Goal: Information Seeking & Learning: Learn about a topic

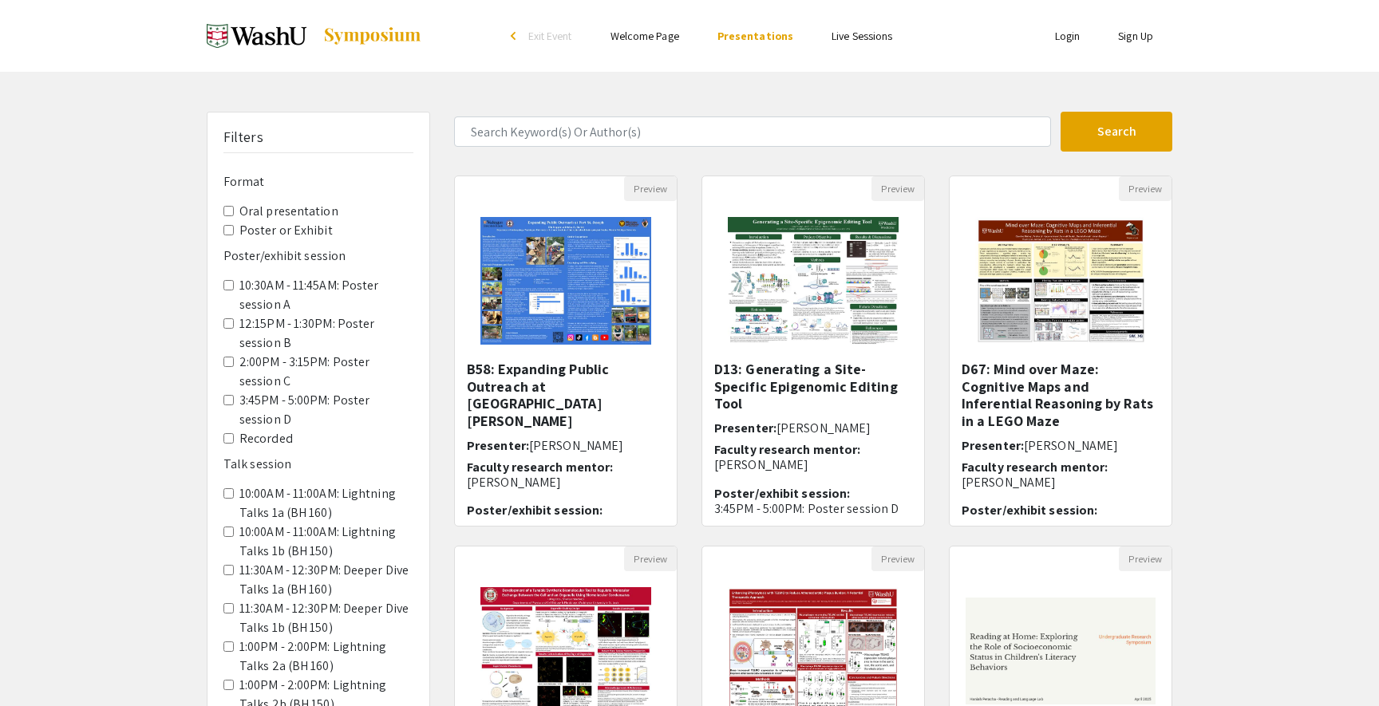
click at [1246, 484] on div "Filters Format Oral presentation Poster or Exhibit Poster/exhibit session 10:30…" at bounding box center [689, 533] width 1379 height 843
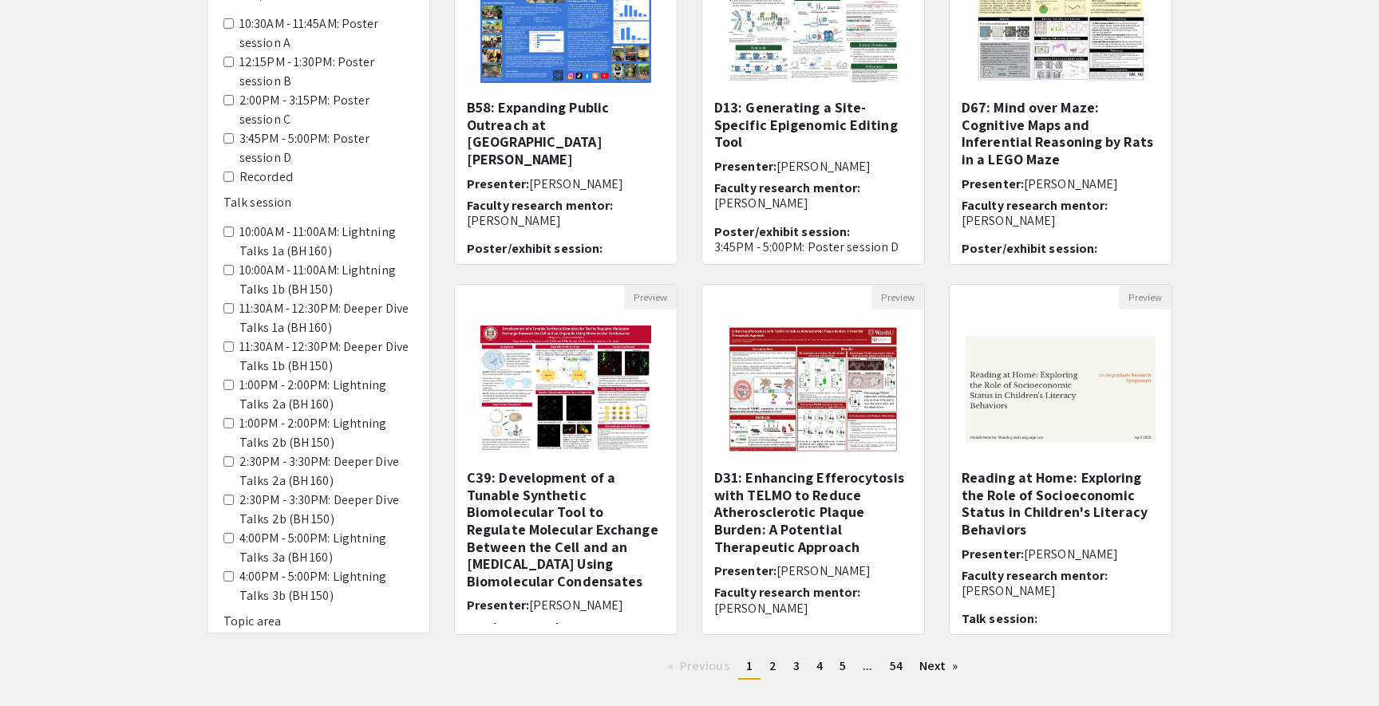
scroll to position [268, 0]
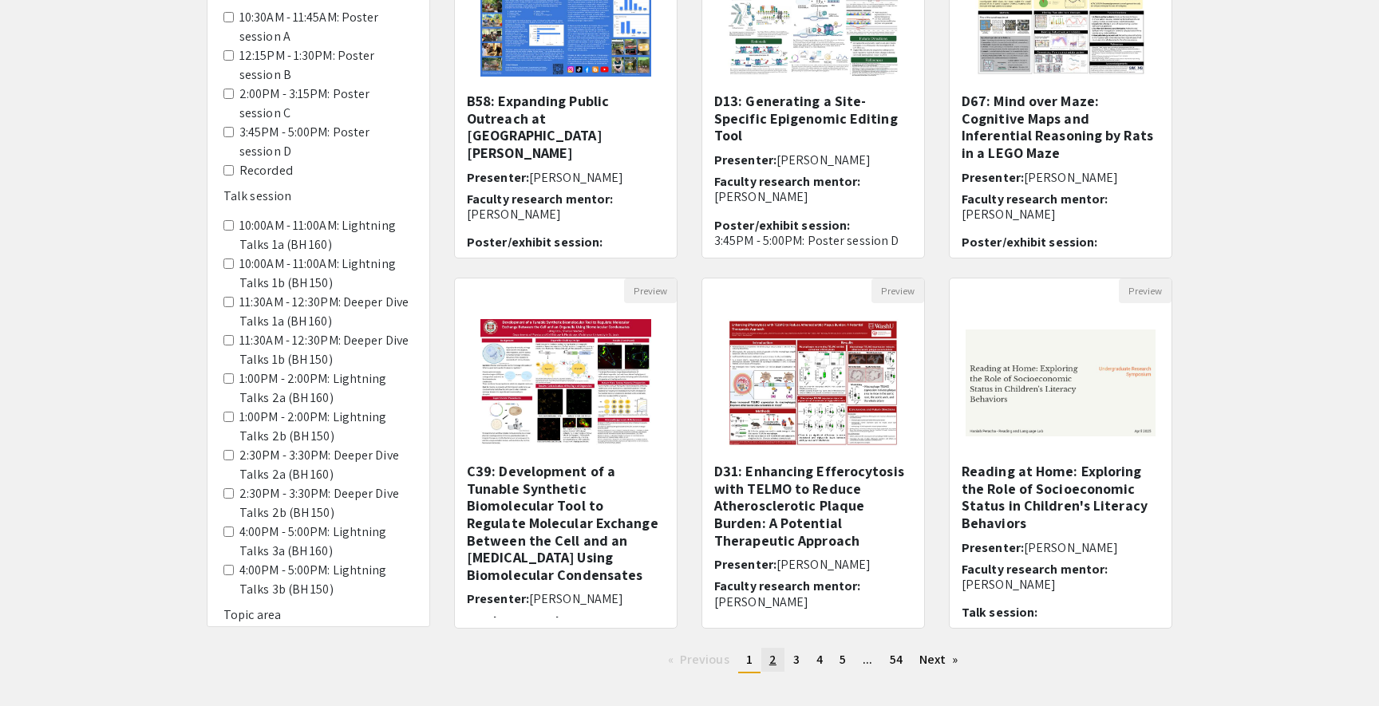
click at [778, 659] on link "page 2" at bounding box center [772, 660] width 23 height 24
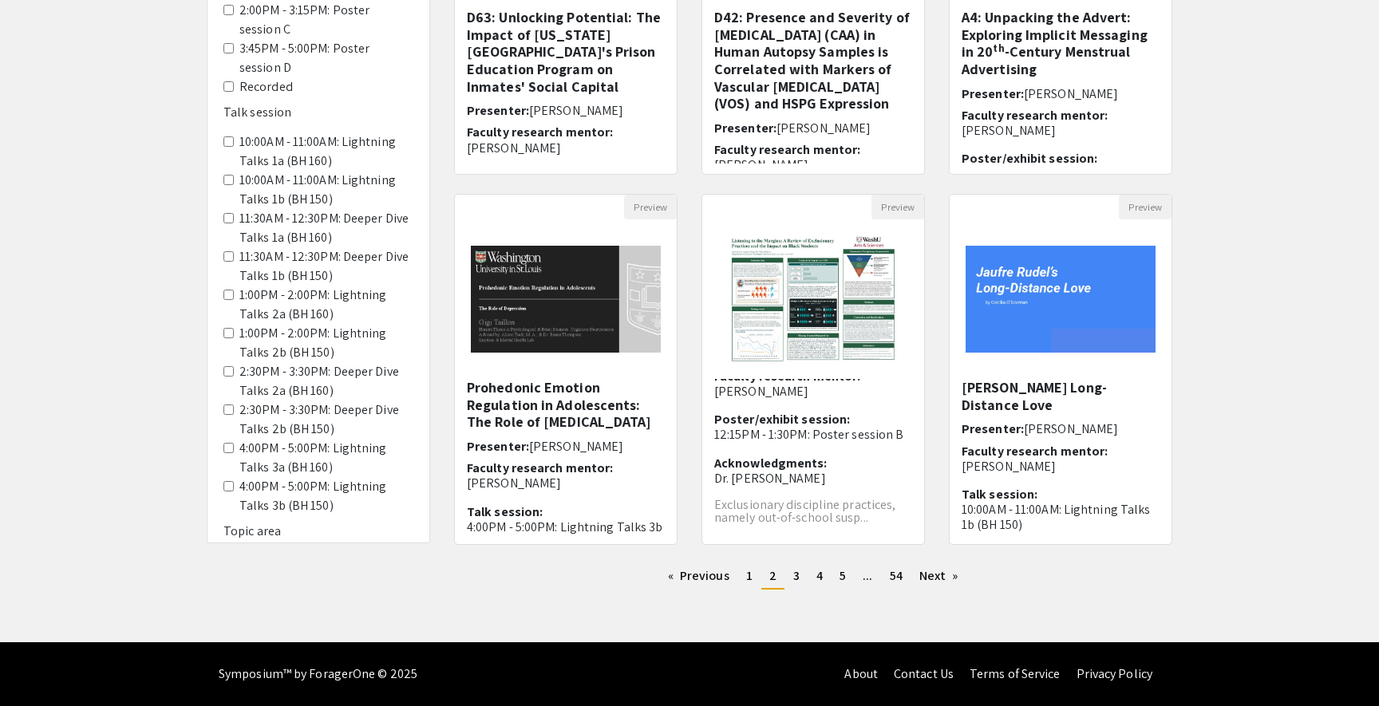
scroll to position [352, 0]
click at [789, 581] on link "page 3" at bounding box center [796, 576] width 22 height 24
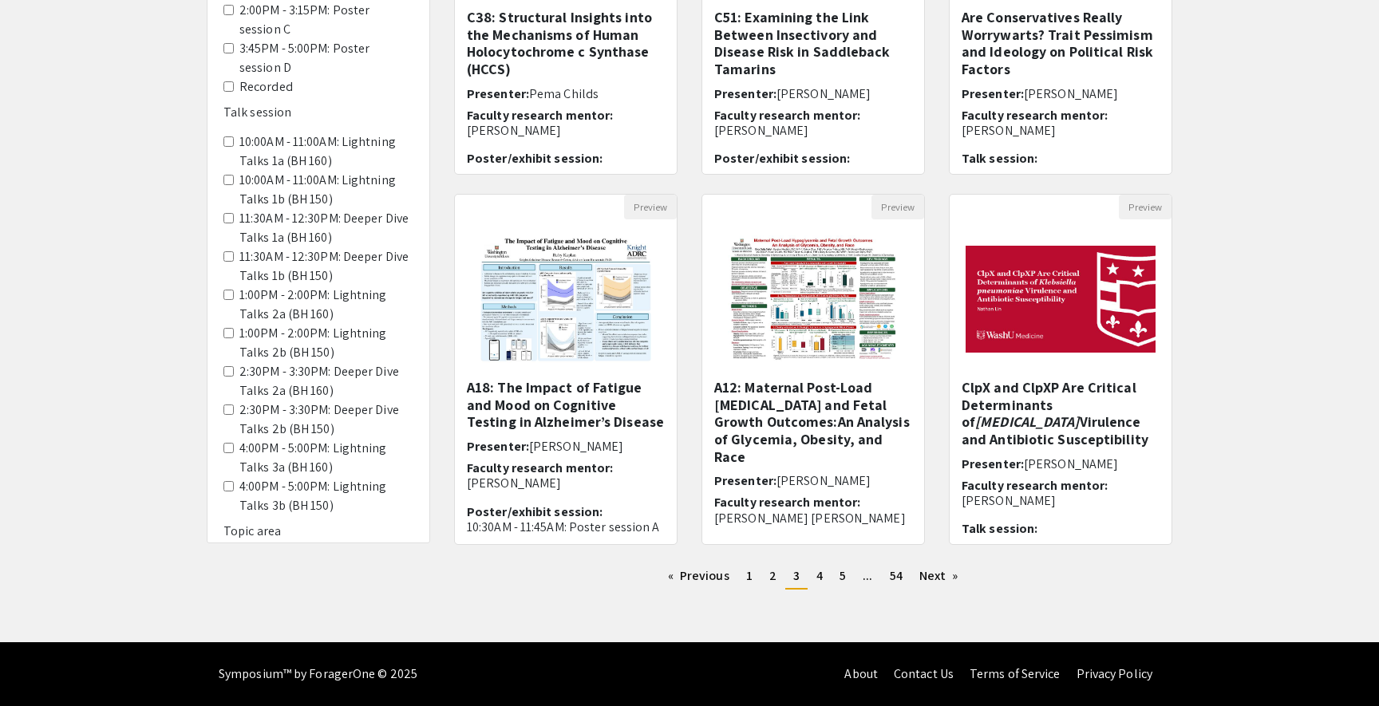
scroll to position [352, 0]
click at [823, 581] on link "page 4" at bounding box center [819, 576] width 22 height 24
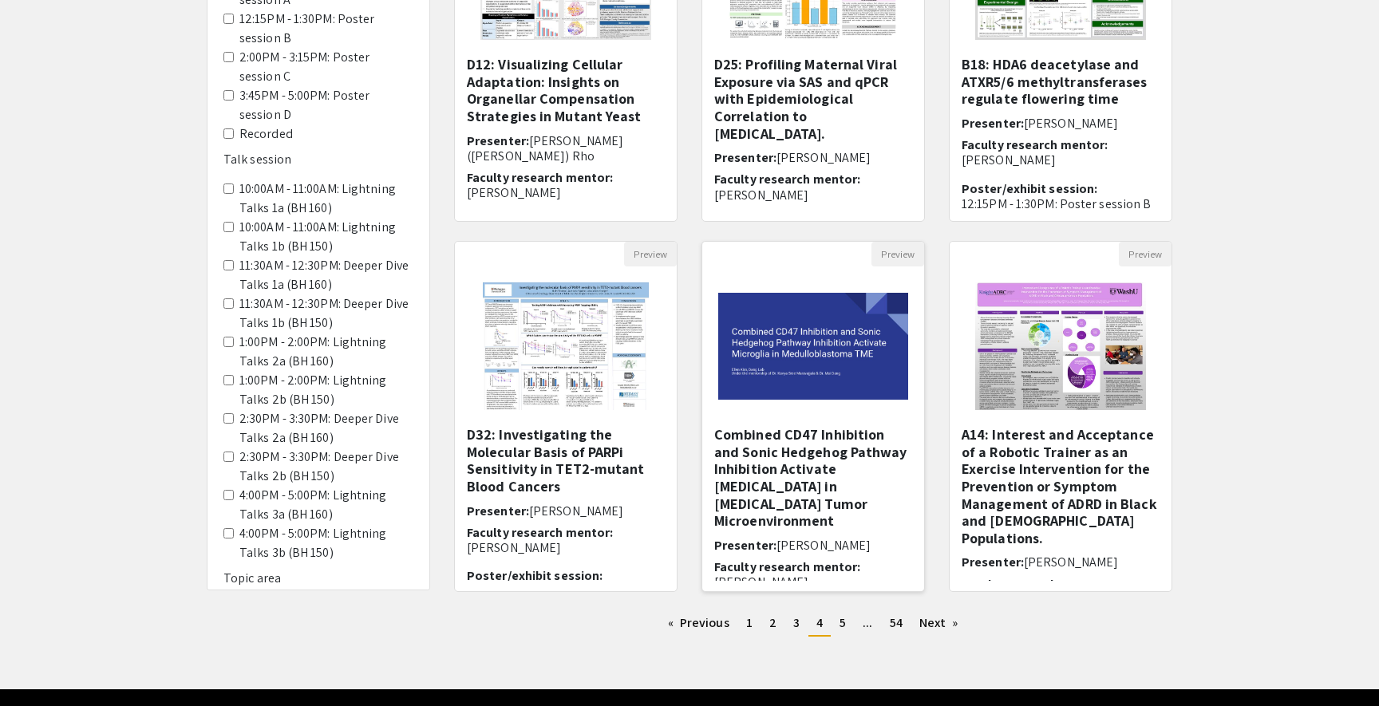
click at [868, 388] on img "Open Presentation <p>Combined CD47 Inhibition and Sonic Hedgehog Pathway Inhibi…" at bounding box center [813, 346] width 222 height 139
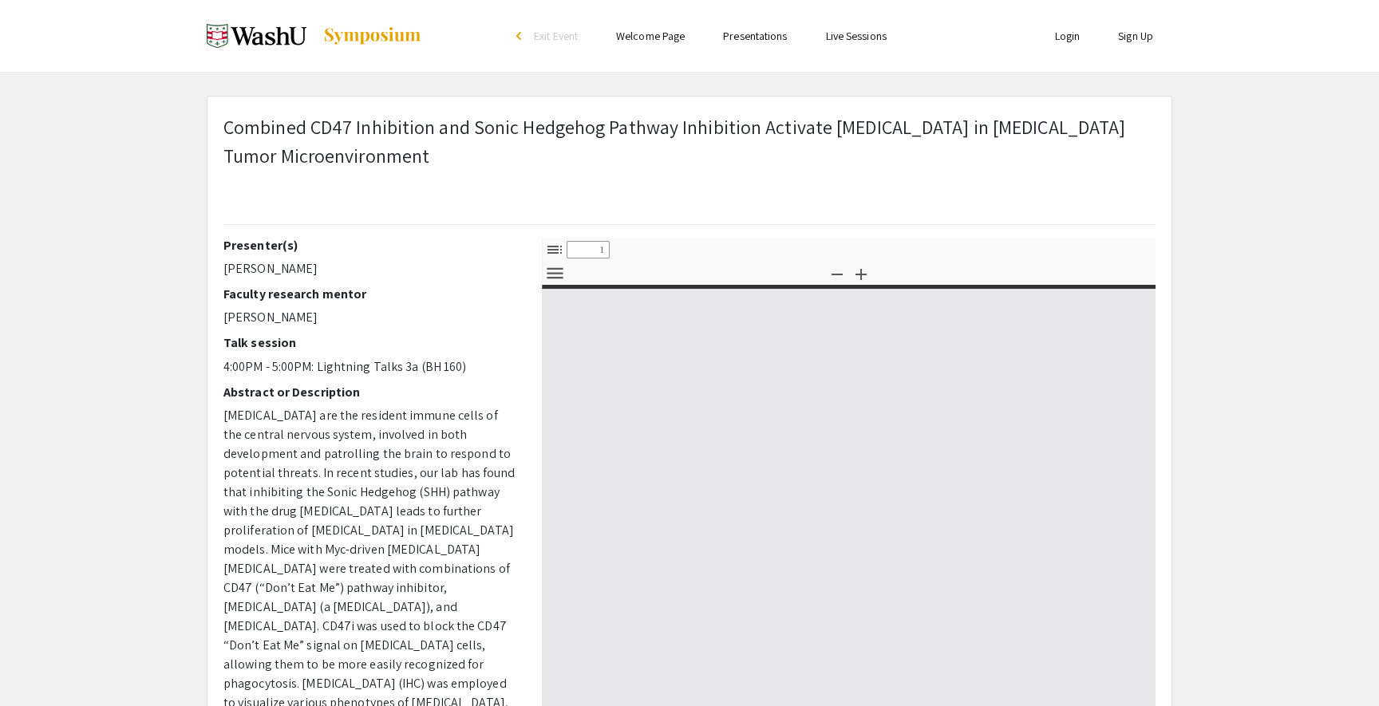
select select "custom"
type input "0"
select select "custom"
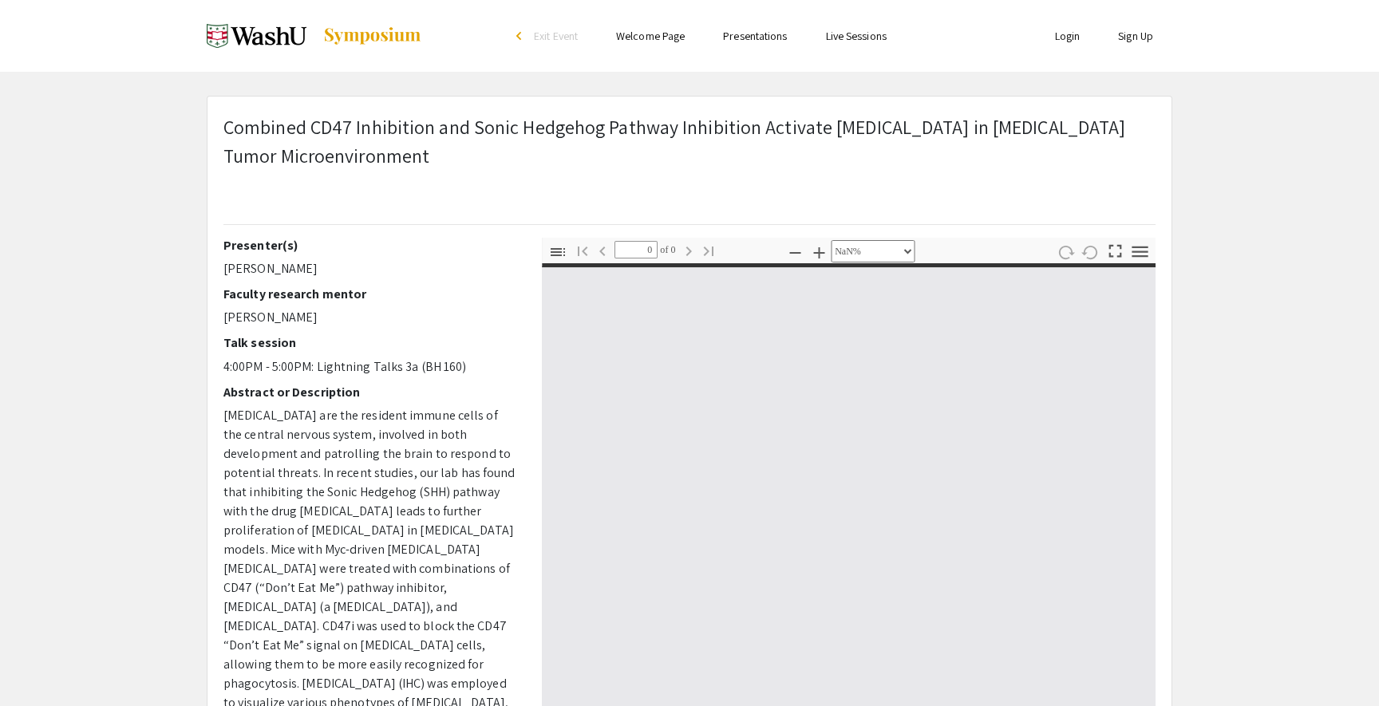
type input "1"
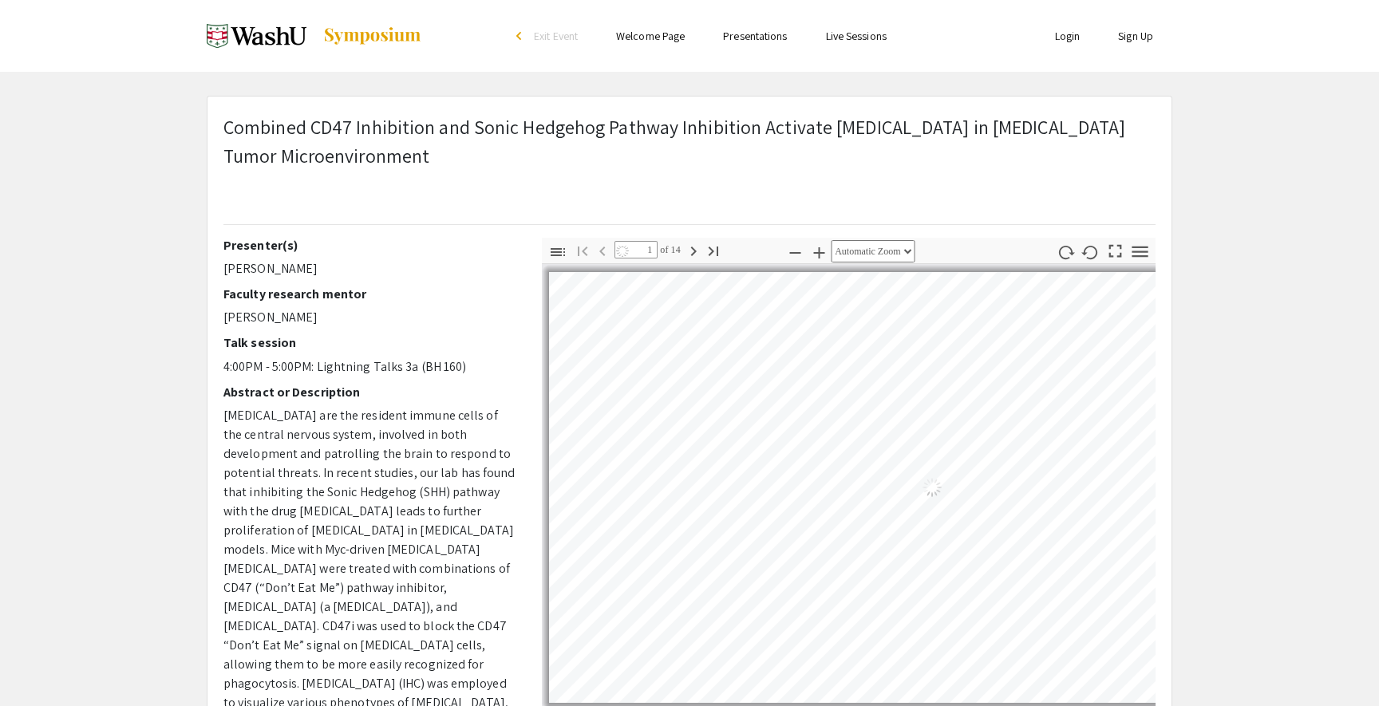
select select "auto"
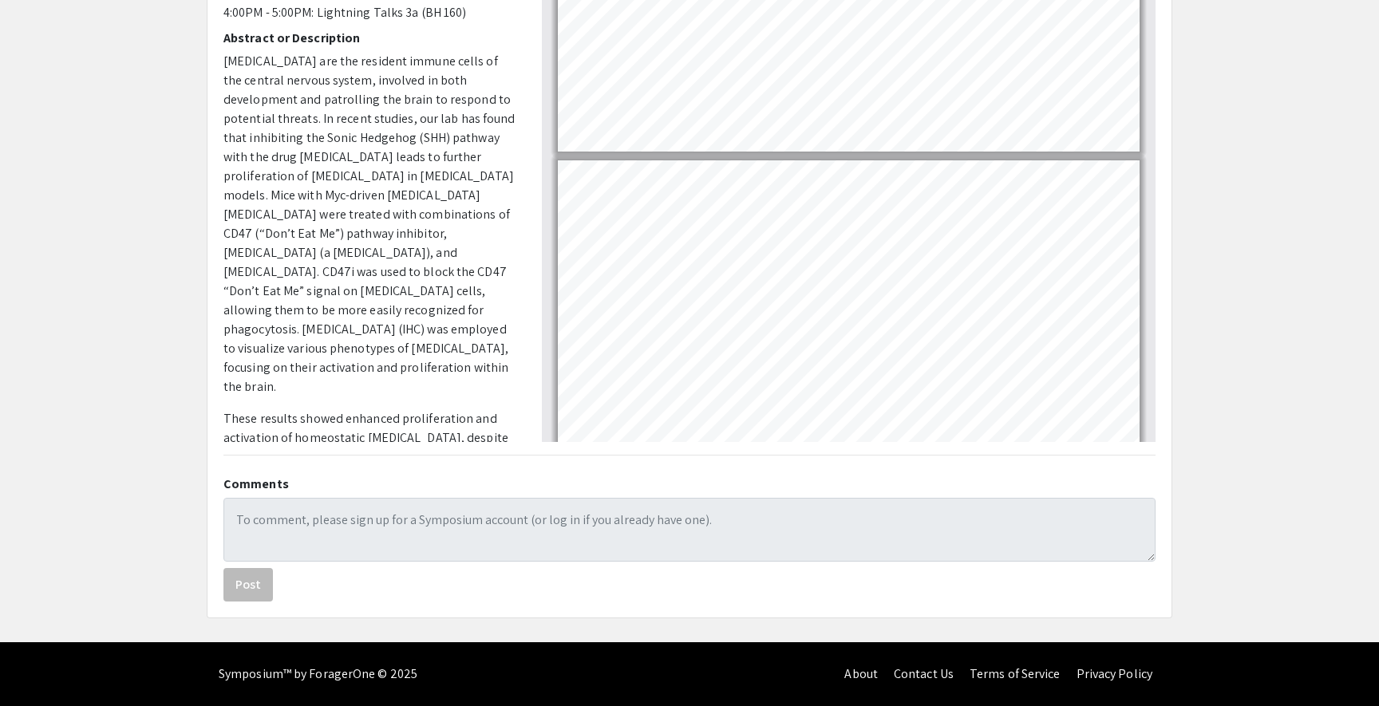
scroll to position [3123, 0]
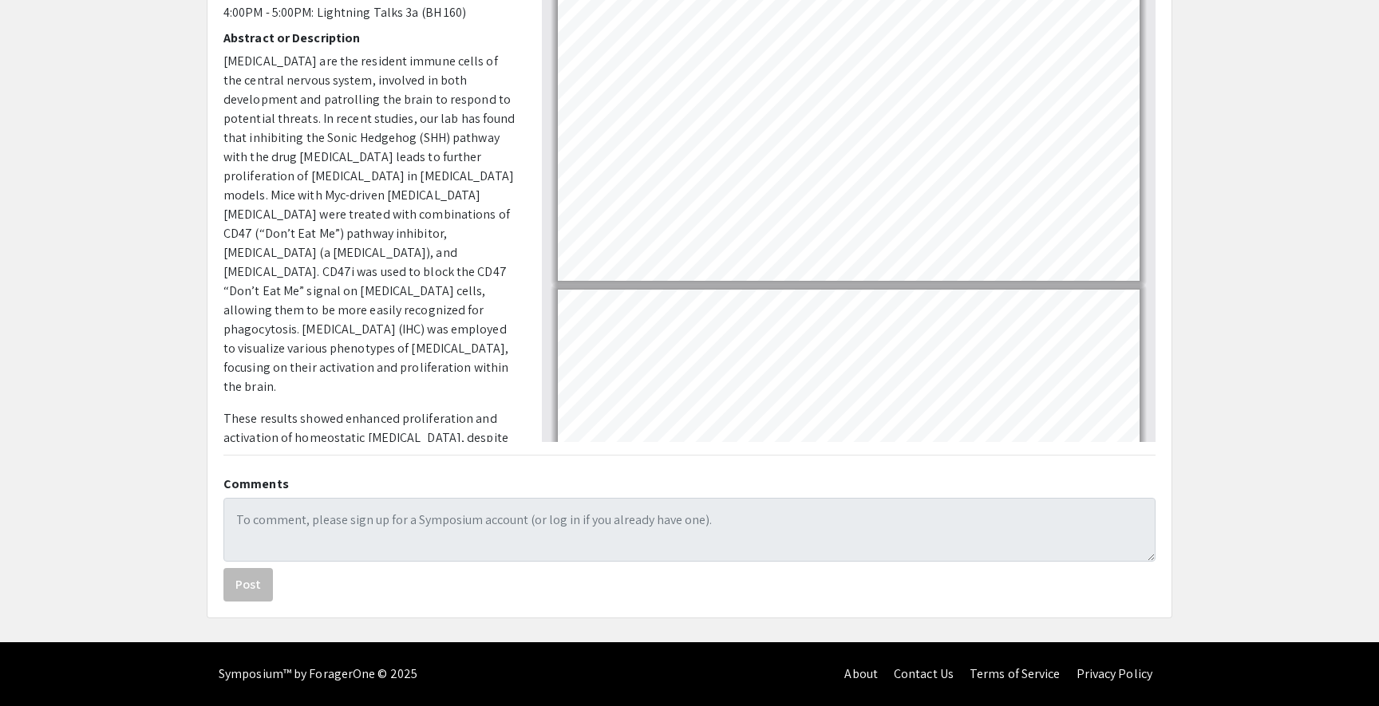
type input "13"
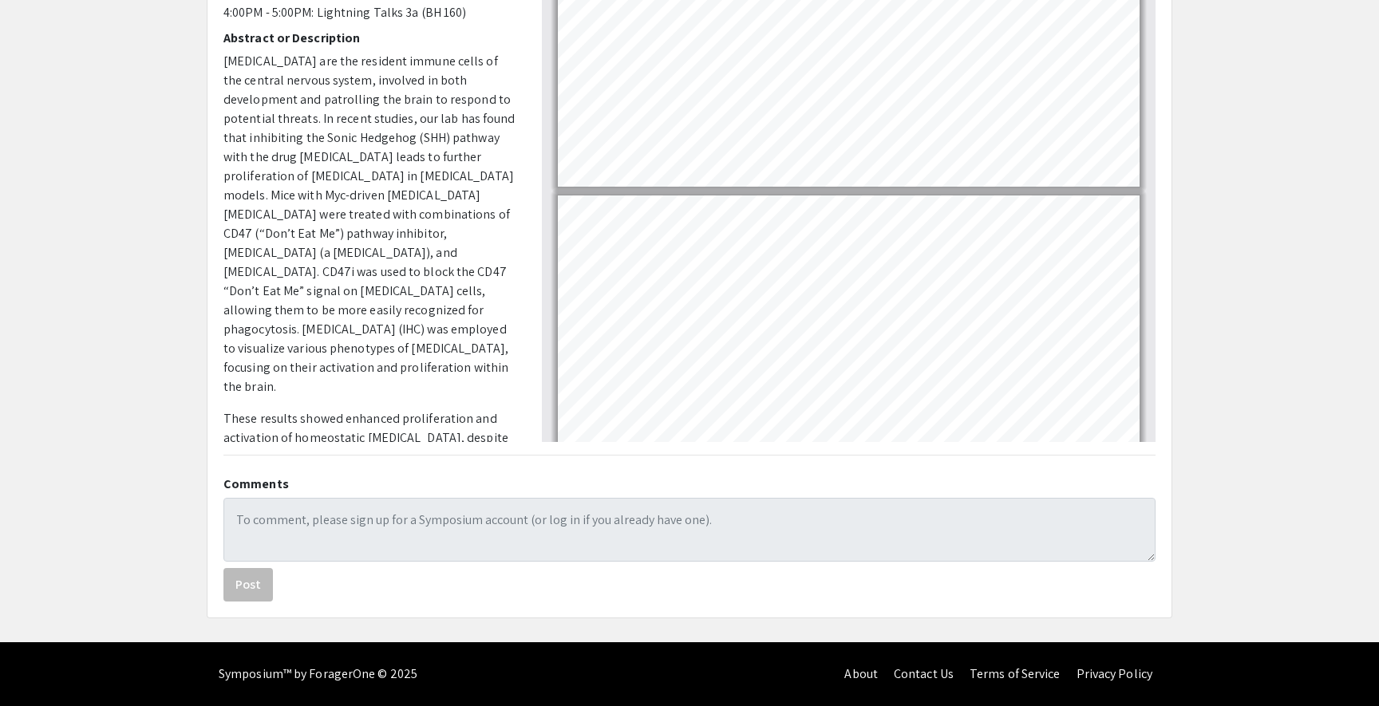
scroll to position [4096, 0]
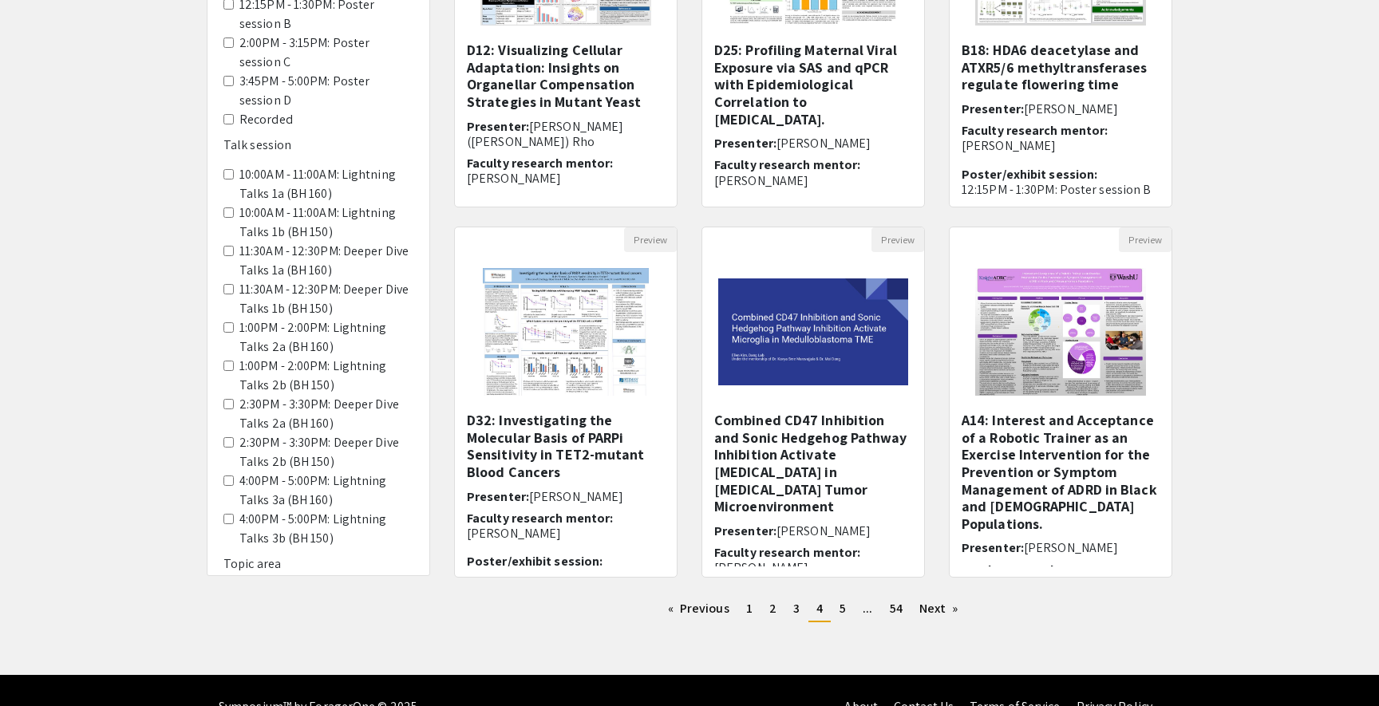
scroll to position [323, 0]
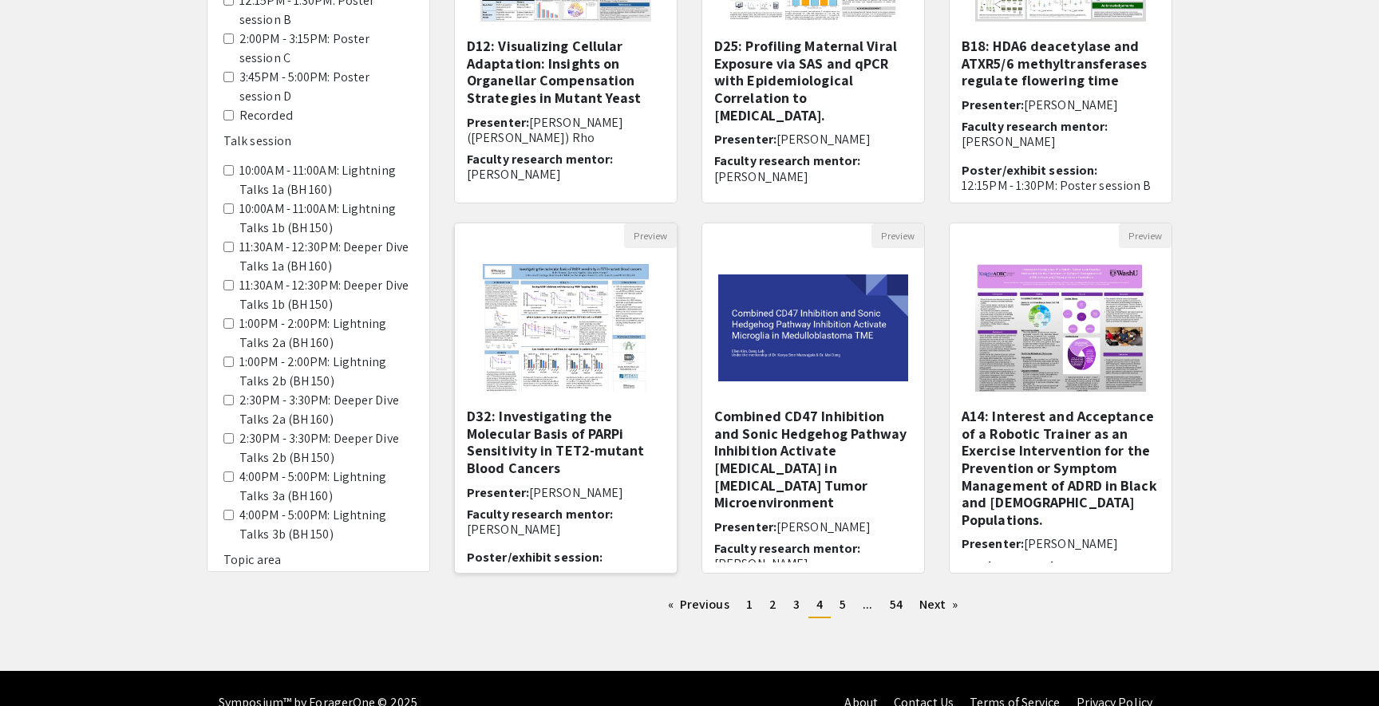
click at [563, 330] on img at bounding box center [565, 328] width 197 height 160
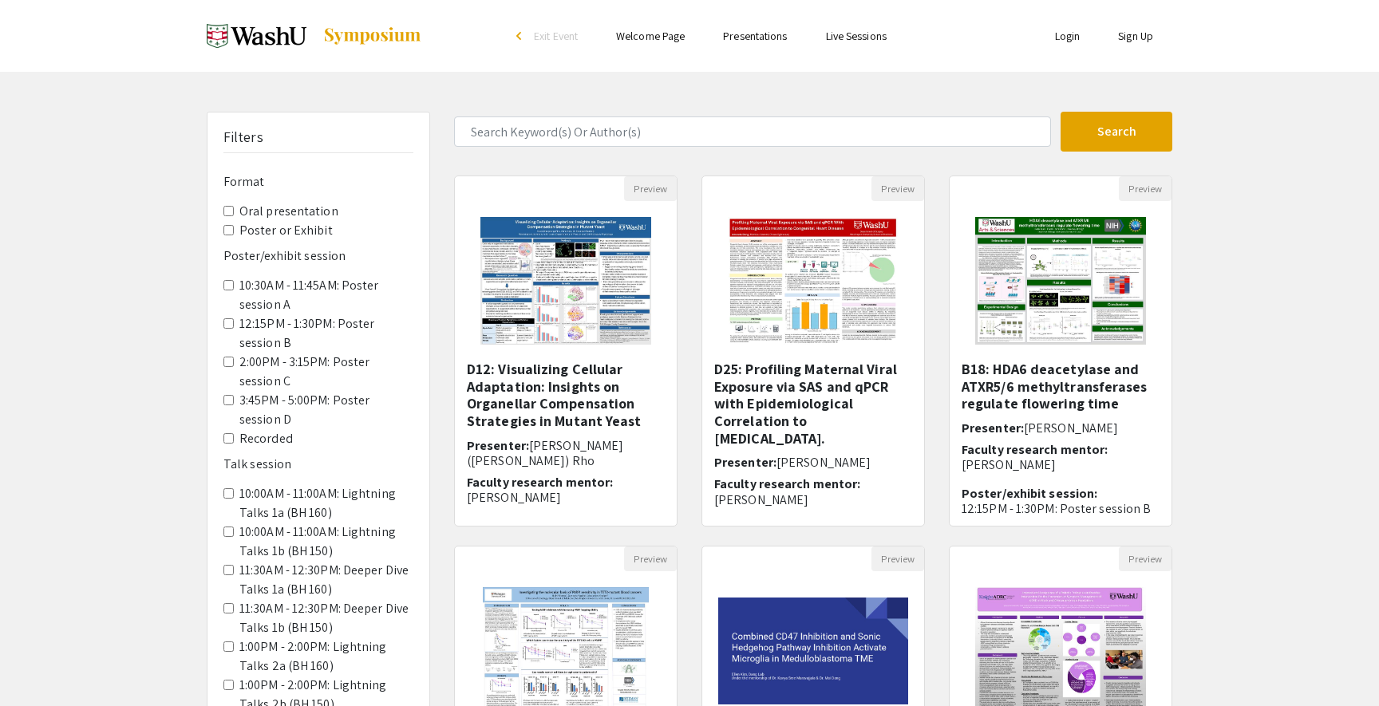
select select "custom"
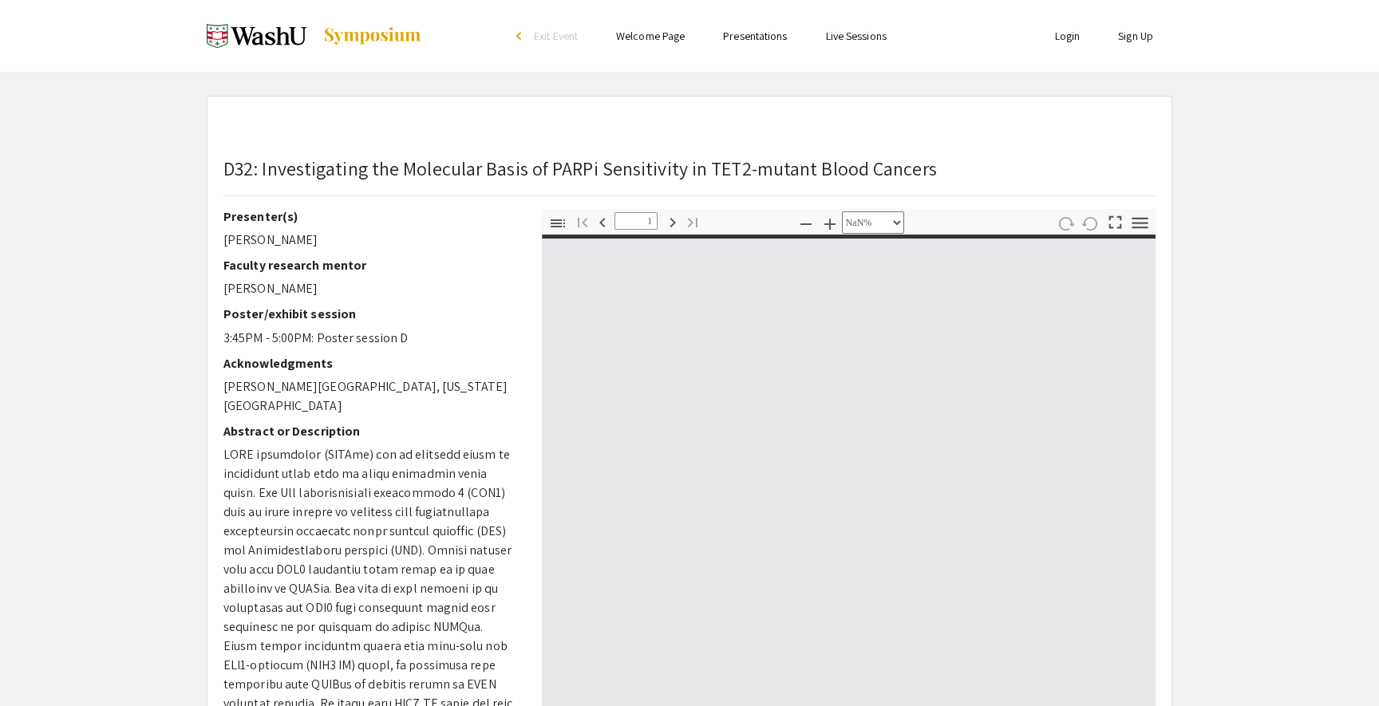
type input "0"
select select "custom"
type input "1"
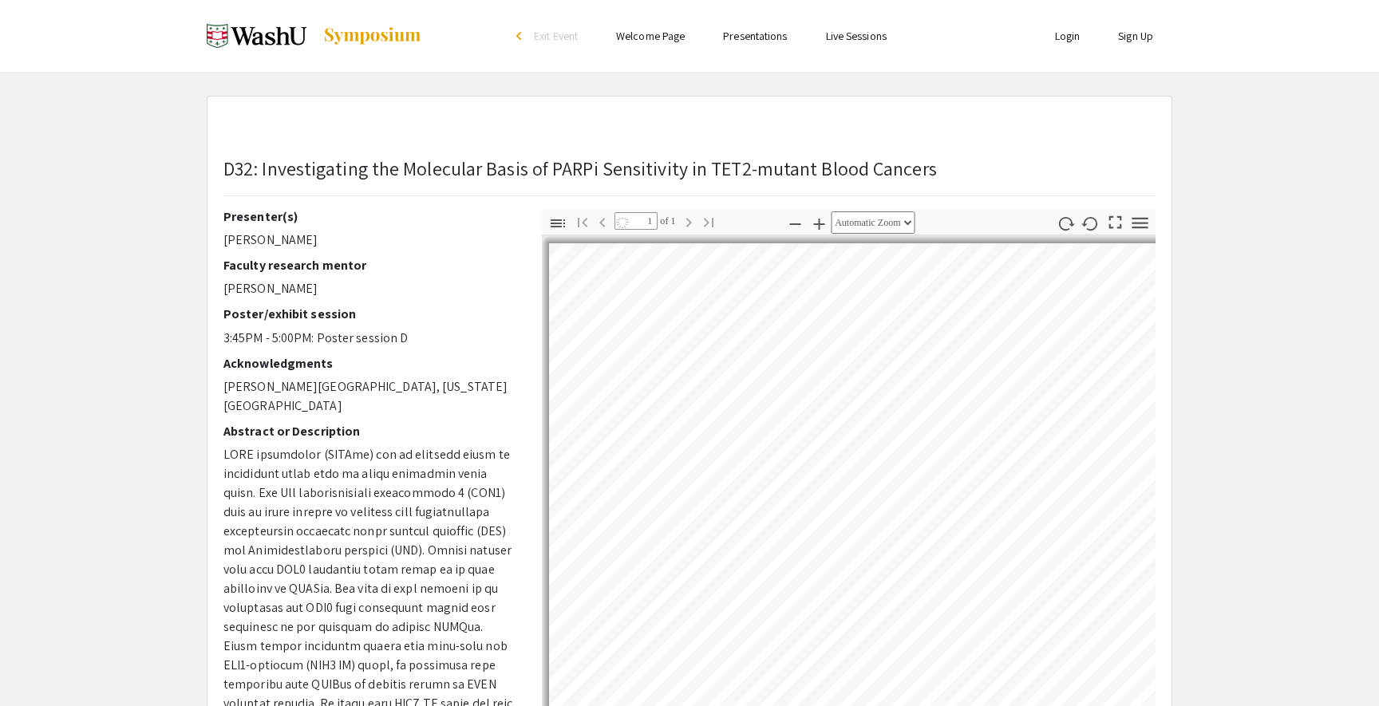
select select "auto"
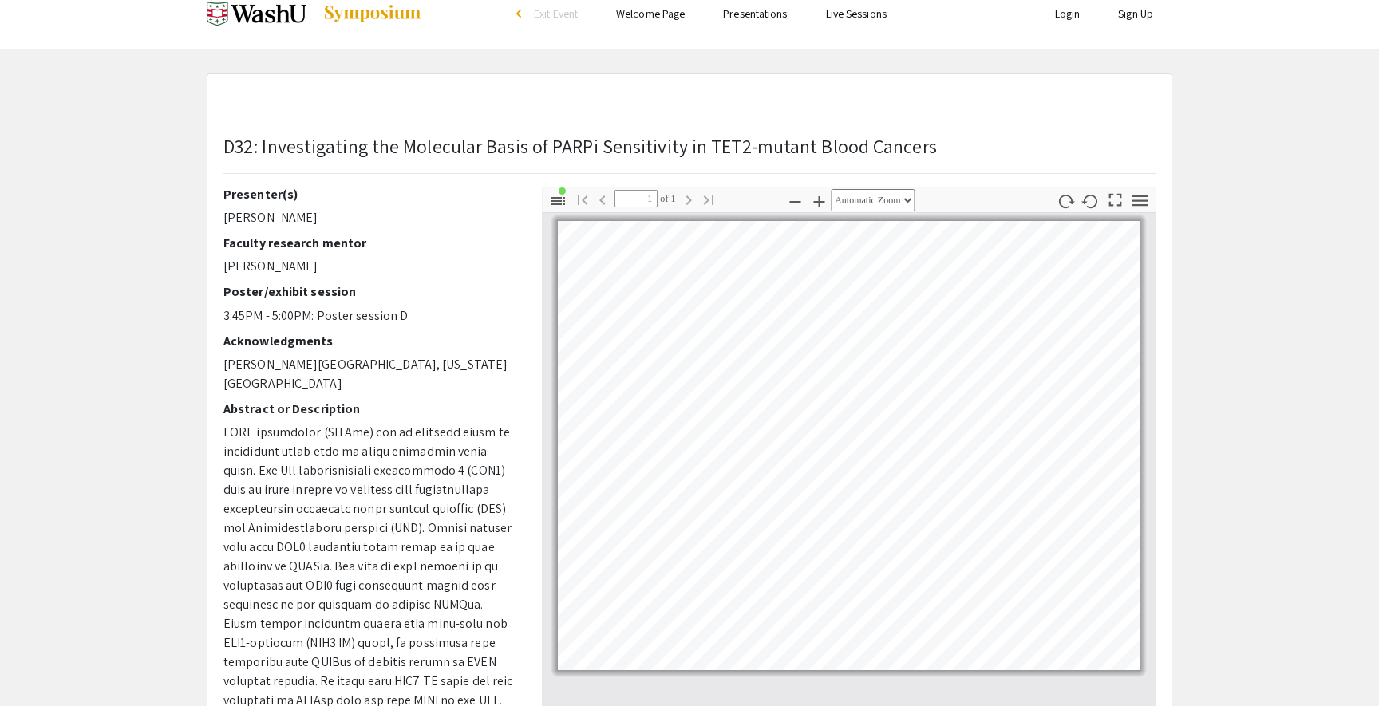
scroll to position [30, 0]
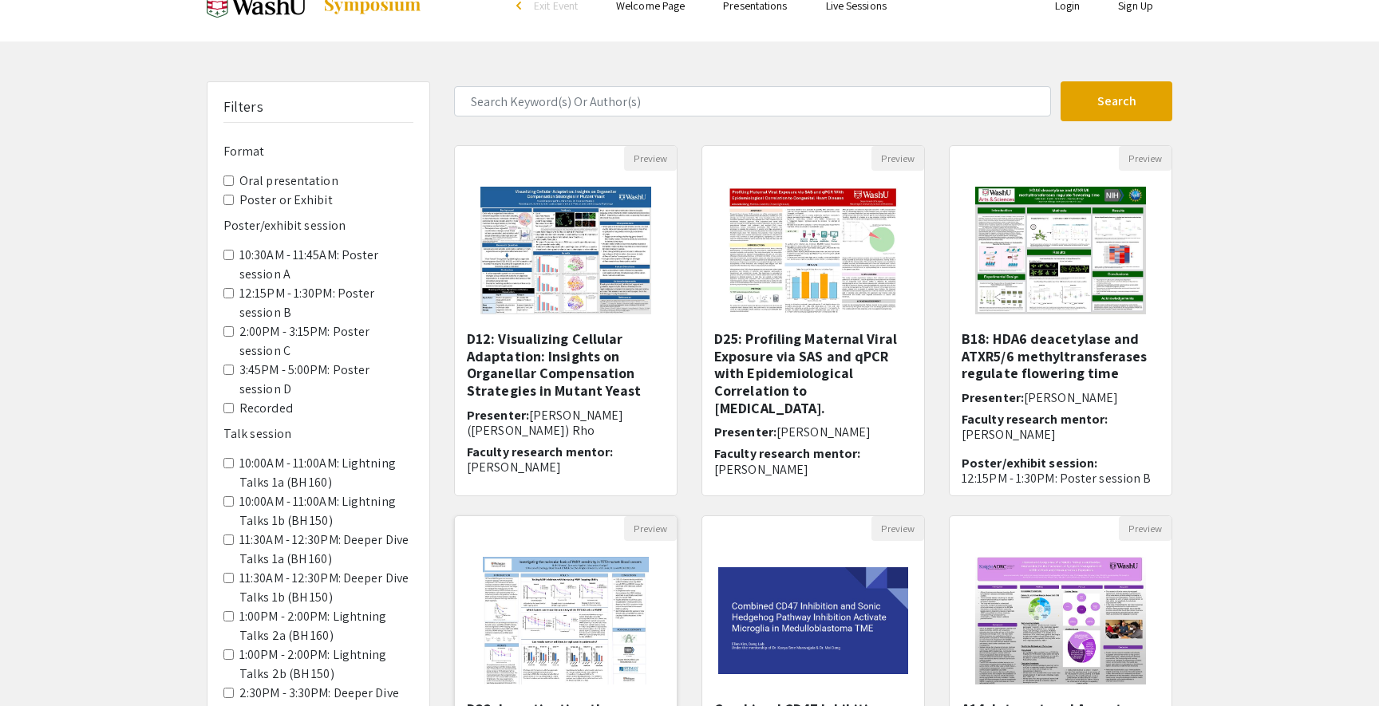
scroll to position [323, 0]
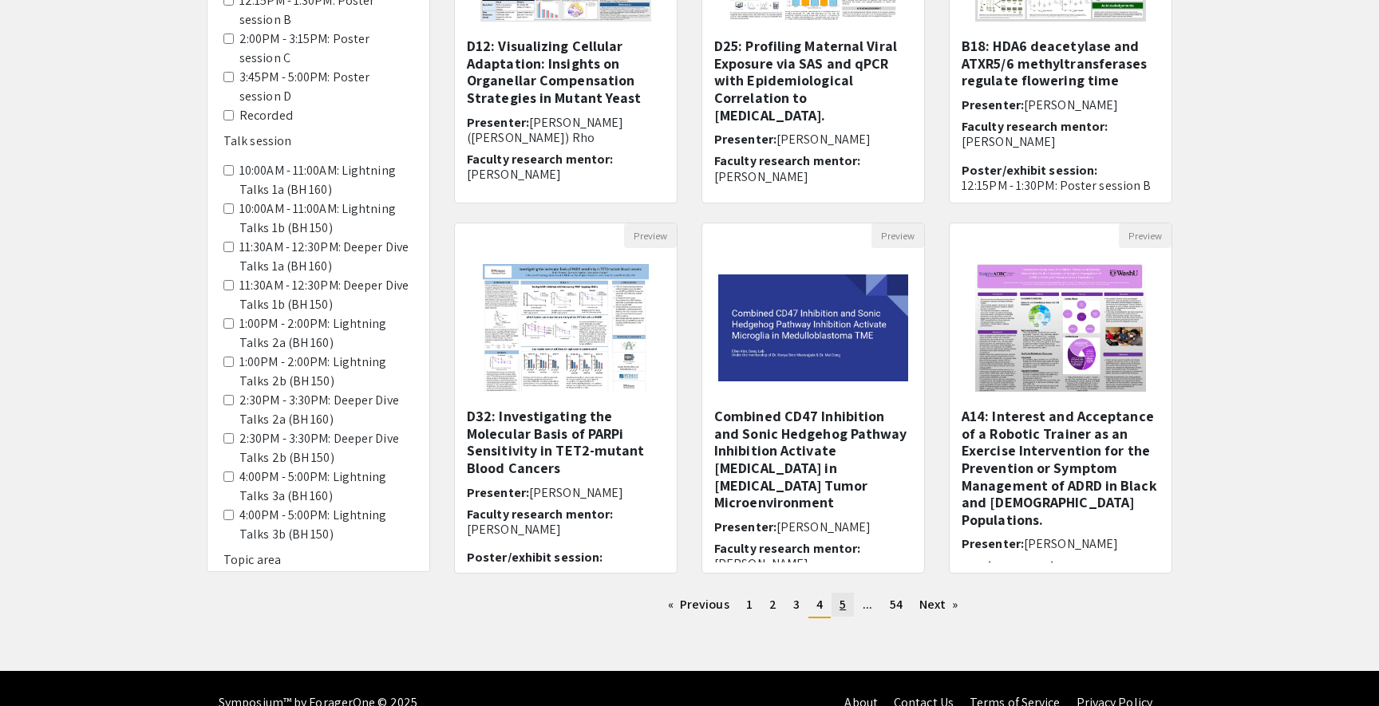
click at [841, 609] on span "5" at bounding box center [843, 604] width 6 height 17
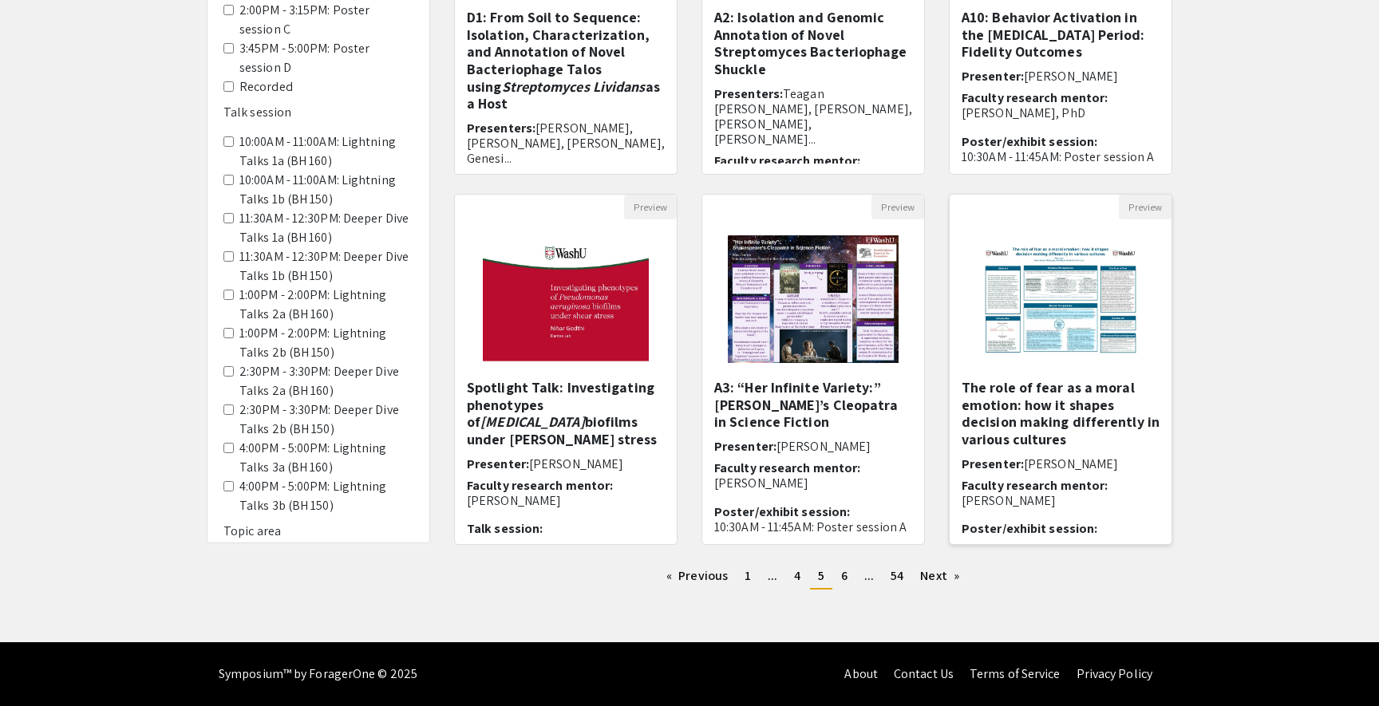
scroll to position [352, 0]
click at [851, 576] on link "page 6" at bounding box center [844, 576] width 22 height 24
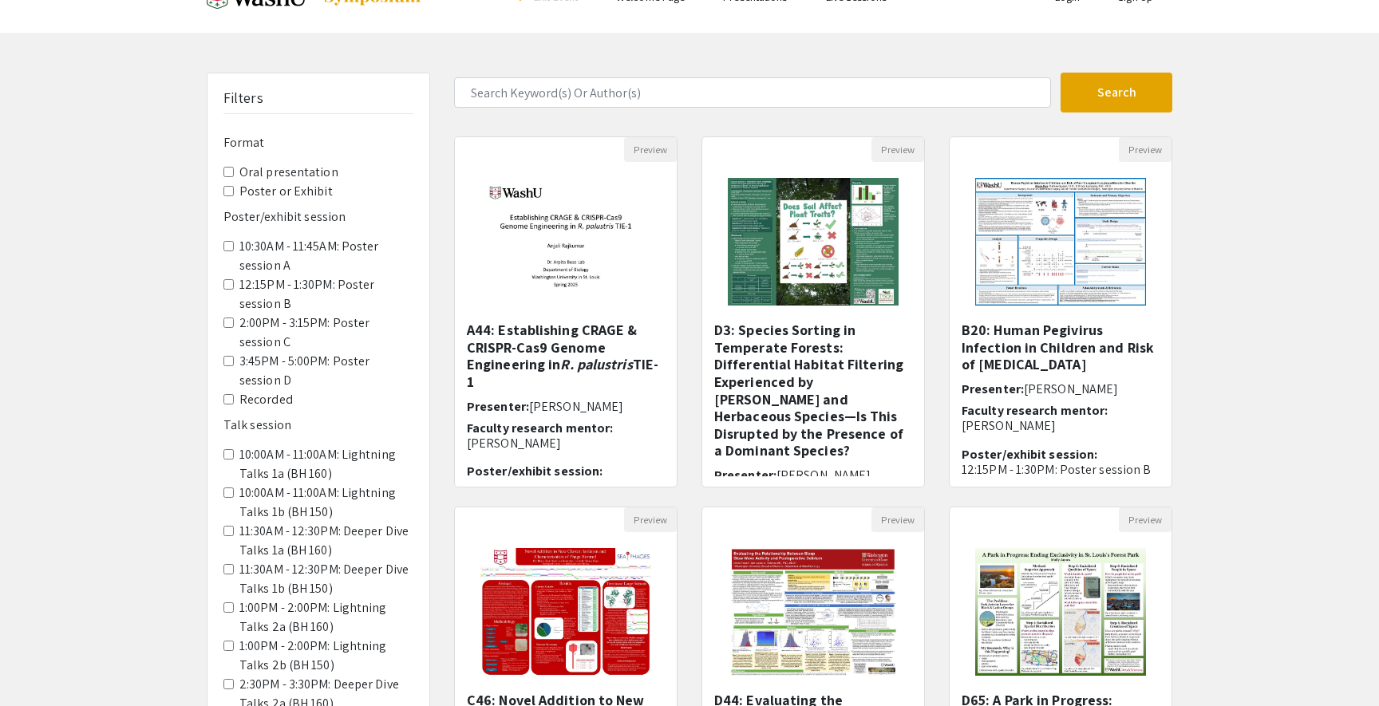
scroll to position [41, 0]
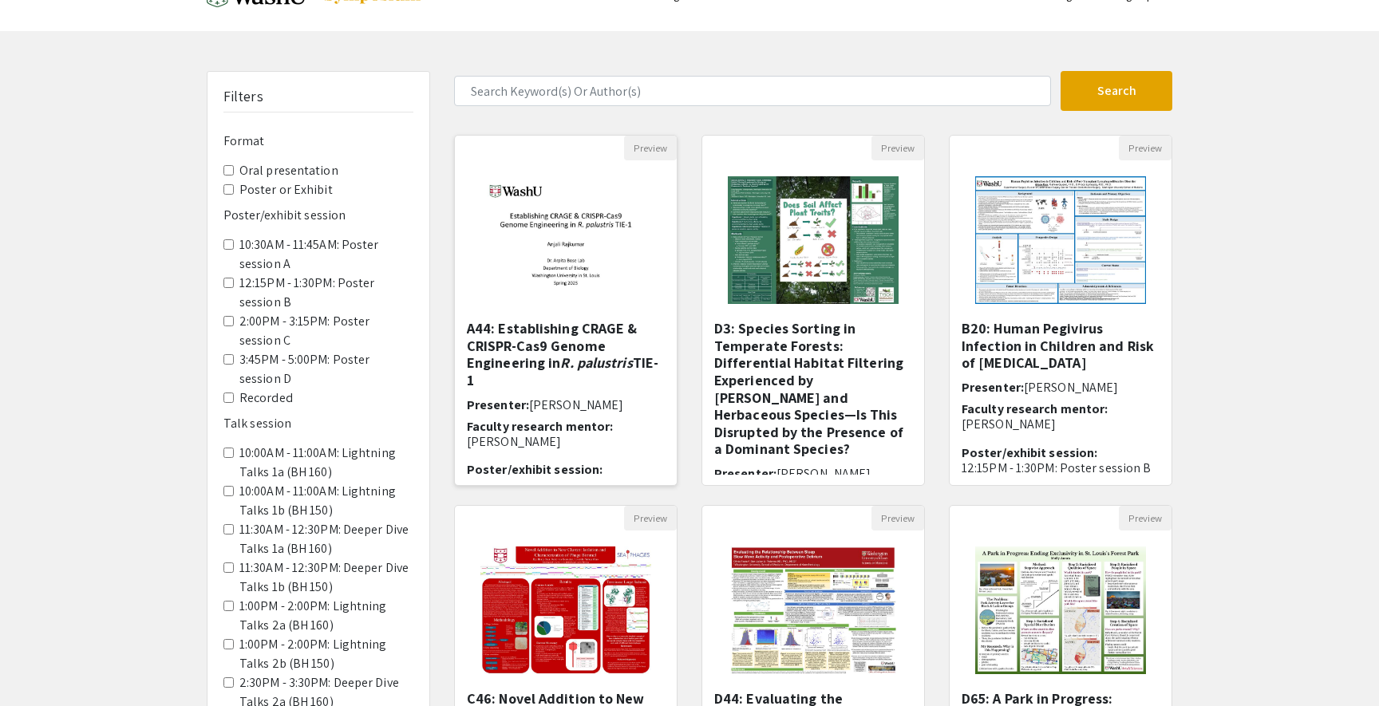
click at [559, 276] on img "Open Presentation <p>A44: Establishing CRAGE &amp; CRISPR-Cas9 Genome Engineeri…" at bounding box center [565, 240] width 197 height 160
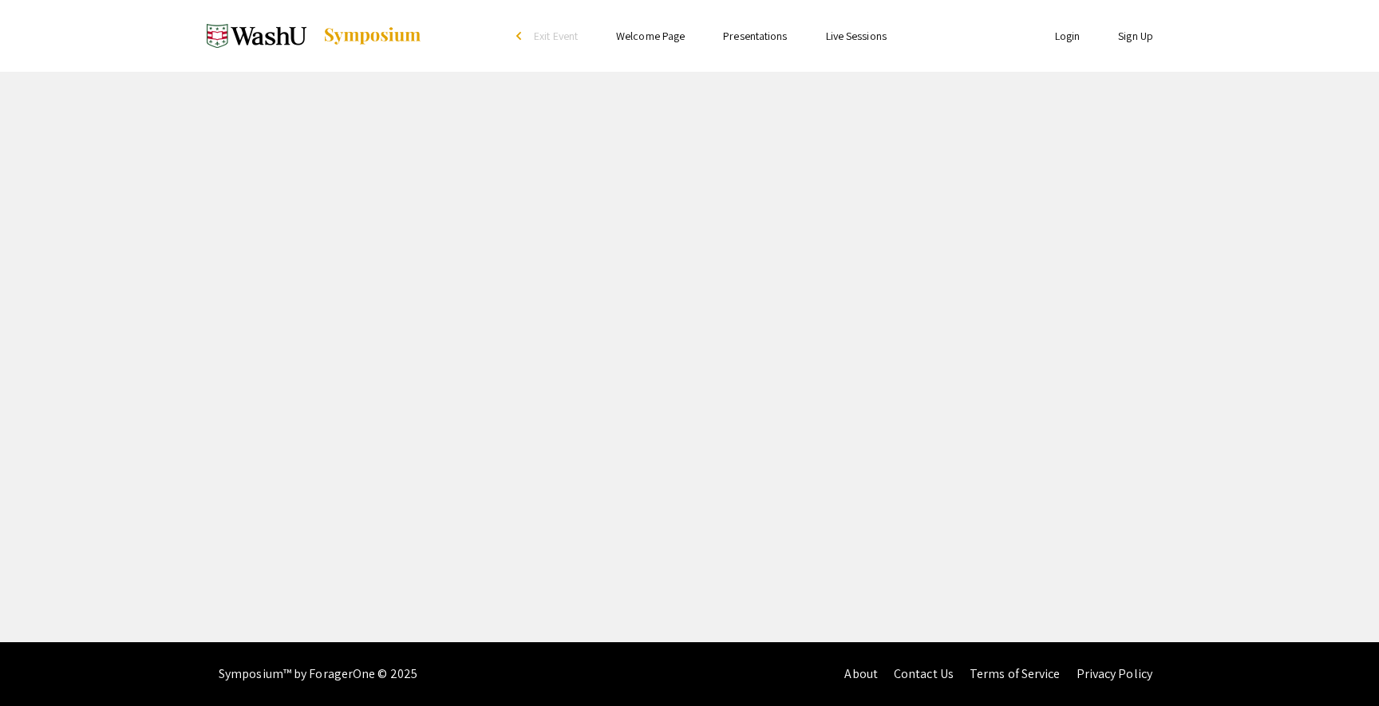
select select "custom"
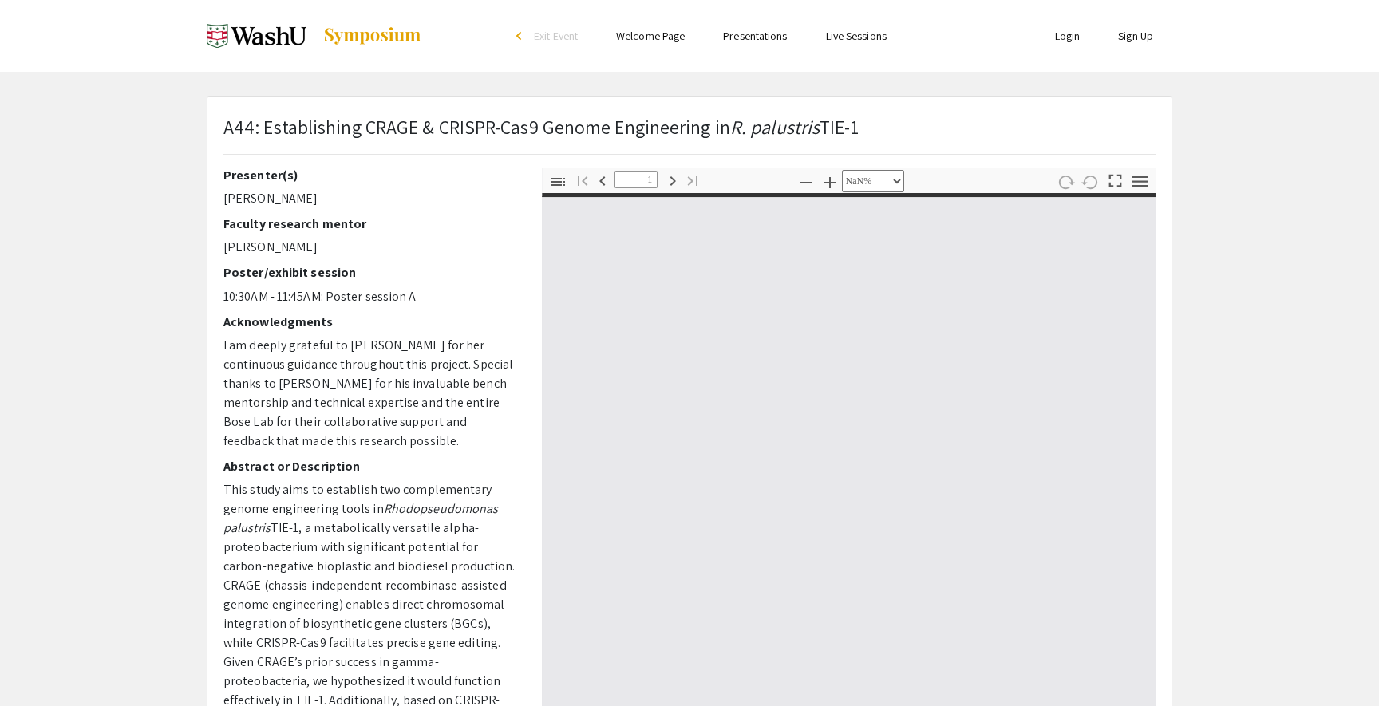
type input "0"
select select "auto"
type input "1"
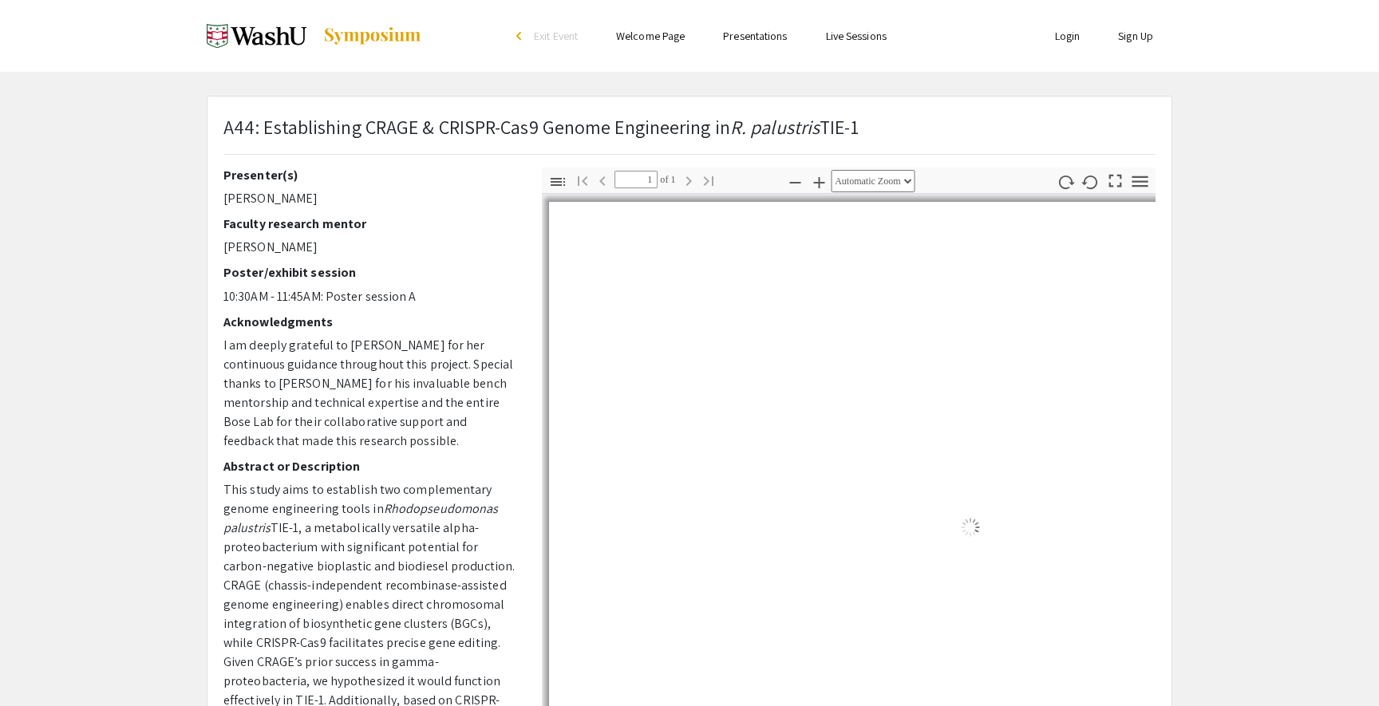
select select "auto"
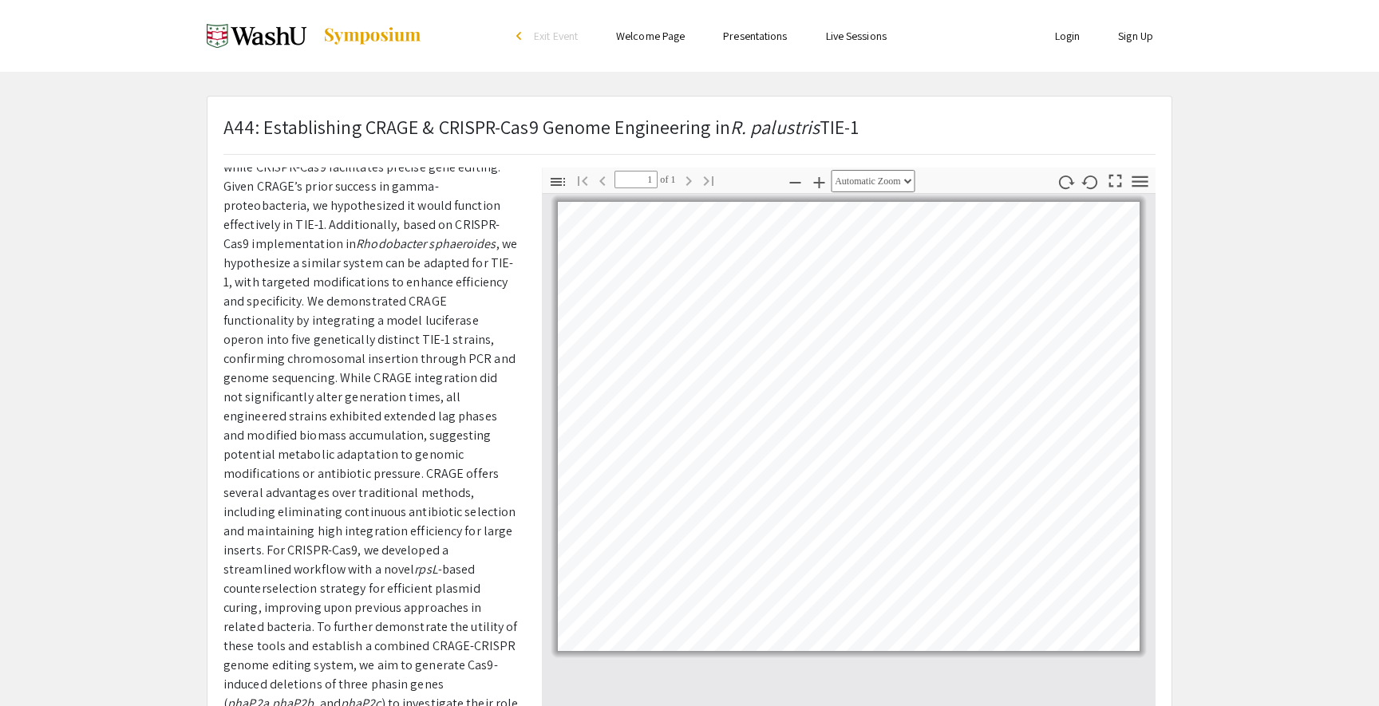
scroll to position [481, 0]
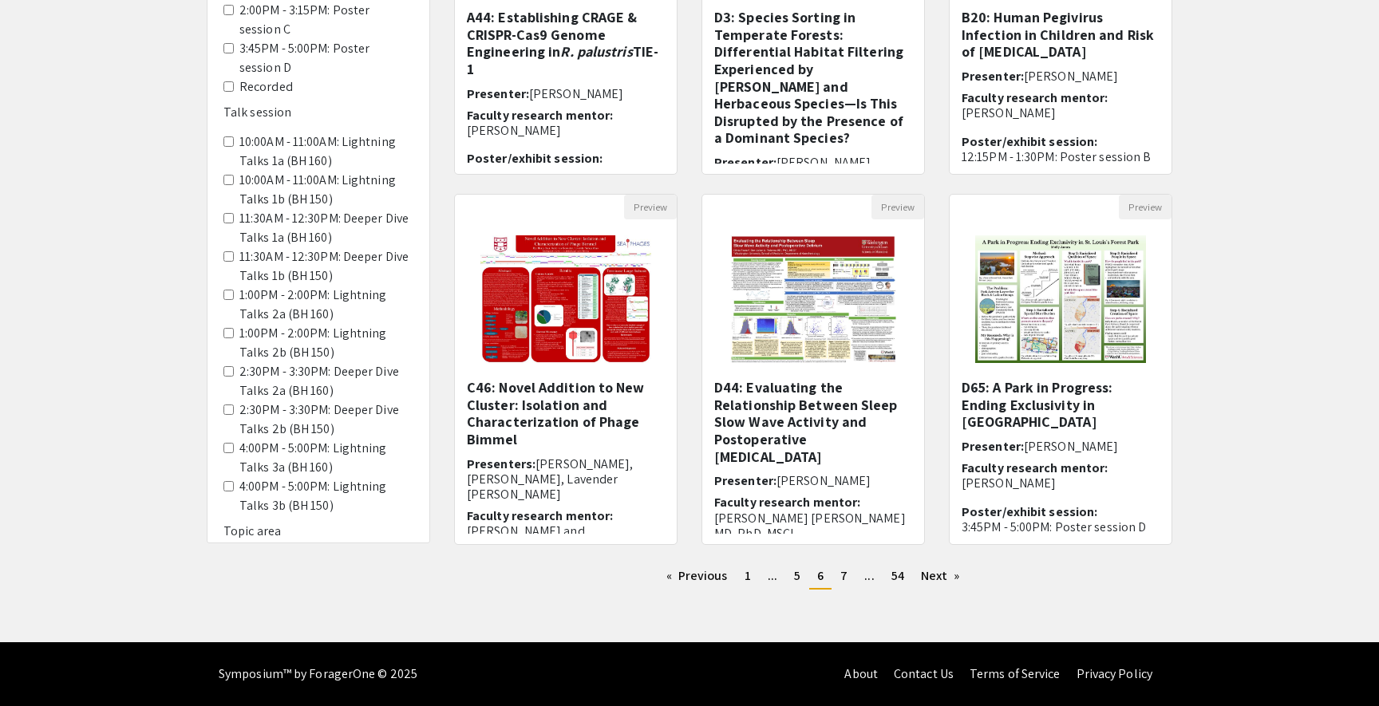
scroll to position [352, 0]
click at [841, 579] on span "7" at bounding box center [843, 575] width 7 height 17
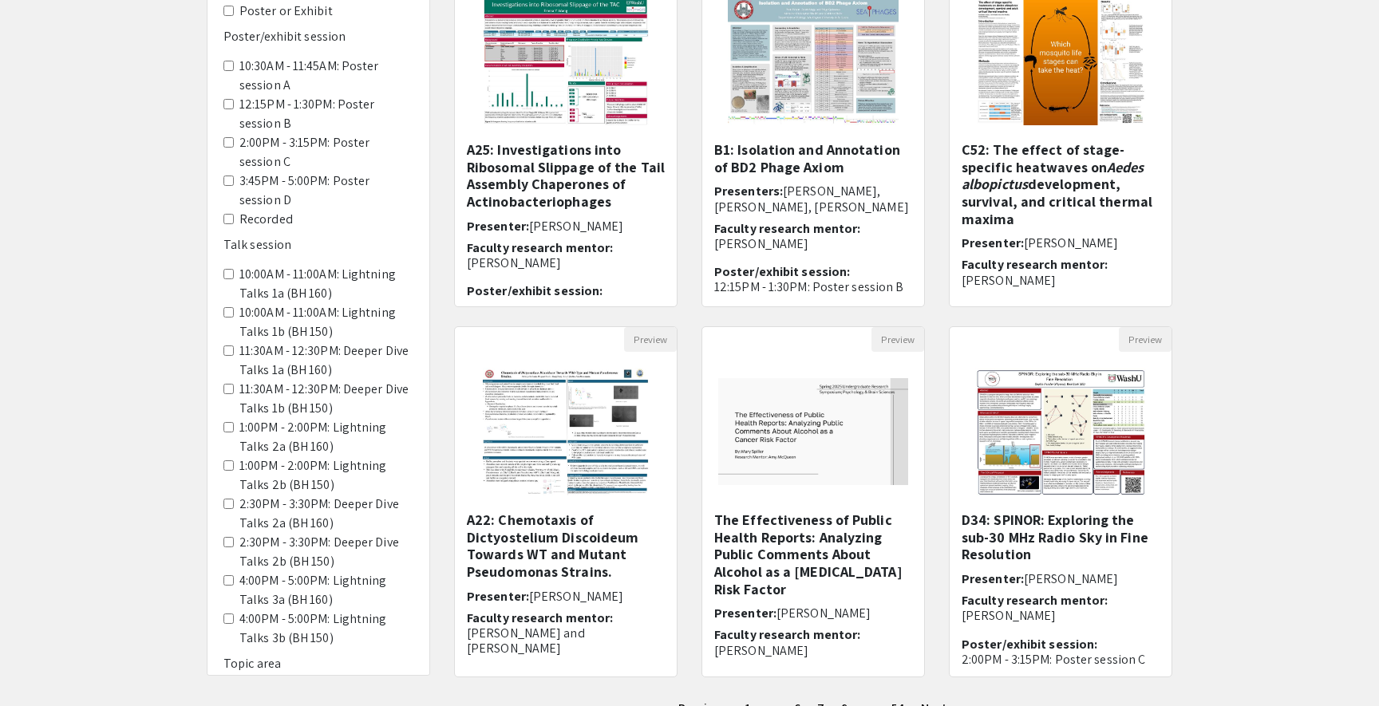
scroll to position [247, 0]
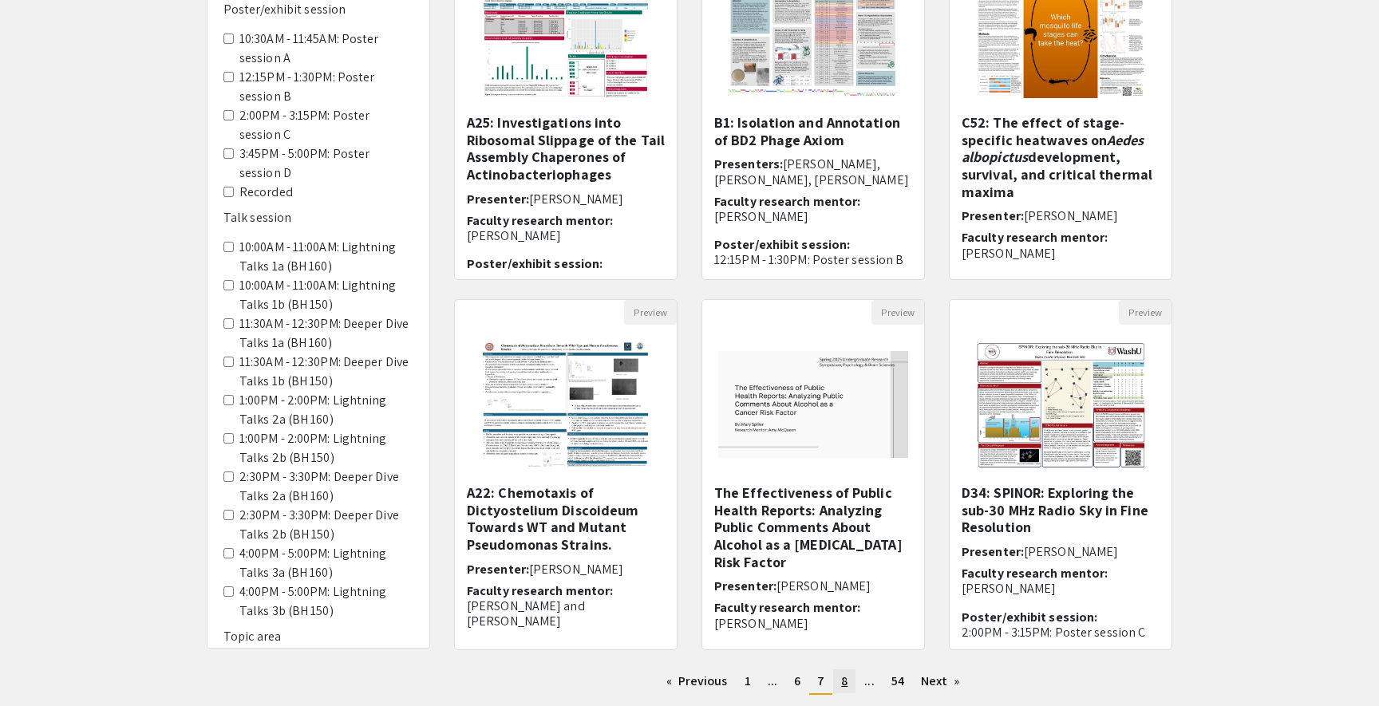
click at [847, 681] on span "8" at bounding box center [844, 681] width 6 height 17
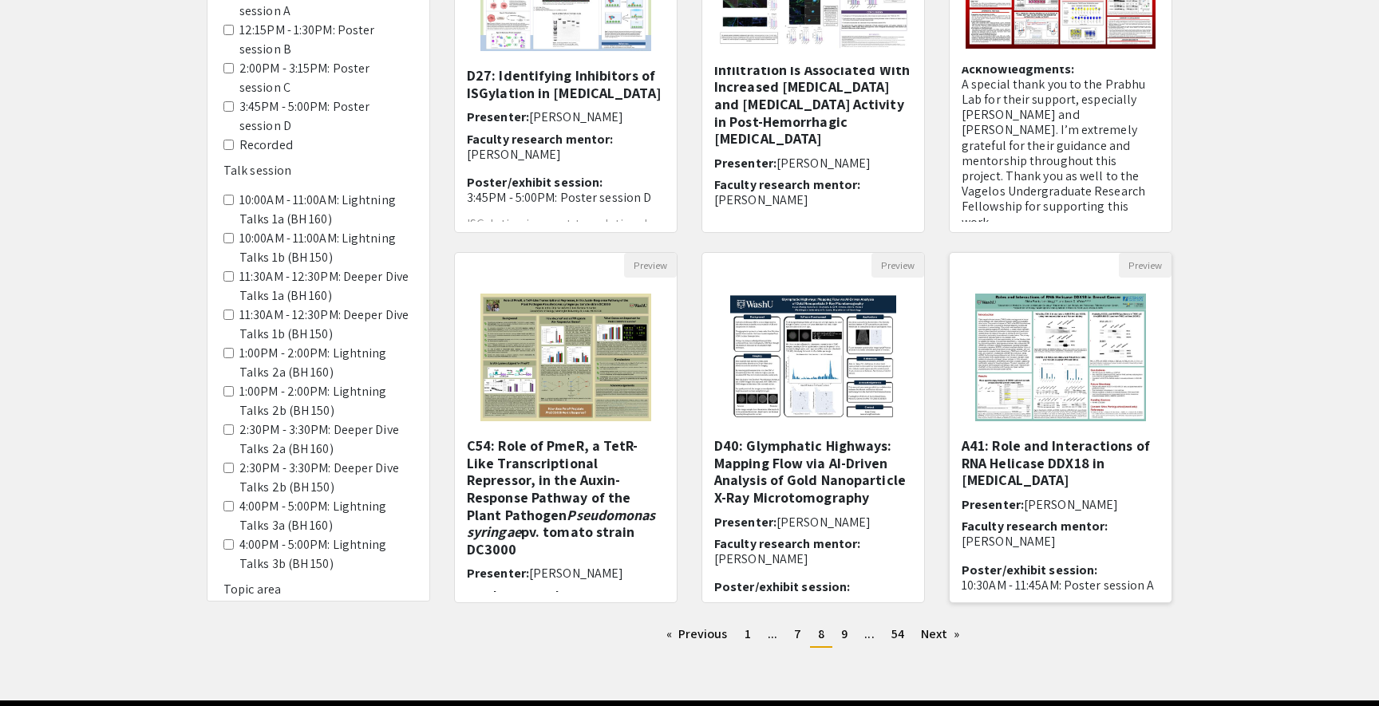
scroll to position [295, 0]
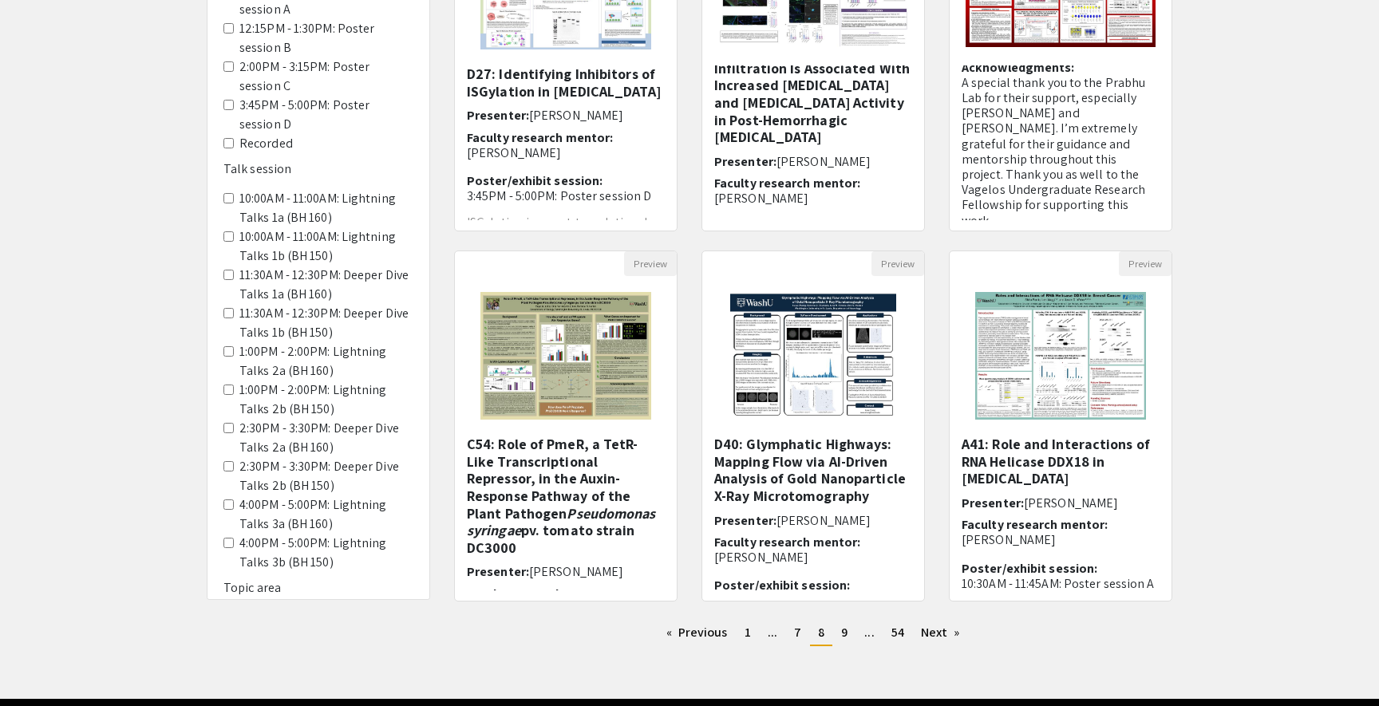
click at [226, 193] on 160\) "10:00AM - 11:00AM: Lightning Talks 1a (BH 160)" at bounding box center [228, 198] width 10 height 10
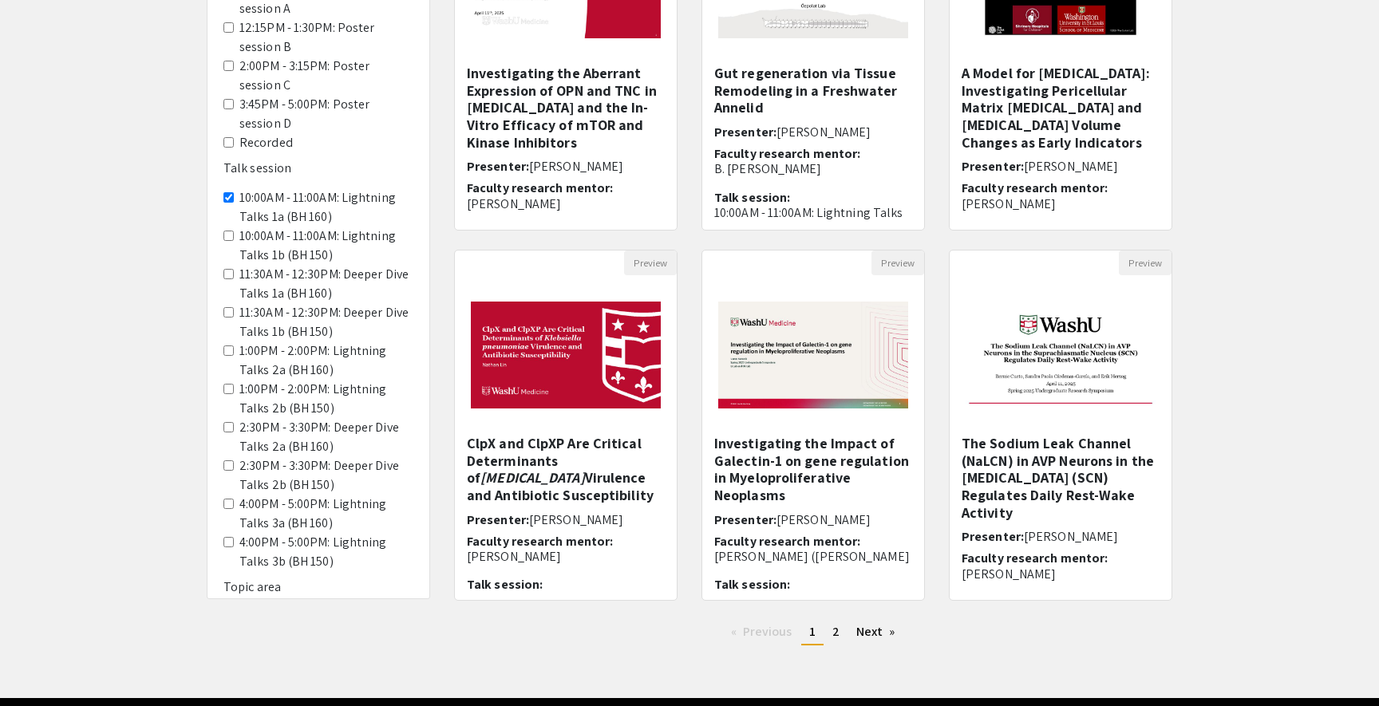
scroll to position [314, 0]
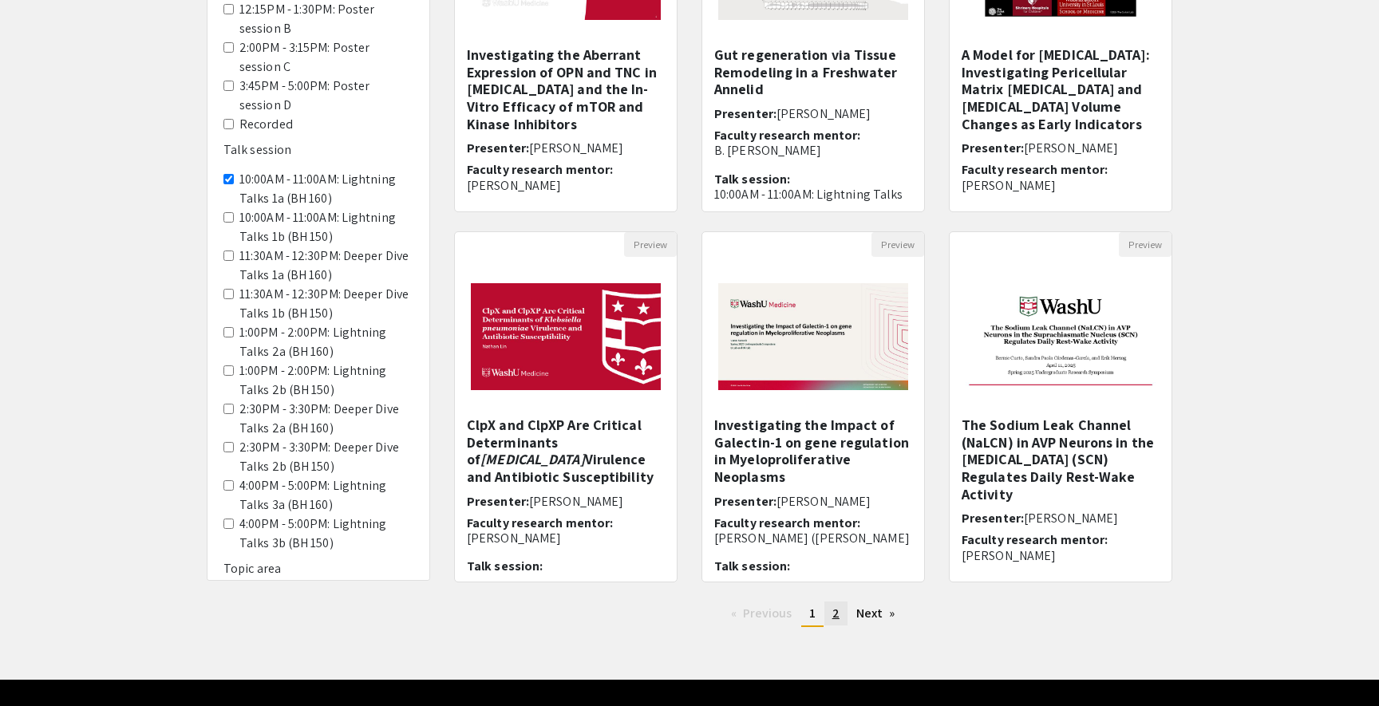
click at [835, 615] on span "2" at bounding box center [835, 613] width 7 height 17
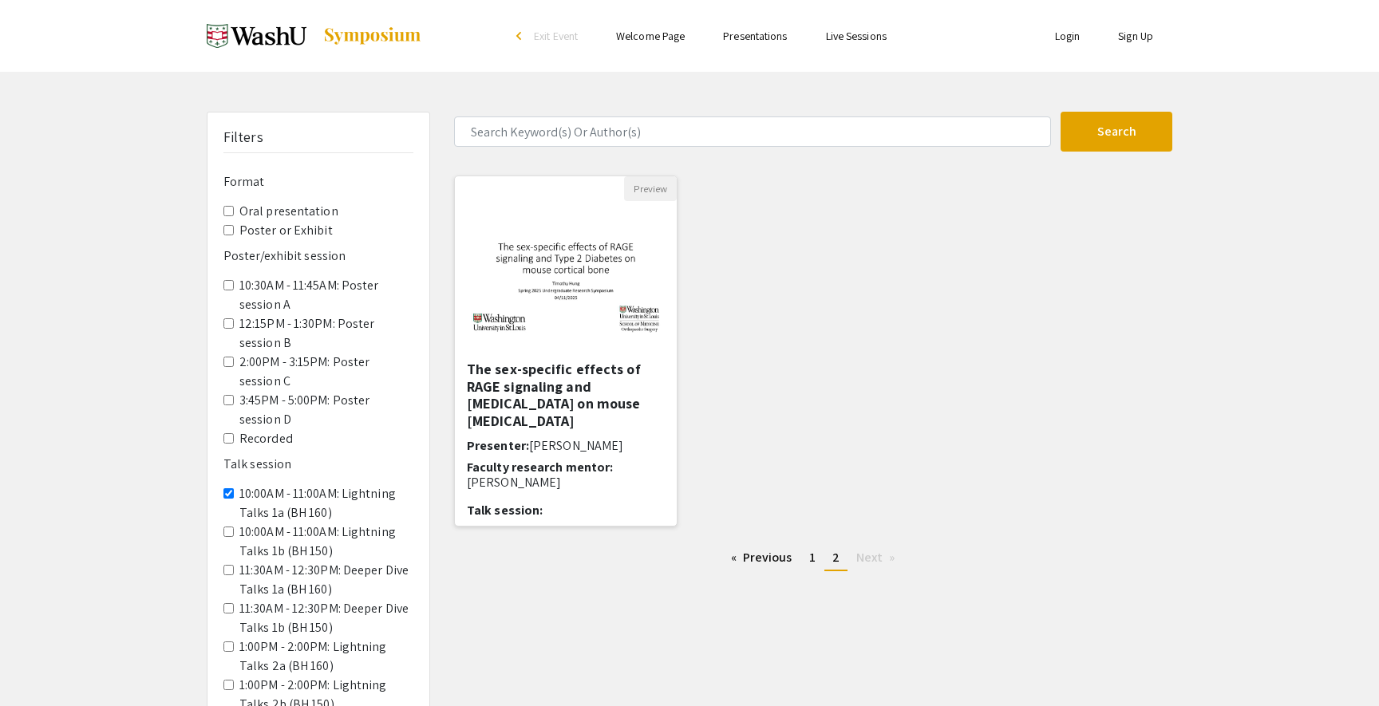
click at [542, 314] on img at bounding box center [566, 280] width 222 height 139
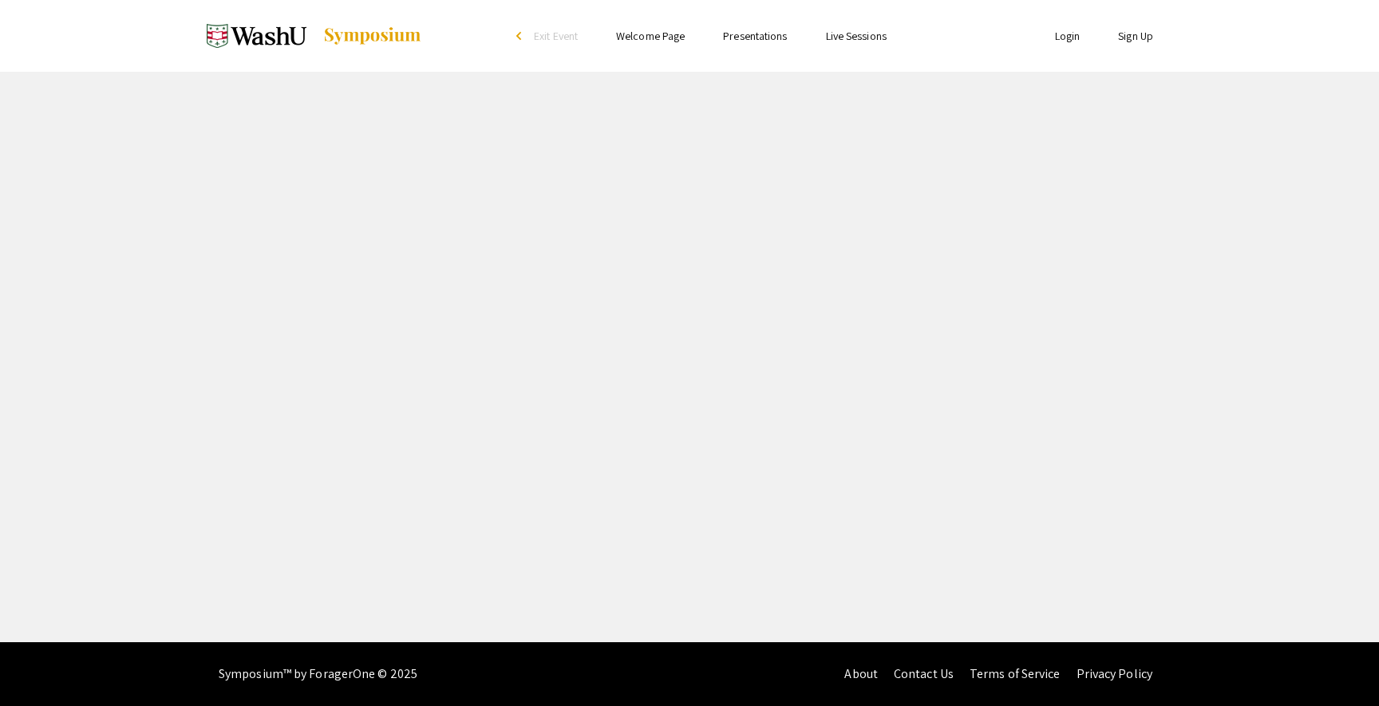
select select "custom"
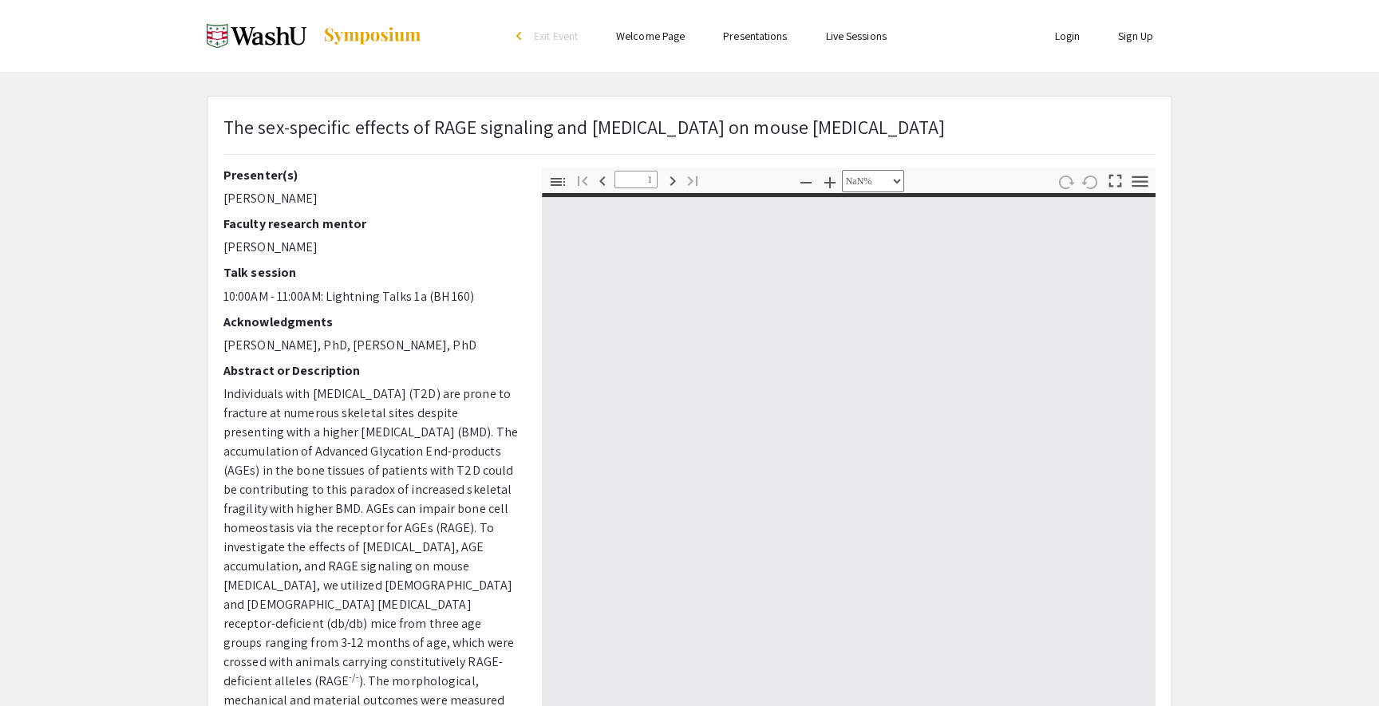
type input "0"
select select "custom"
type input "1"
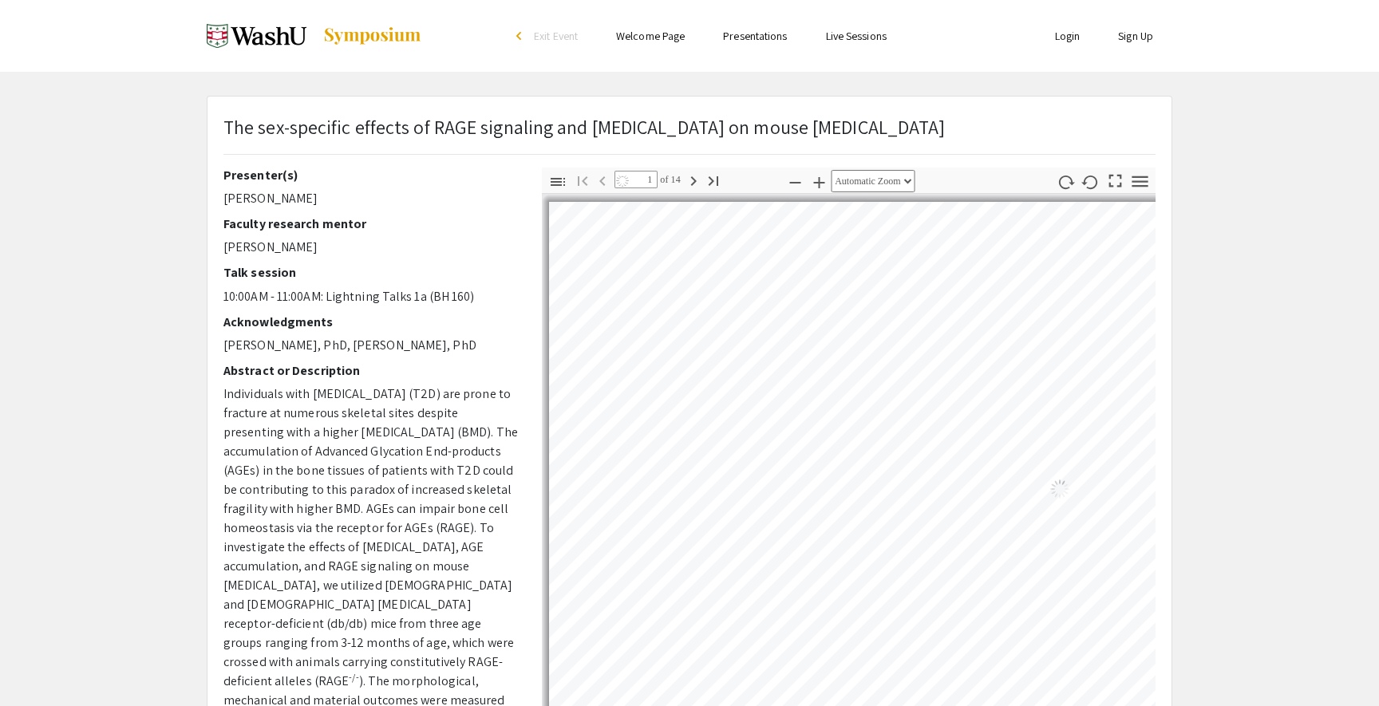
select select "auto"
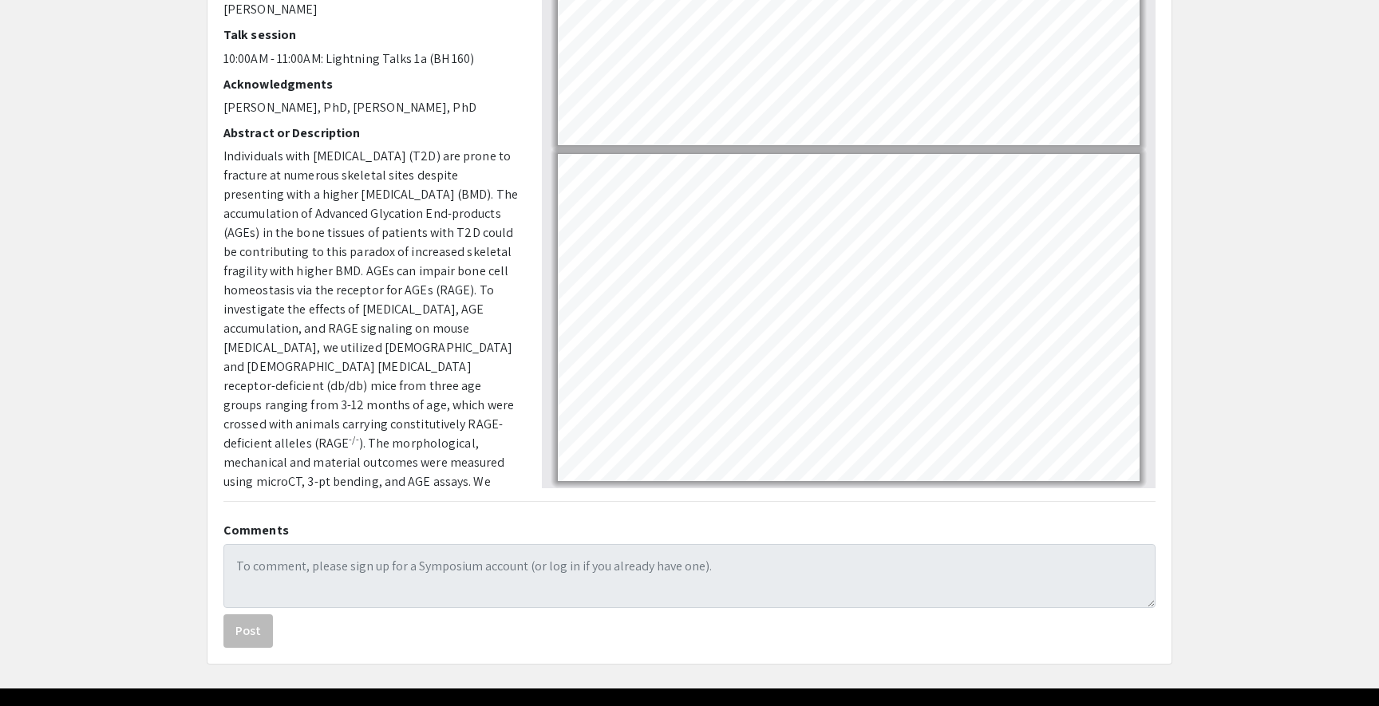
scroll to position [4178, 0]
click at [1268, 410] on app-presentation "The sex-specific effects of RAGE signaling and [MEDICAL_DATA] on mouse [MEDICAL…" at bounding box center [689, 261] width 1379 height 807
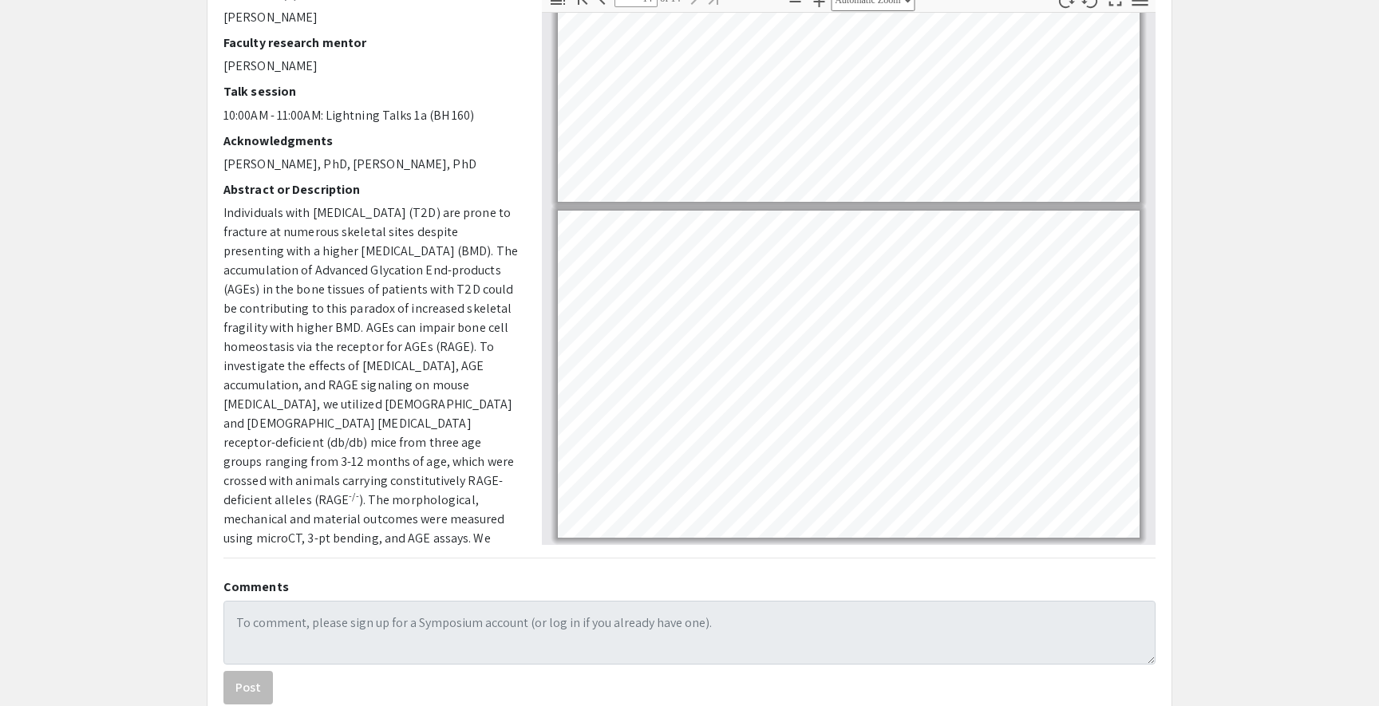
scroll to position [152, 0]
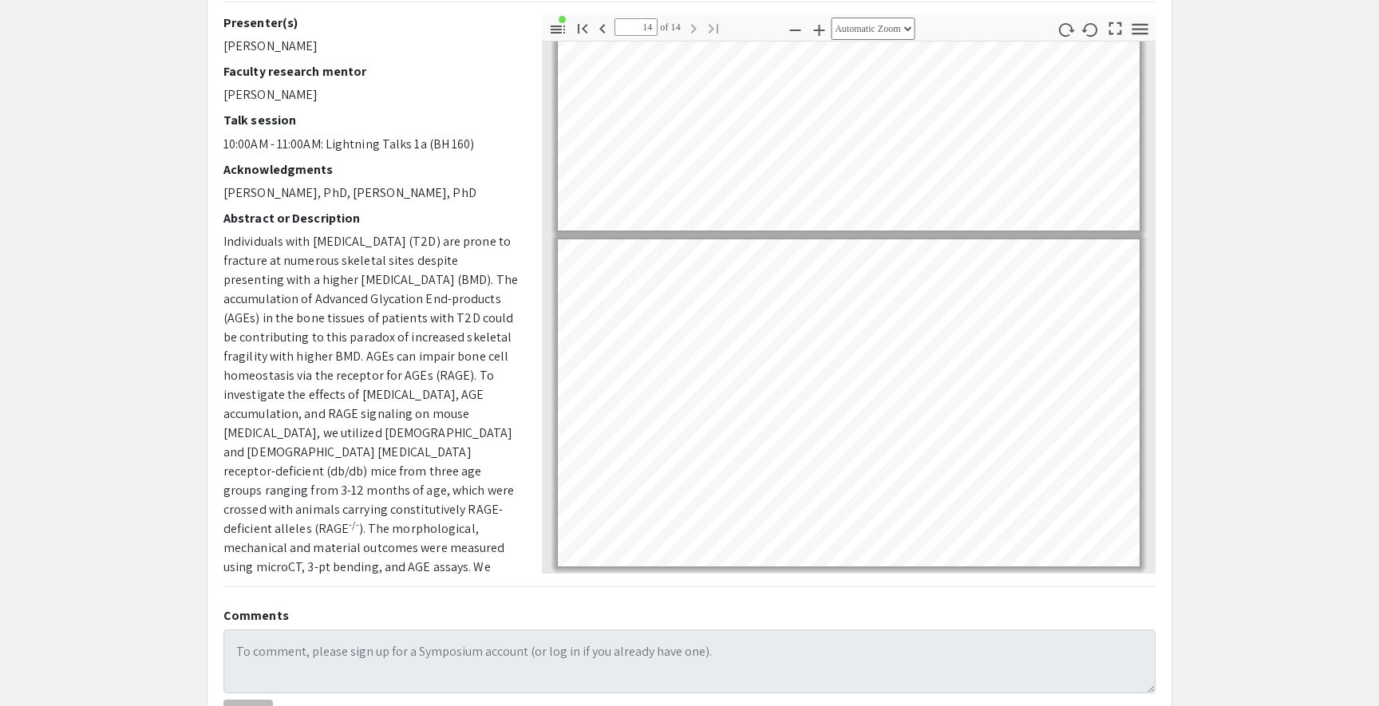
type input "13"
select select "custom"
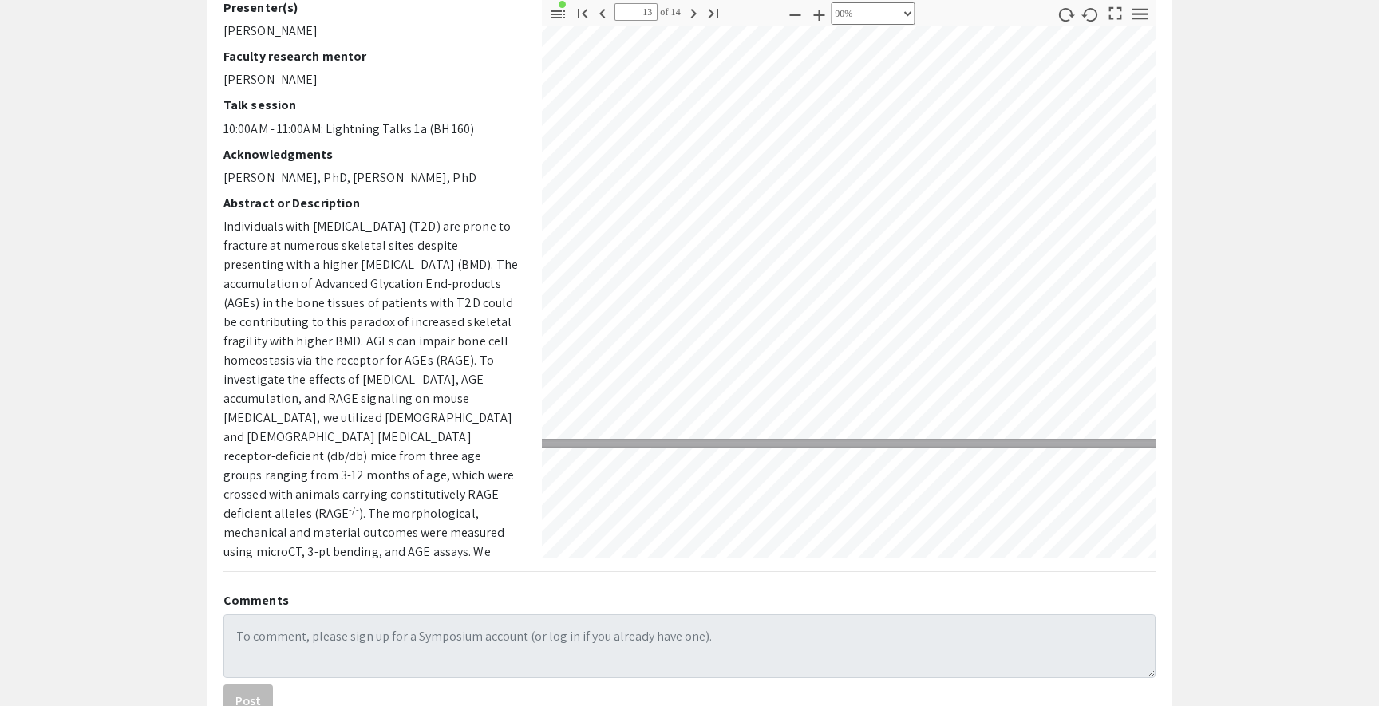
scroll to position [160, 0]
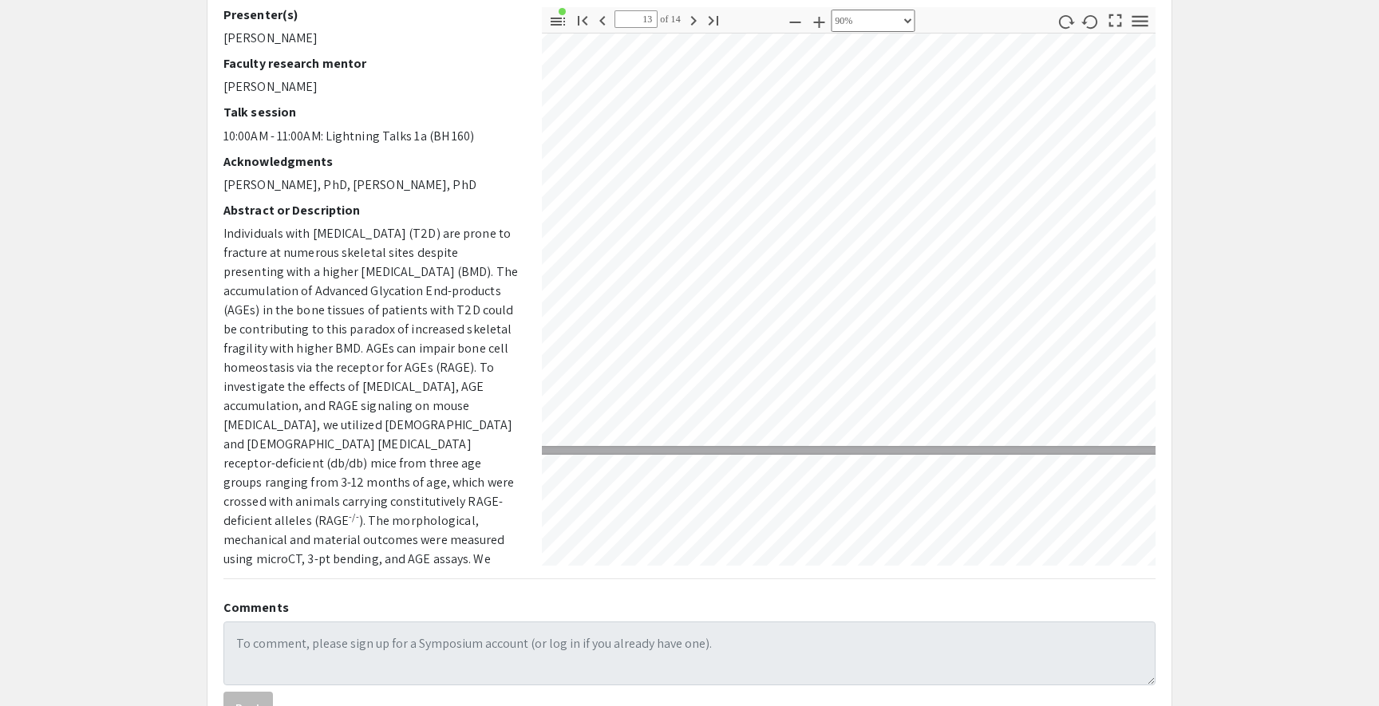
type input "14"
select select "custom"
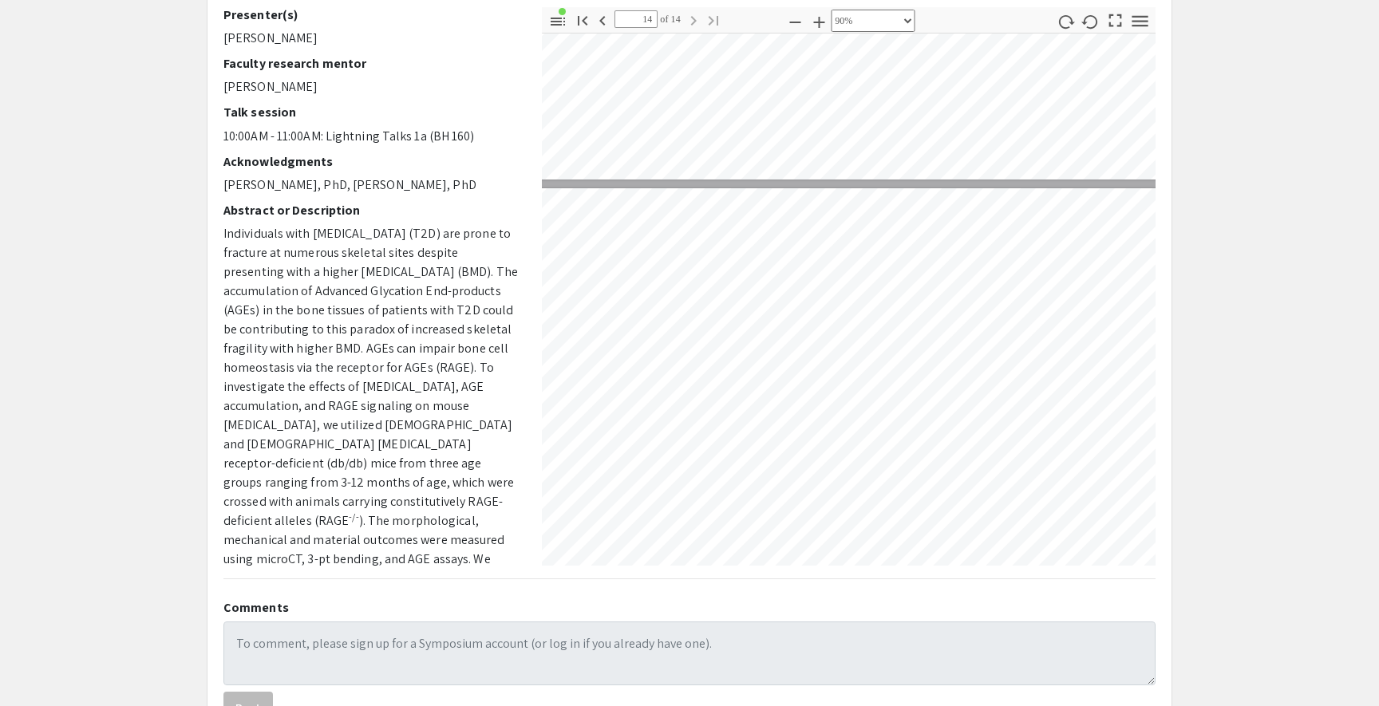
scroll to position [6693, 211]
type input "13"
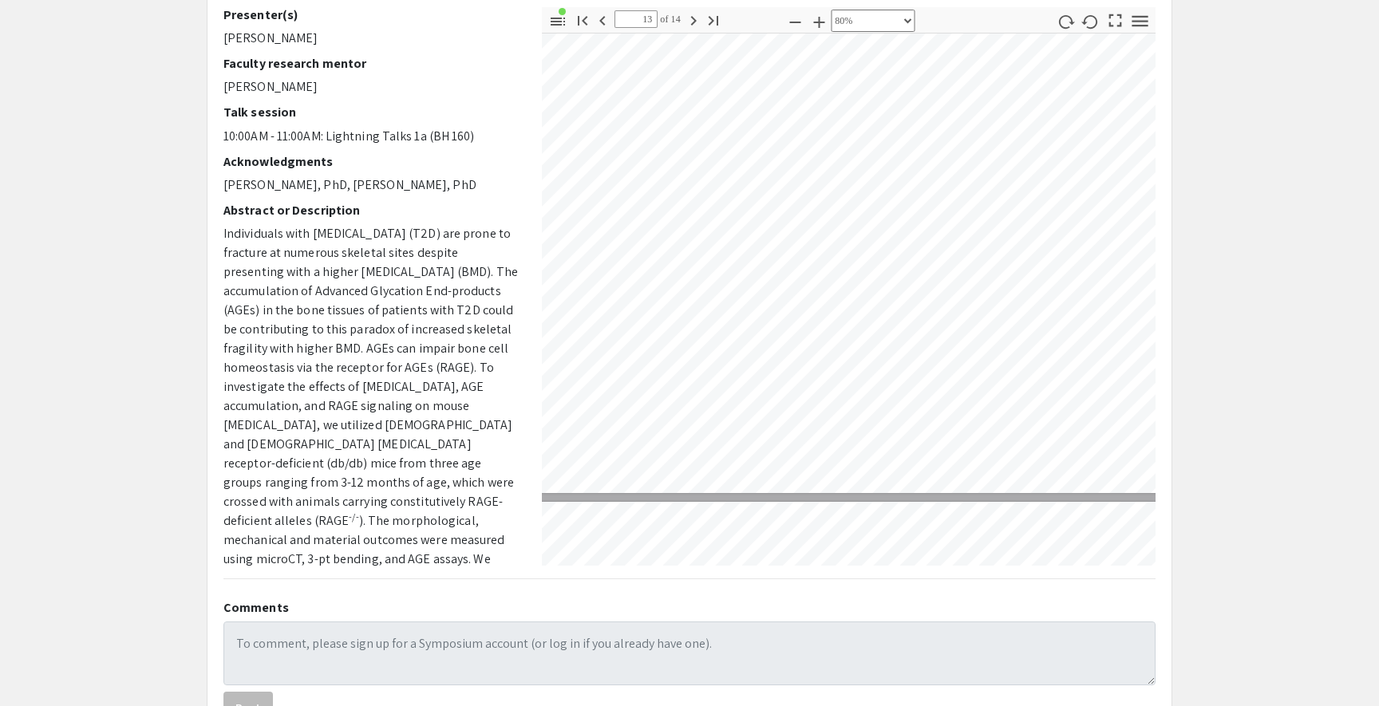
select select "custom"
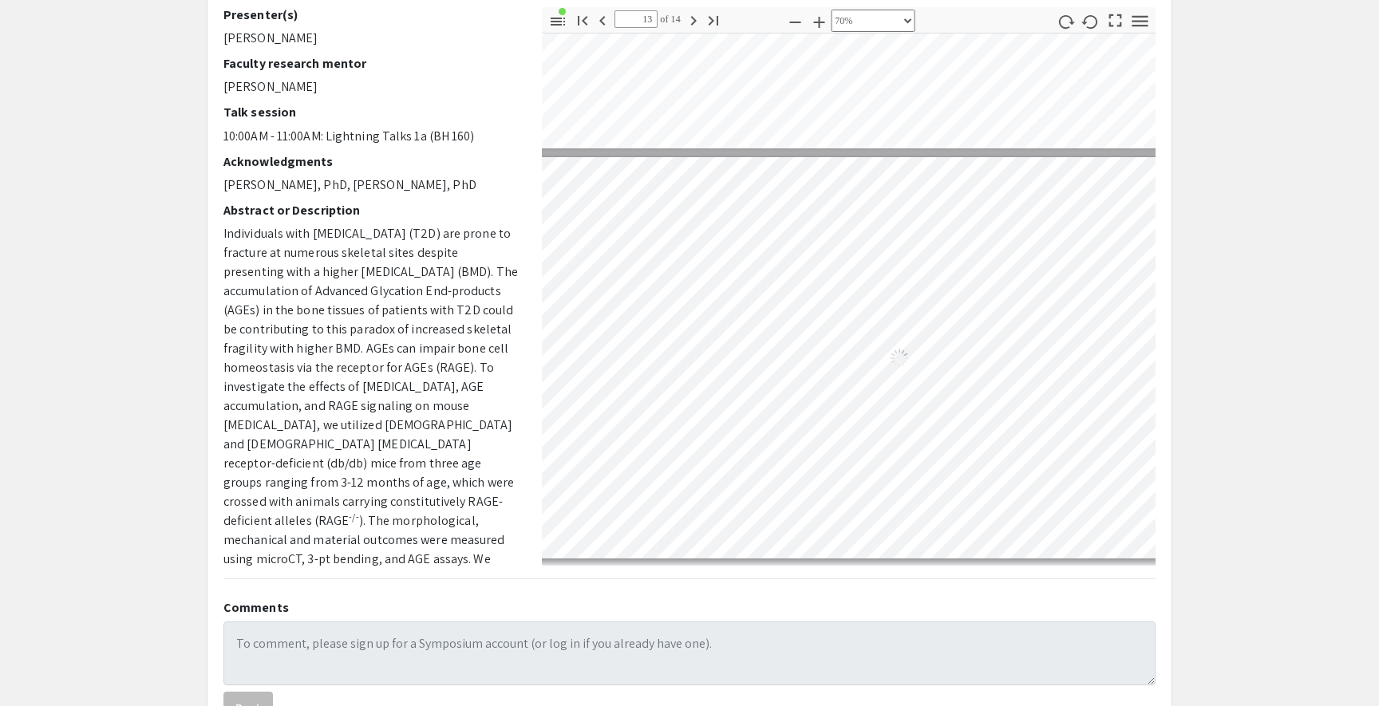
scroll to position [4882, 59]
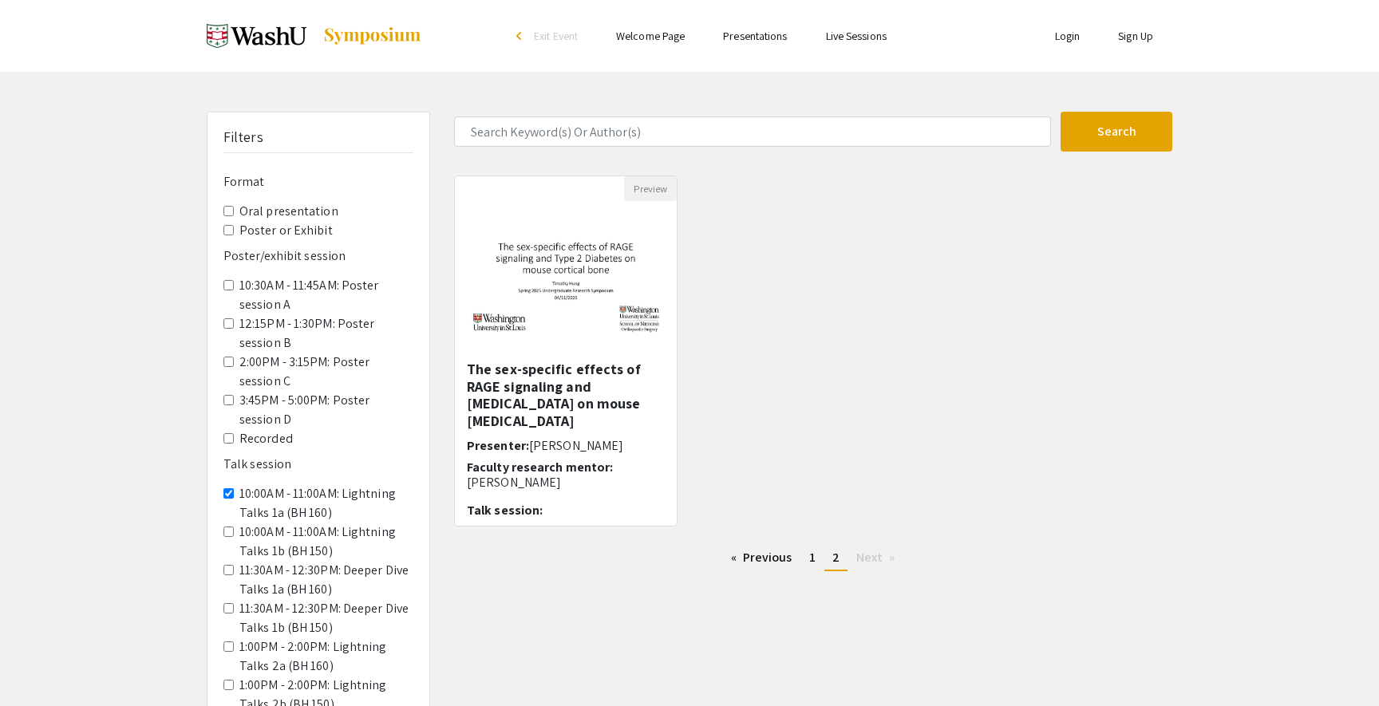
click at [227, 527] on 150\) "10:00AM - 11:00AM: Lightning Talks 1b (BH 150)" at bounding box center [228, 532] width 10 height 10
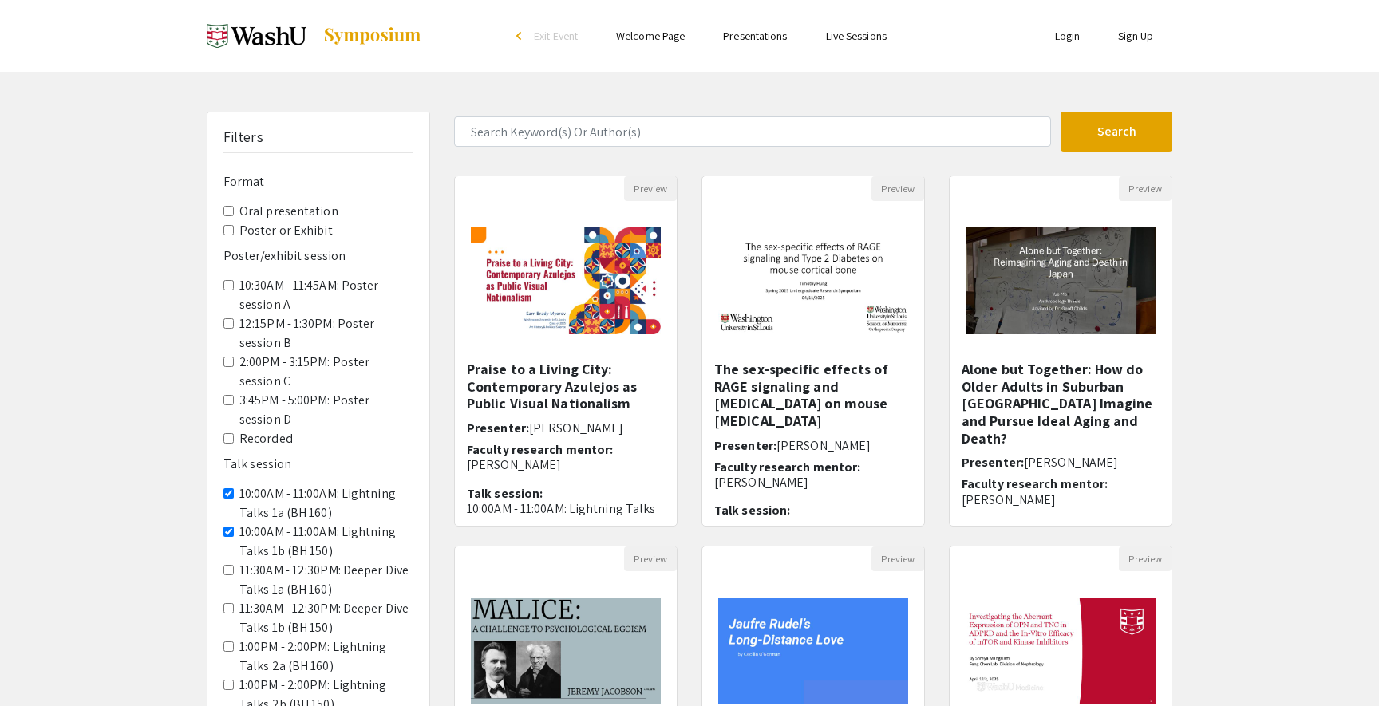
click at [229, 488] on 160\) "10:00AM - 11:00AM: Lightning Talks 1a (BH 160)" at bounding box center [228, 493] width 10 height 10
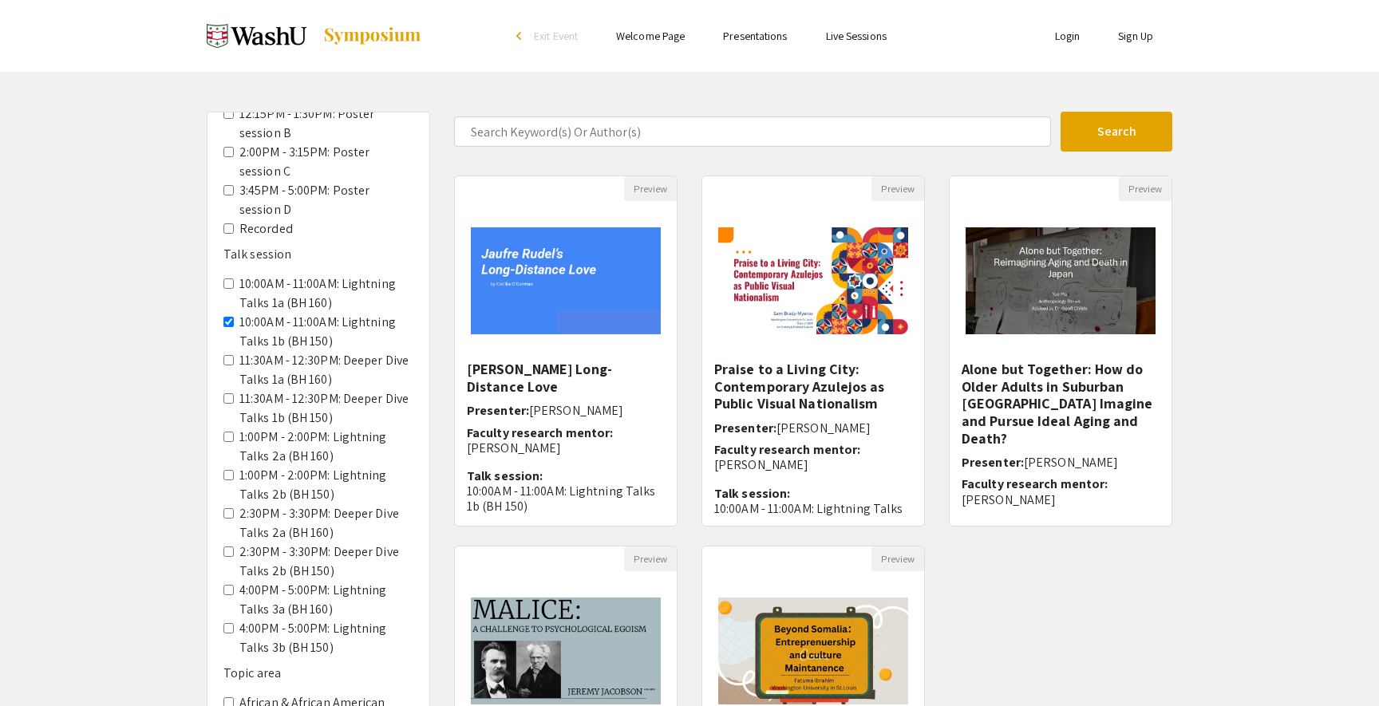
scroll to position [222, 0]
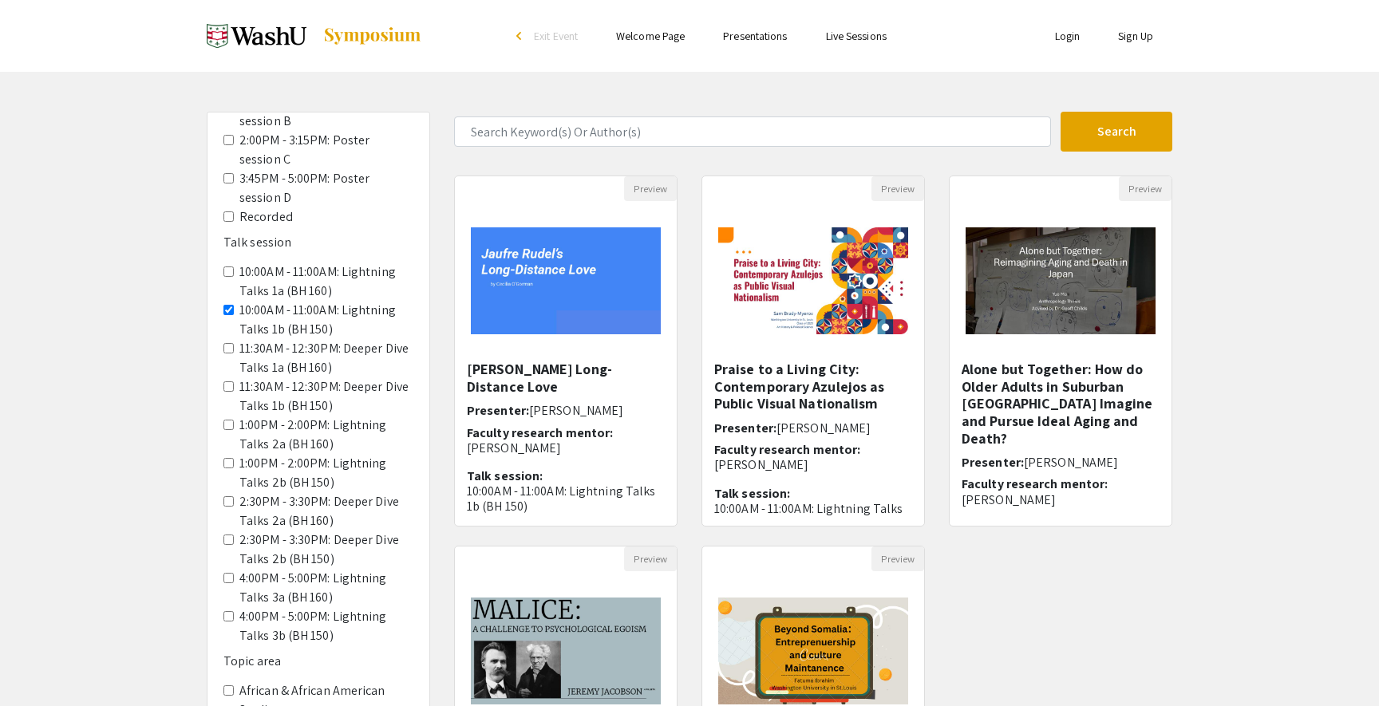
click at [226, 305] on 150\) "10:00AM - 11:00AM: Lightning Talks 1b (BH 150)" at bounding box center [228, 310] width 10 height 10
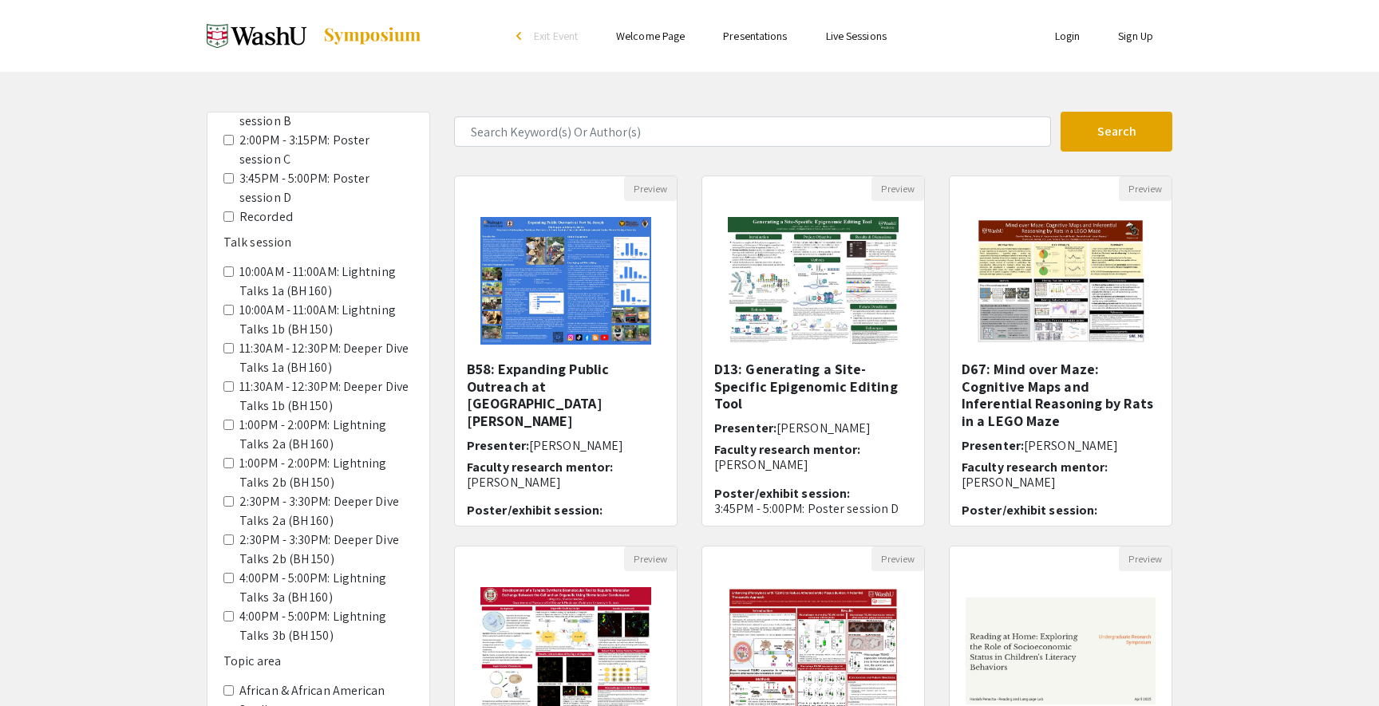
click at [232, 343] on 160\) "11:30AM - 12:30PM: Deeper Dive Talks 1a (BH 160)" at bounding box center [228, 348] width 10 height 10
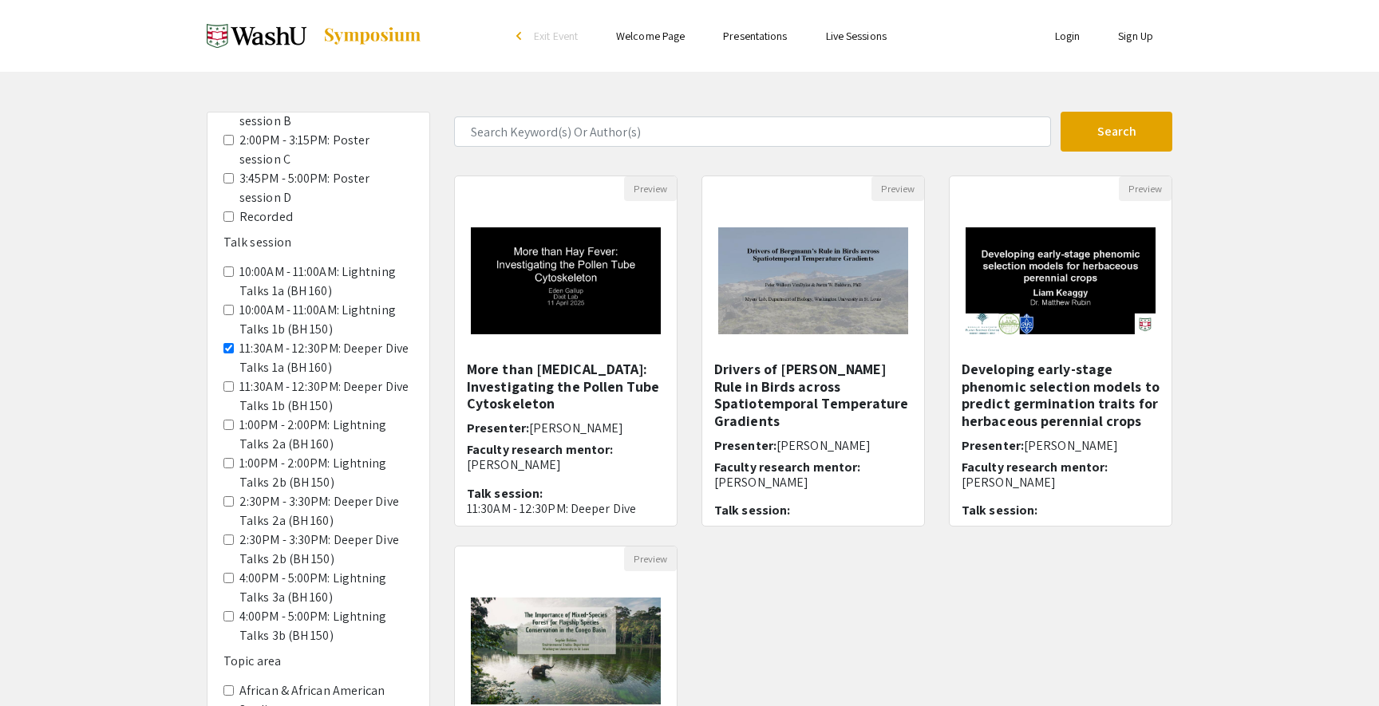
click at [227, 339] on span "11:30AM - 12:30PM: Deeper Dive Talks 1a (BH 160)" at bounding box center [318, 358] width 190 height 38
click at [227, 343] on 160\) "11:30AM - 12:30PM: Deeper Dive Talks 1a (BH 160)" at bounding box center [228, 348] width 10 height 10
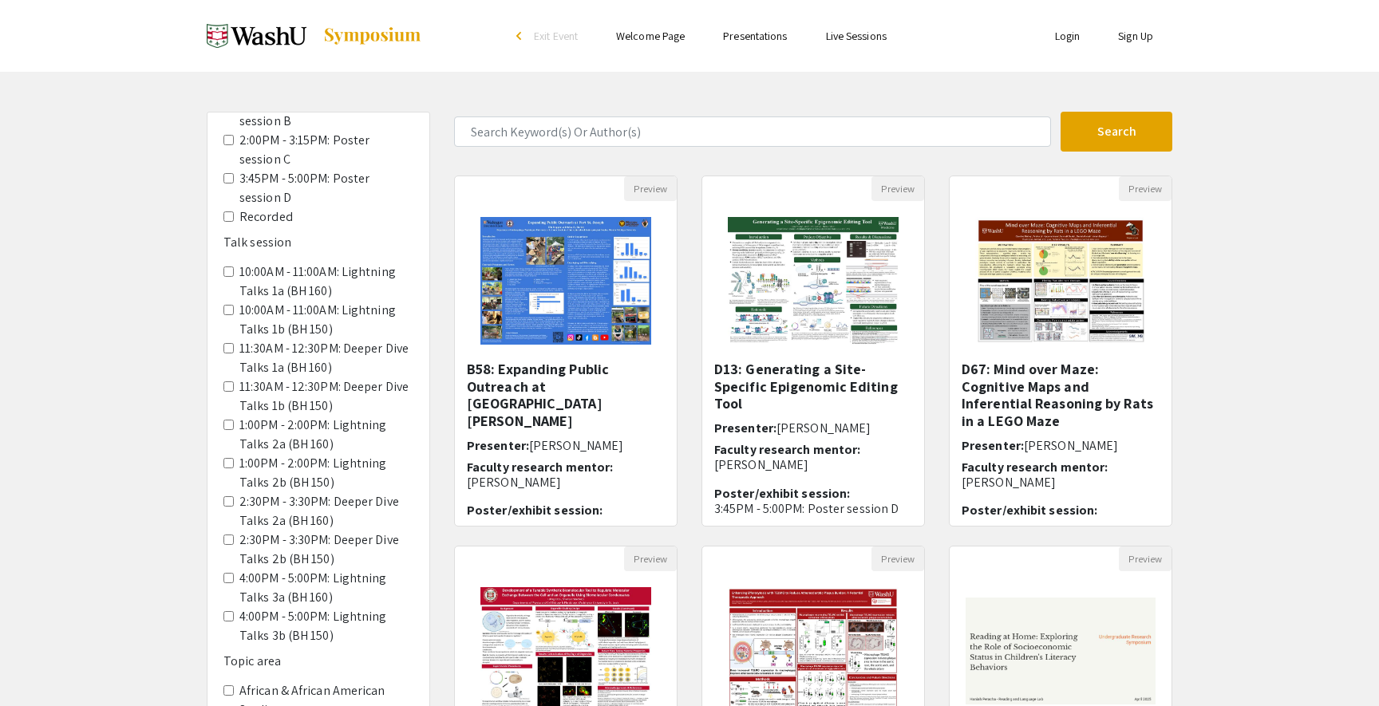
click at [229, 420] on 160\) "1:00PM - 2:00PM: Lightning Talks 2a (BH 160)" at bounding box center [228, 425] width 10 height 10
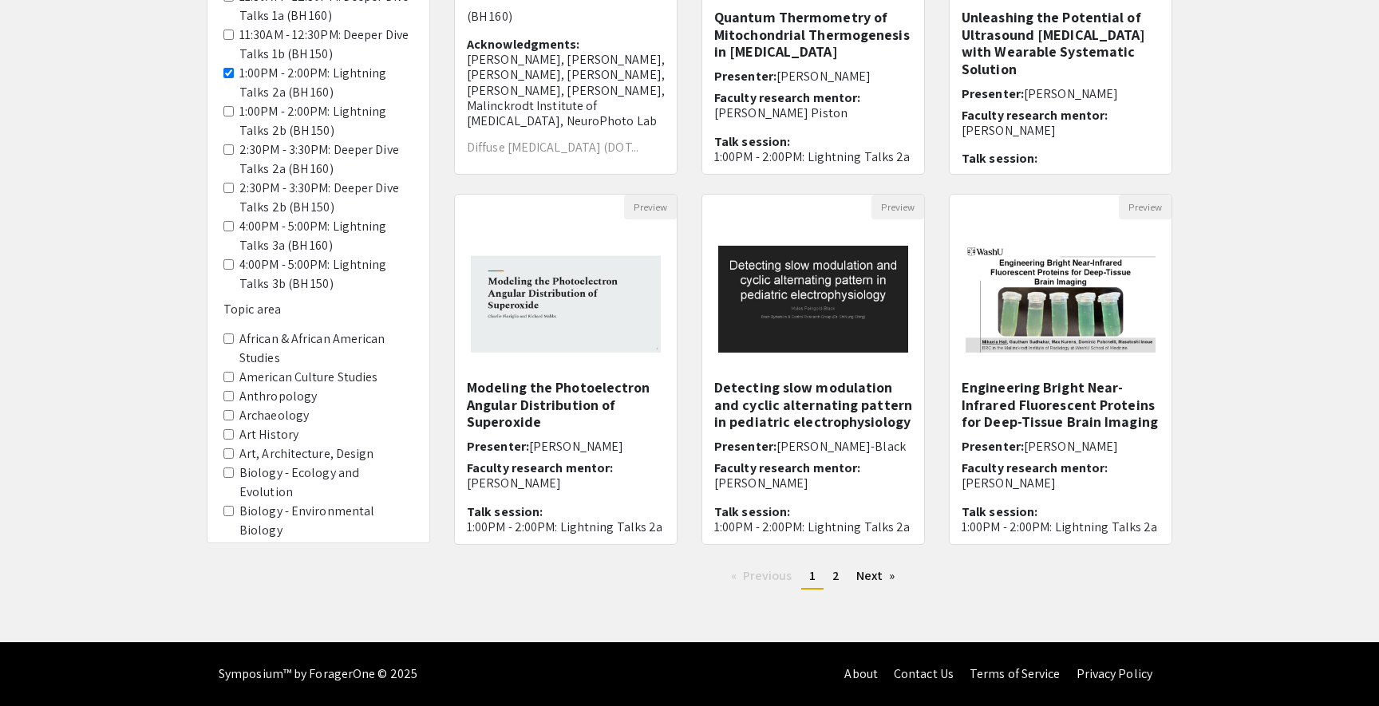
scroll to position [352, 0]
click at [834, 580] on span "2" at bounding box center [835, 575] width 7 height 17
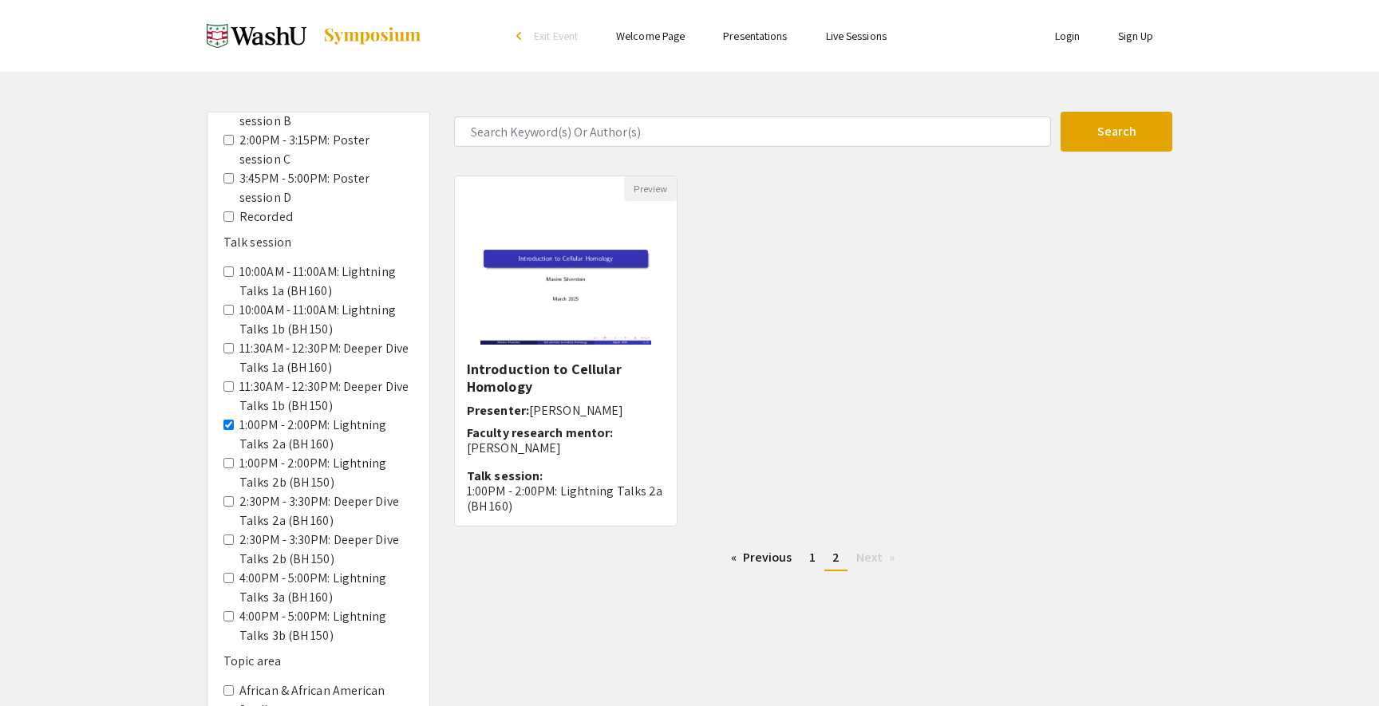
click at [230, 458] on 150\) "1:00PM - 2:00PM: Lightning Talks 2b (BH 150)" at bounding box center [228, 463] width 10 height 10
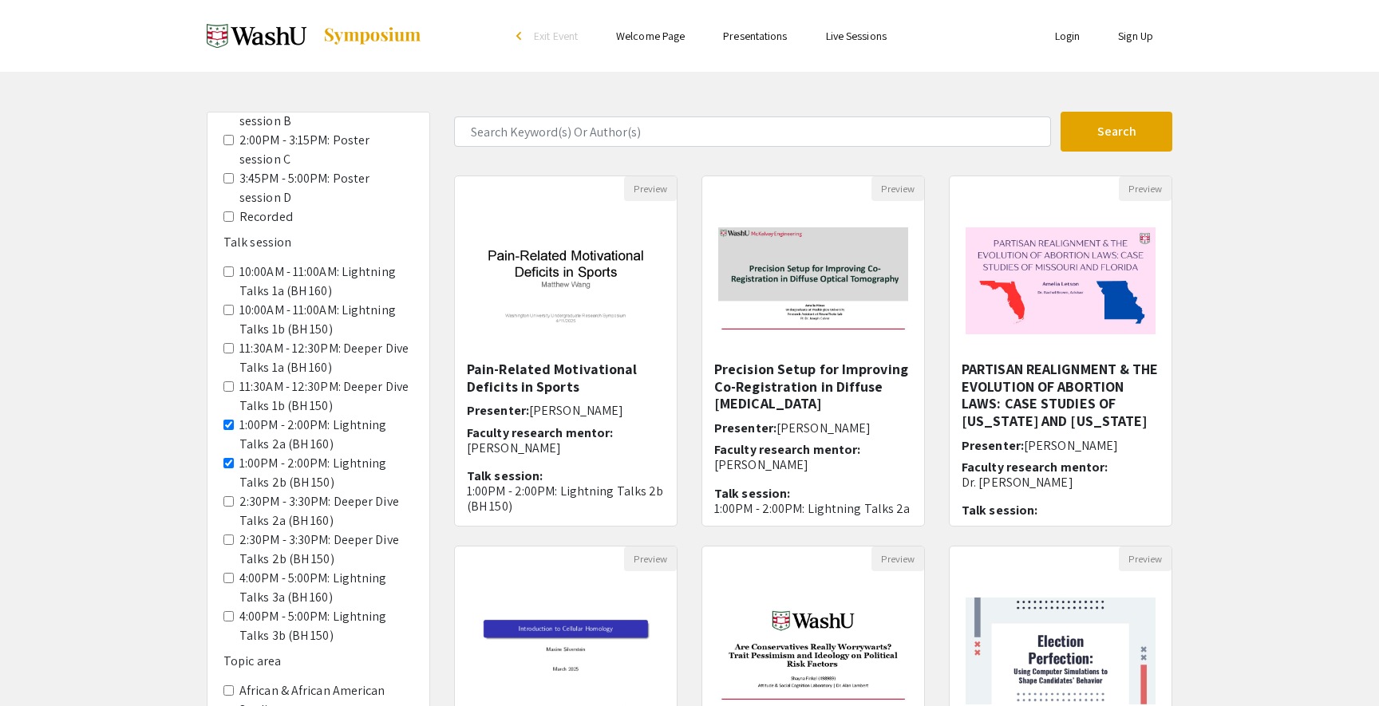
click at [225, 420] on 160\) "1:00PM - 2:00PM: Lightning Talks 2a (BH 160)" at bounding box center [228, 425] width 10 height 10
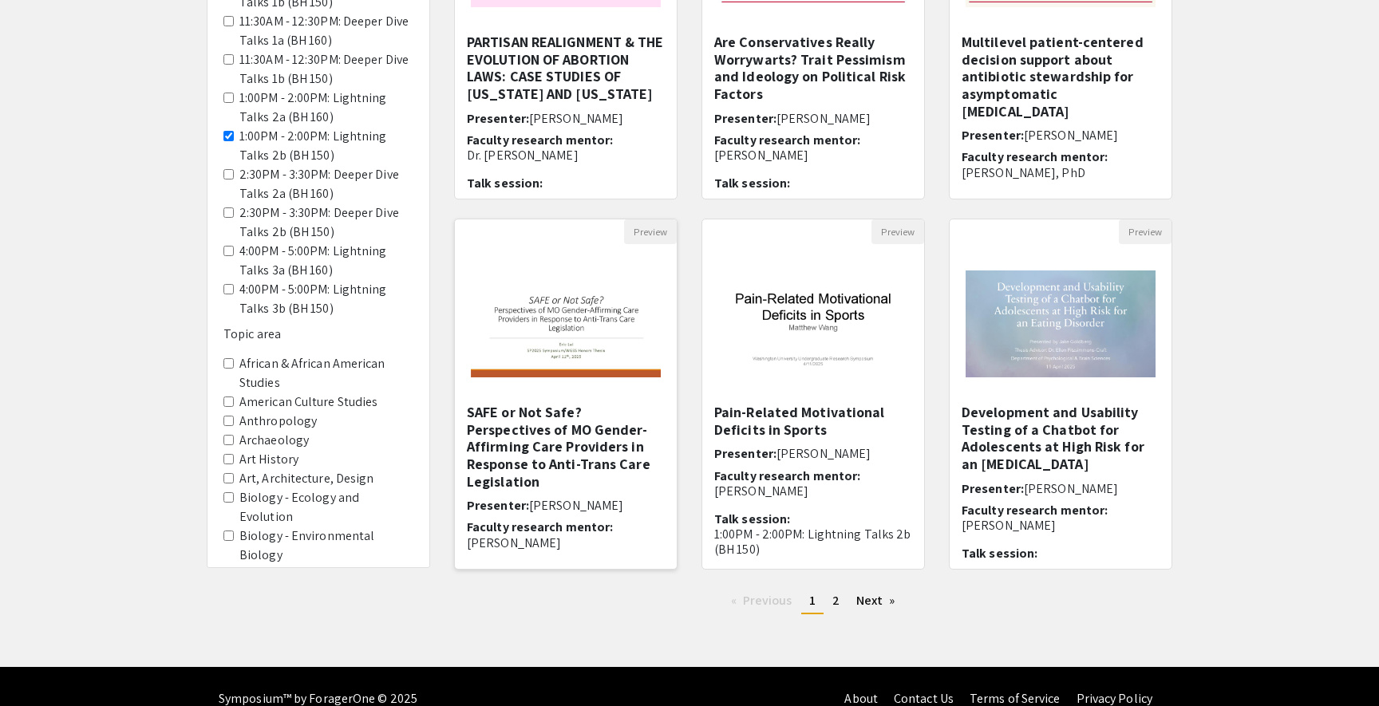
scroll to position [329, 0]
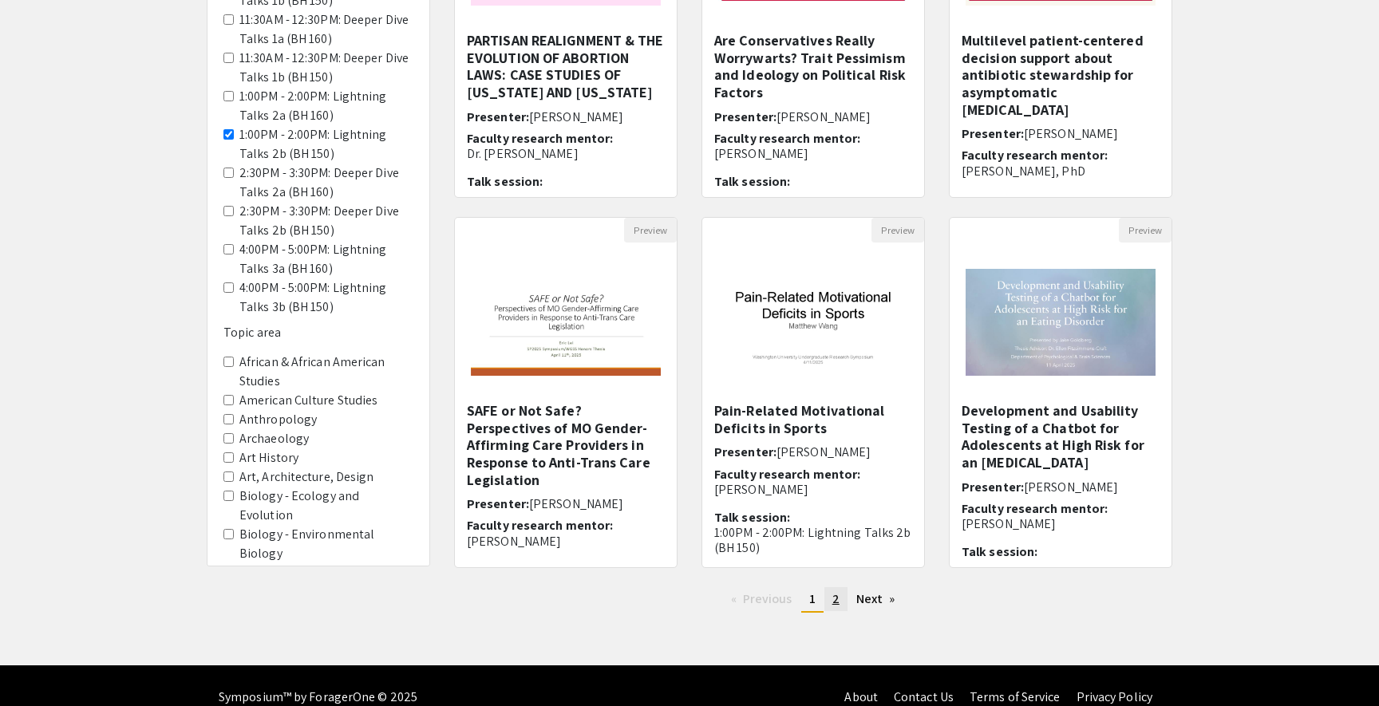
click at [835, 603] on span "2" at bounding box center [835, 599] width 7 height 17
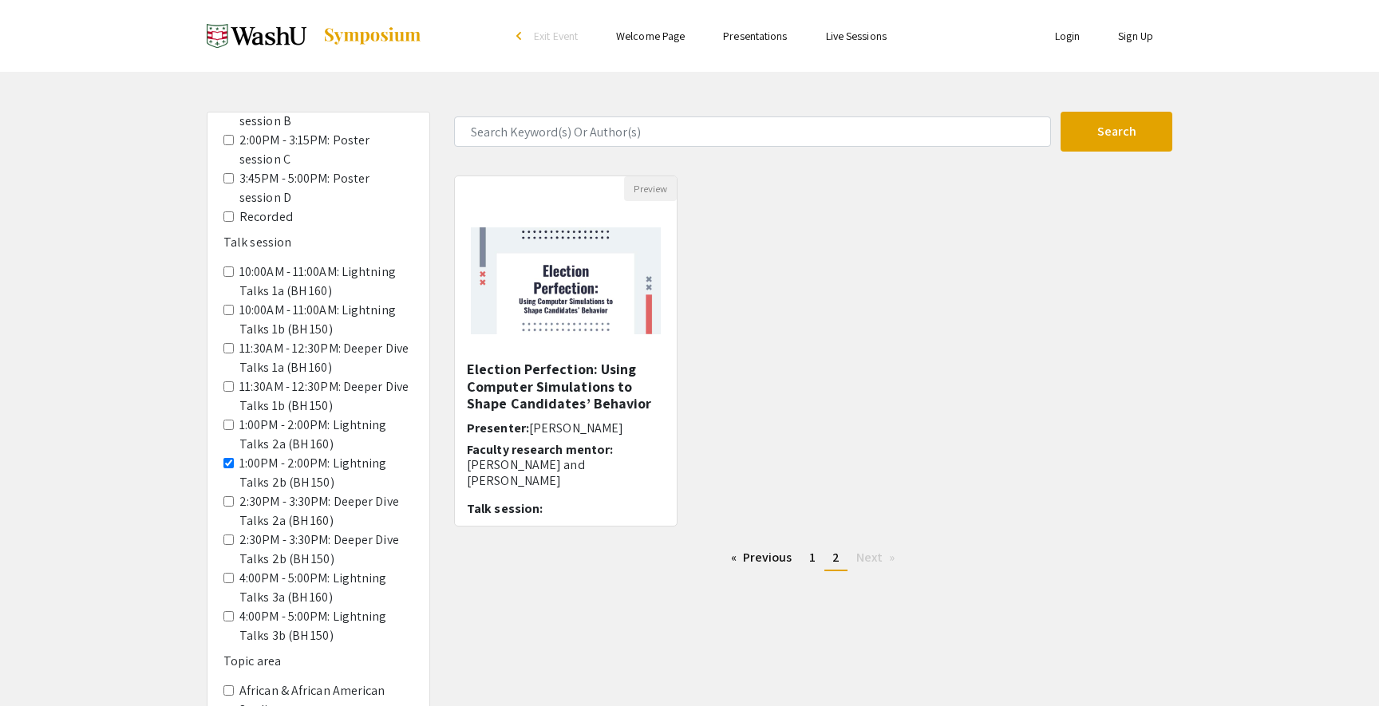
click at [229, 458] on 150\) "1:00PM - 2:00PM: Lightning Talks 2b (BH 150)" at bounding box center [228, 463] width 10 height 10
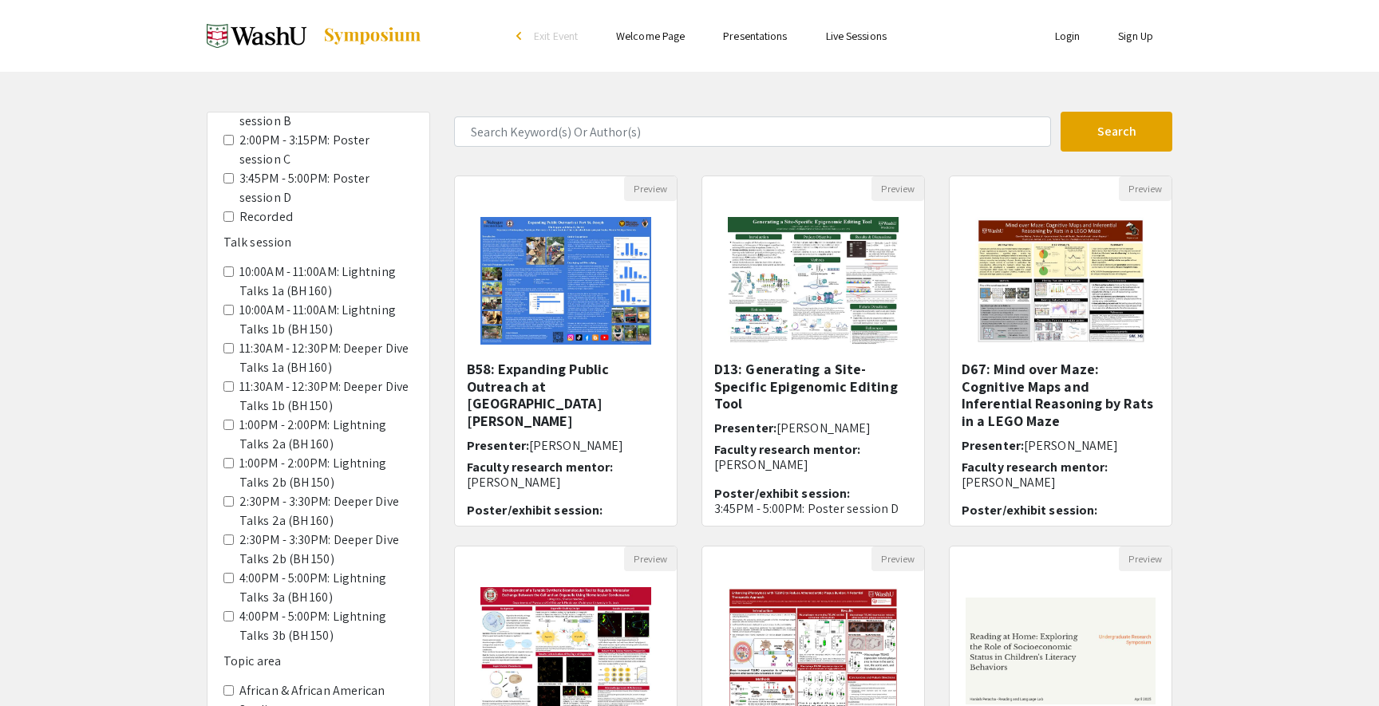
click at [227, 496] on 160\) "2:30PM - 3:30PM: Deeper Dive Talks 2a (BH 160)" at bounding box center [228, 501] width 10 height 10
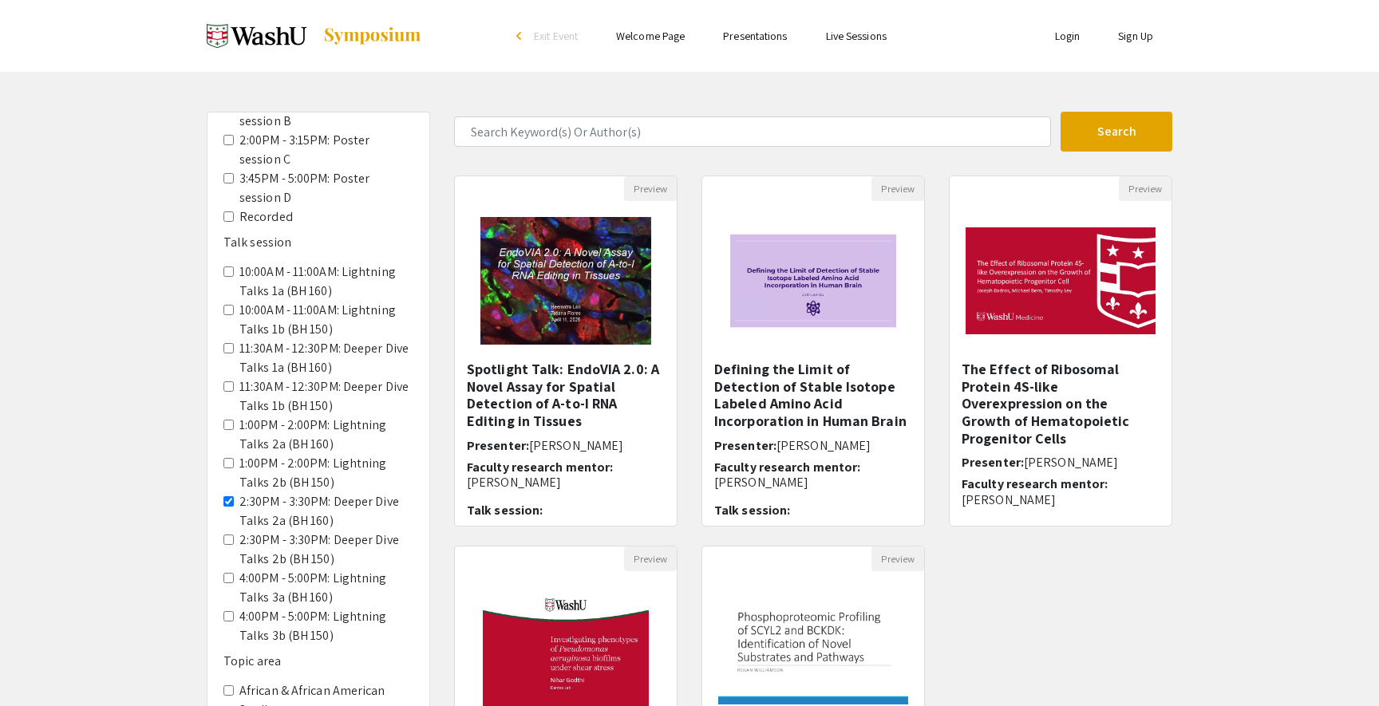
click at [1105, 600] on div "Preview Spotlight Talk: EndoVIA 2.0: A Novel Assay for Spatial Detection of A-t…" at bounding box center [813, 546] width 742 height 741
click at [1074, 252] on img at bounding box center [1061, 280] width 222 height 139
select select "custom"
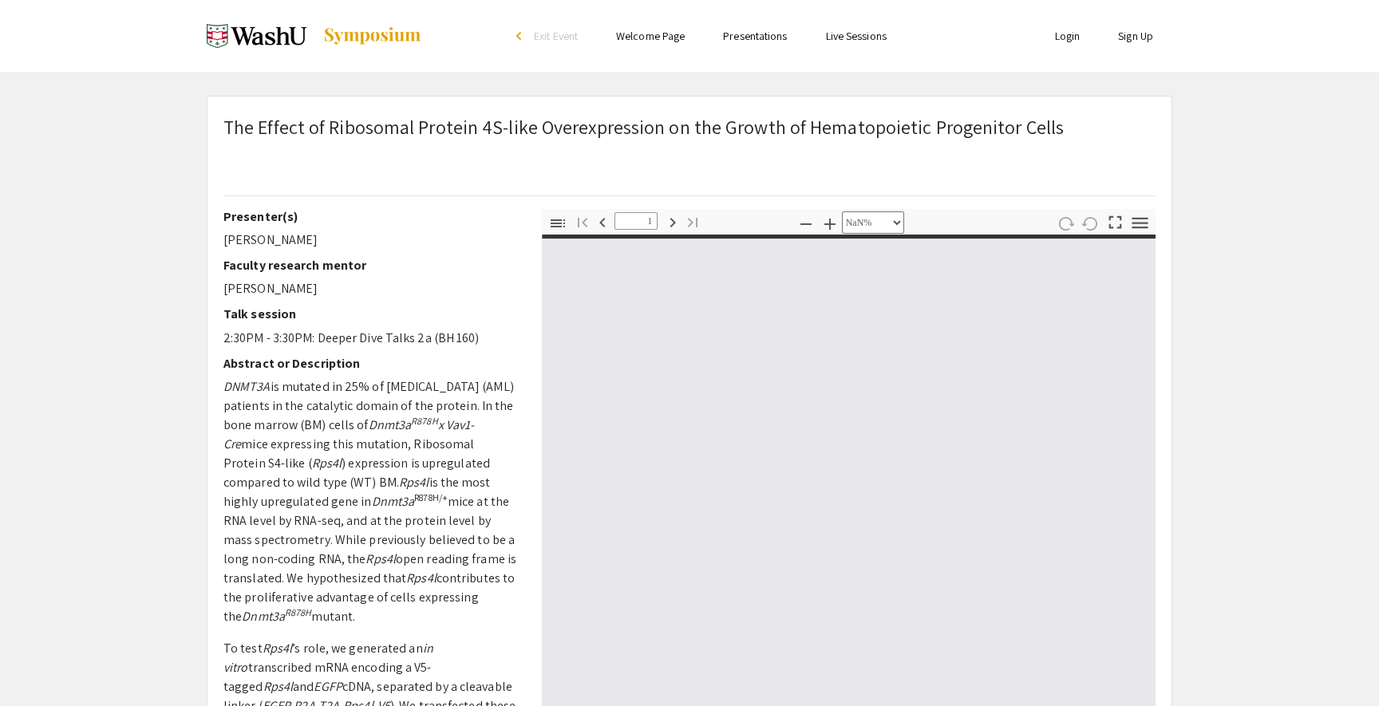
type input "0"
select select "custom"
type input "1"
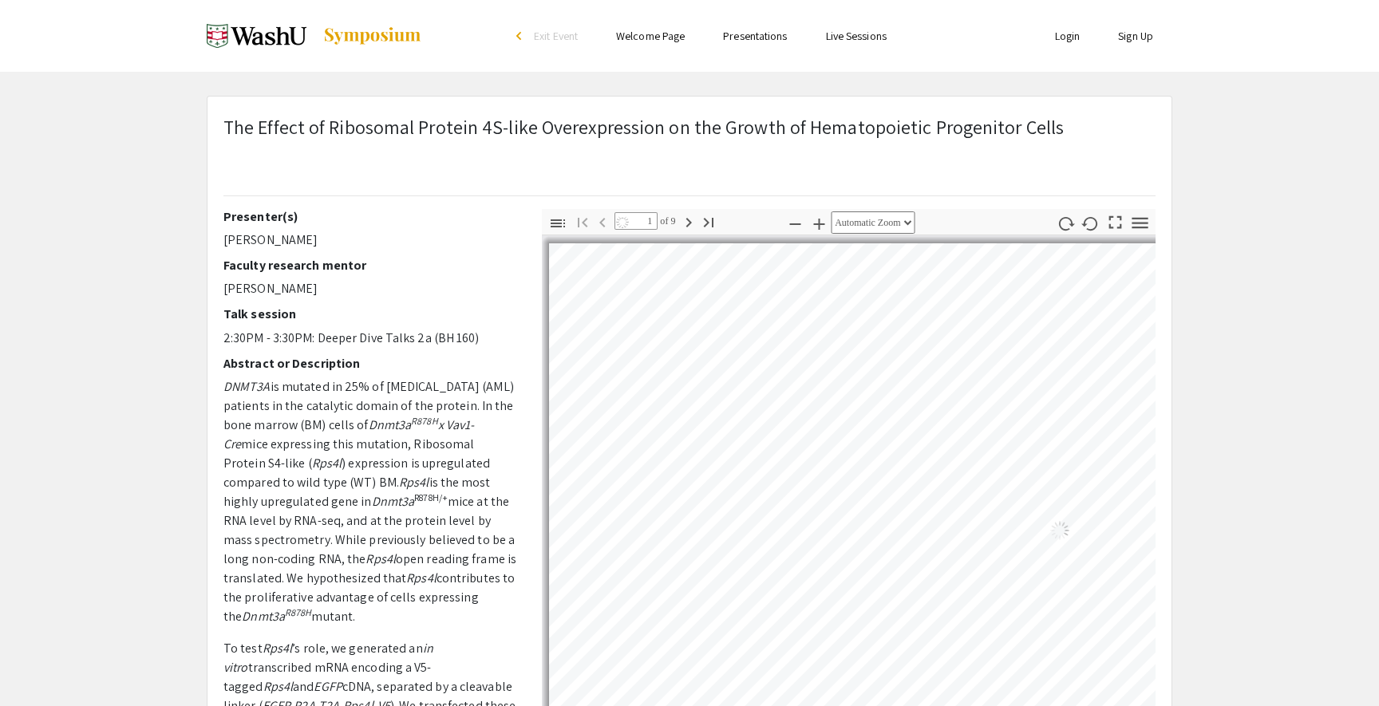
select select "auto"
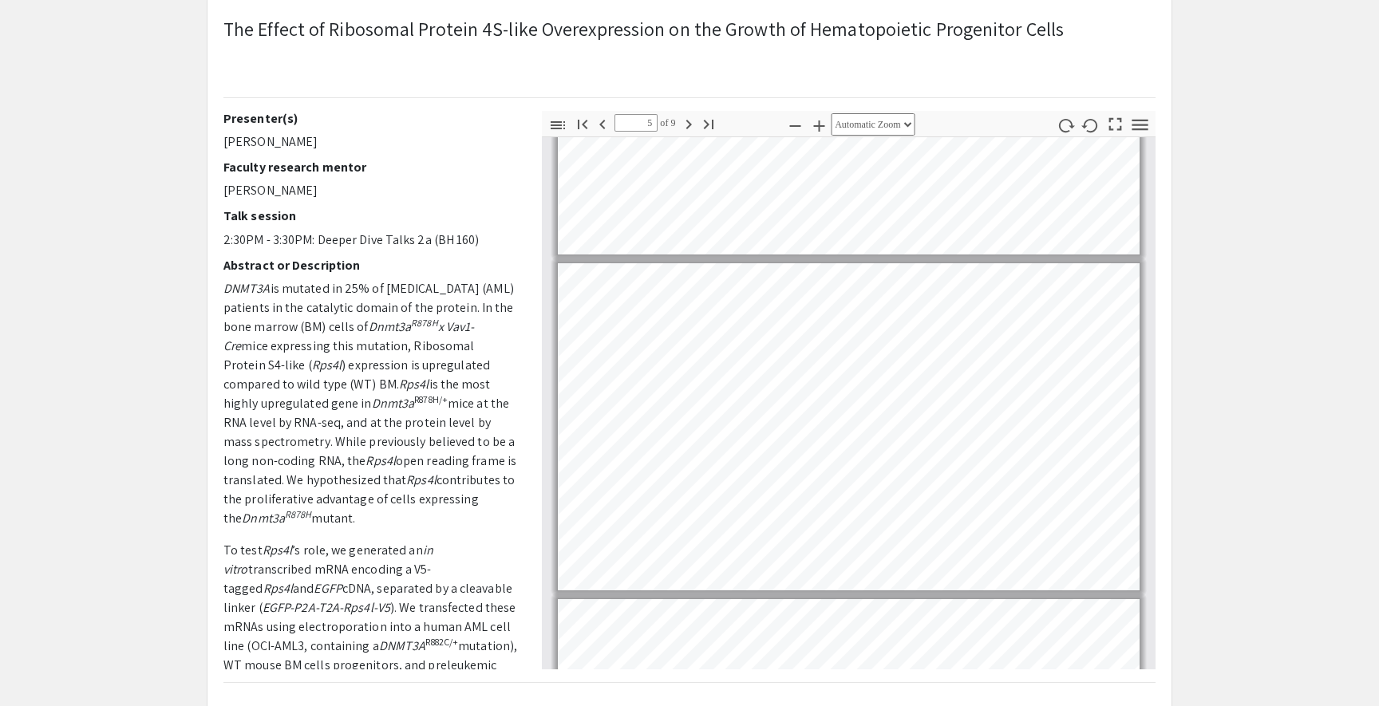
scroll to position [1231, 0]
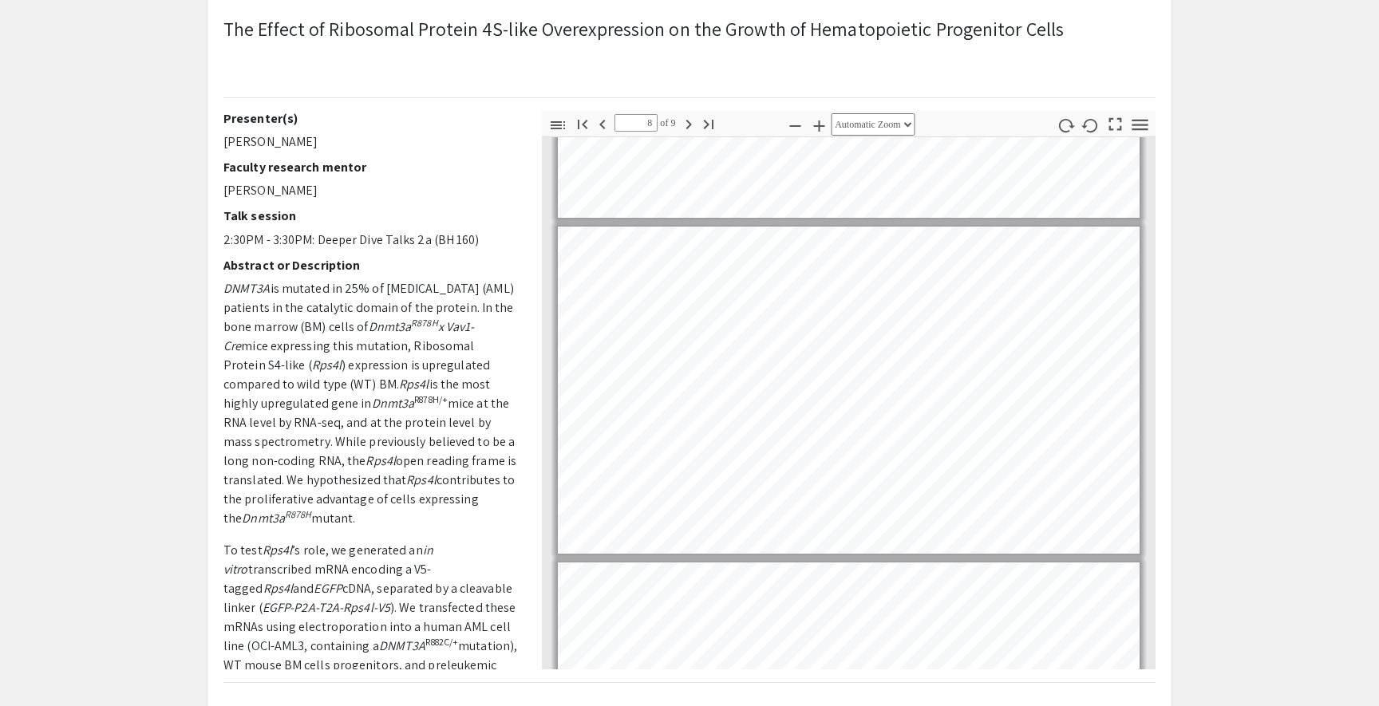
type input "9"
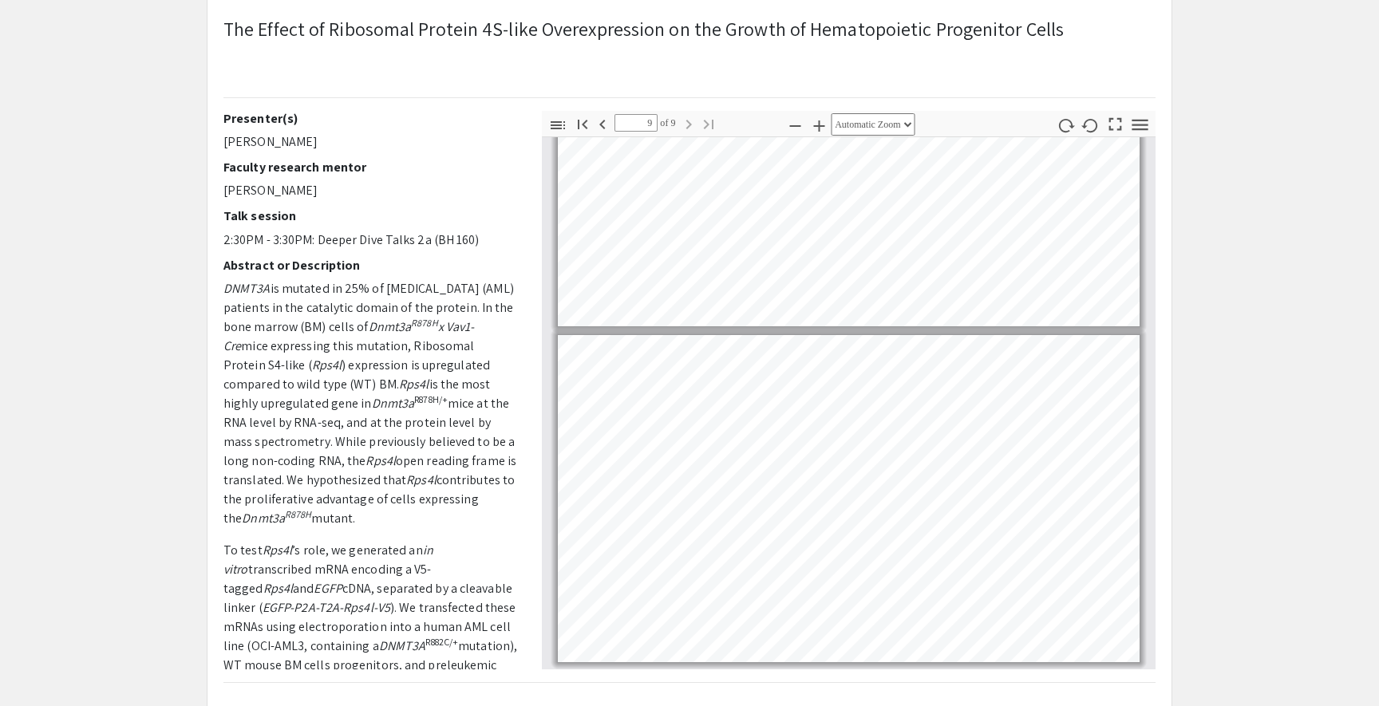
scroll to position [2498, 0]
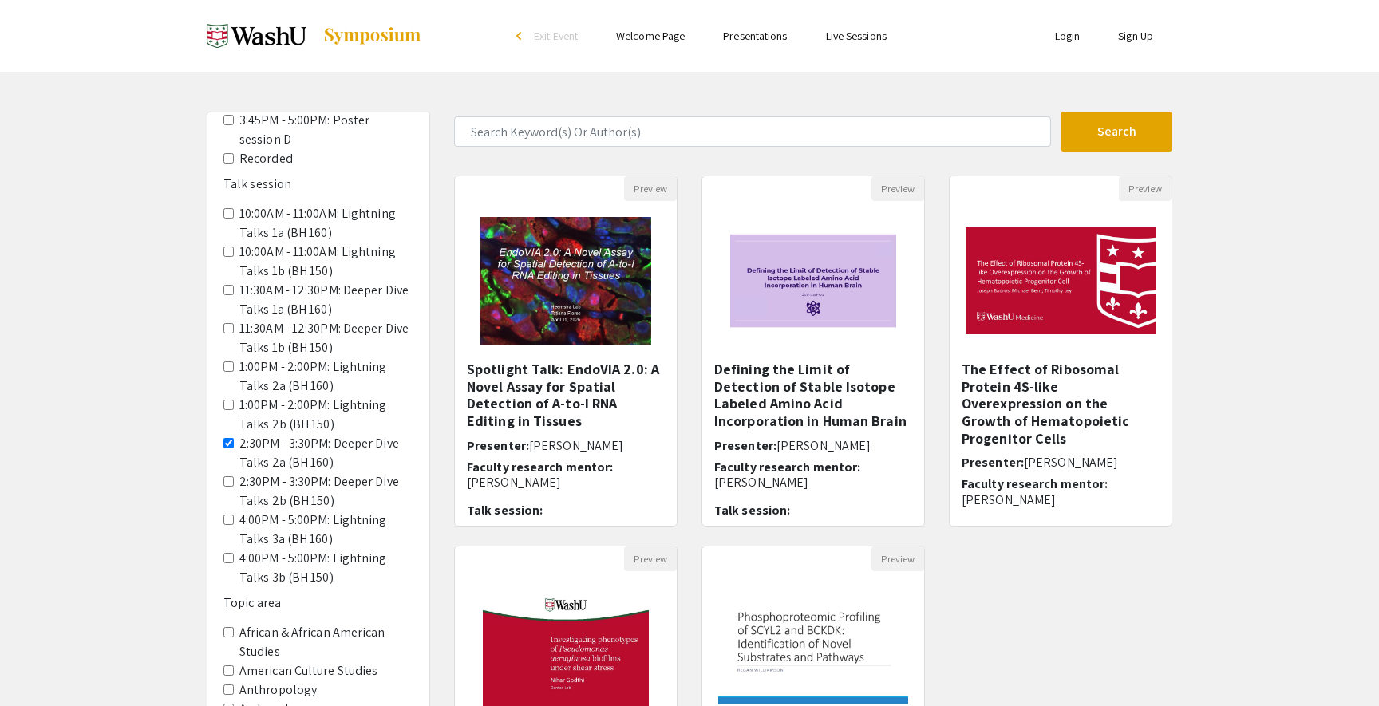
scroll to position [282, 0]
click at [226, 475] on 150\) "2:30PM - 3:30PM: Deeper Dive Talks 2b (BH 150)" at bounding box center [228, 480] width 10 height 10
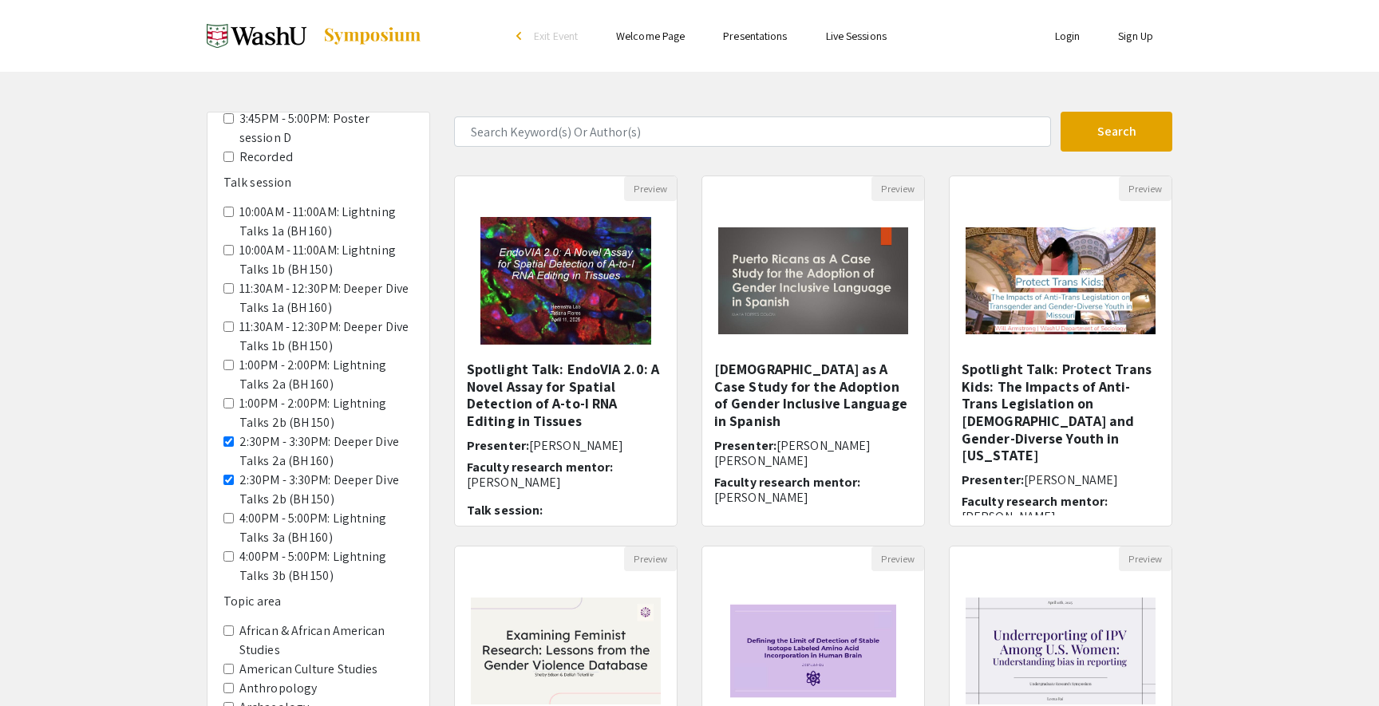
click at [231, 433] on span "2:30PM - 3:30PM: Deeper Dive Talks 2a (BH 160)" at bounding box center [318, 452] width 190 height 38
click at [225, 437] on 160\) "2:30PM - 3:30PM: Deeper Dive Talks 2a (BH 160)" at bounding box center [228, 442] width 10 height 10
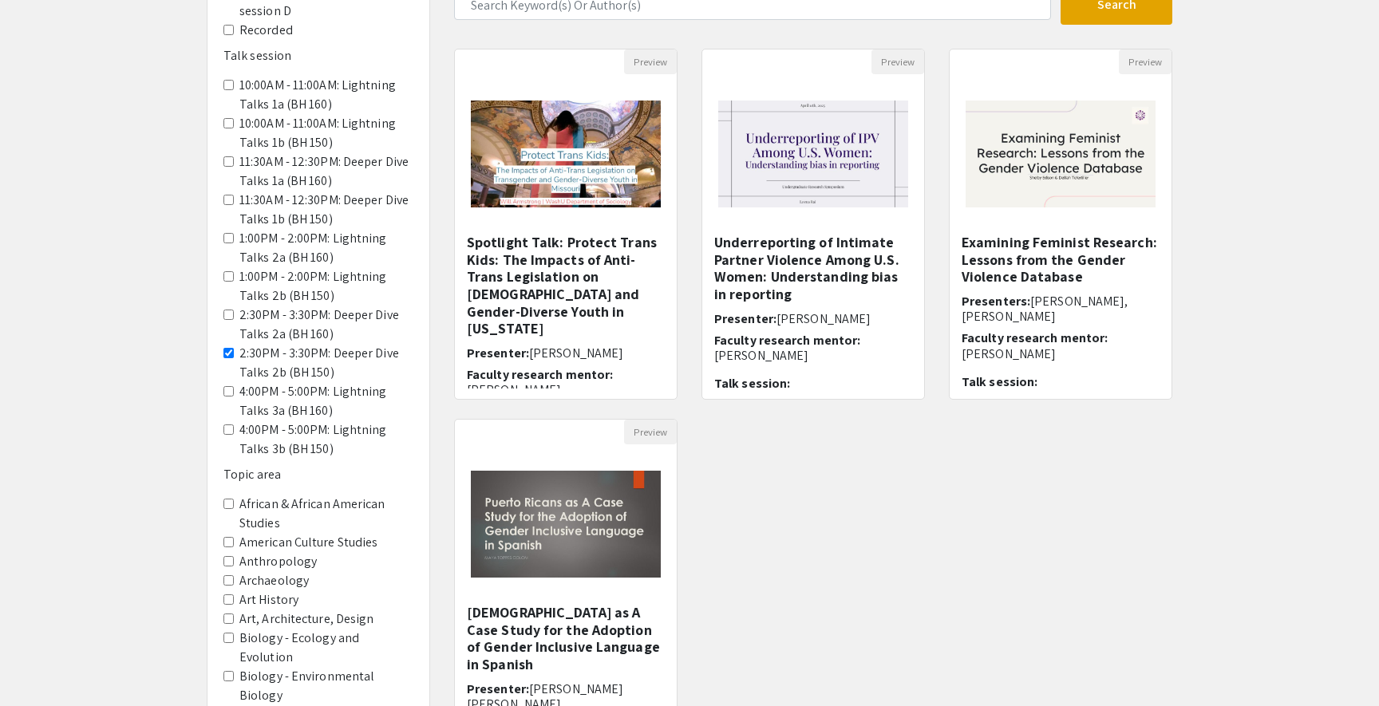
scroll to position [128, 0]
click at [229, 385] on 160\) "4:00PM - 5:00PM: Lightning Talks 3a (BH 160)" at bounding box center [228, 390] width 10 height 10
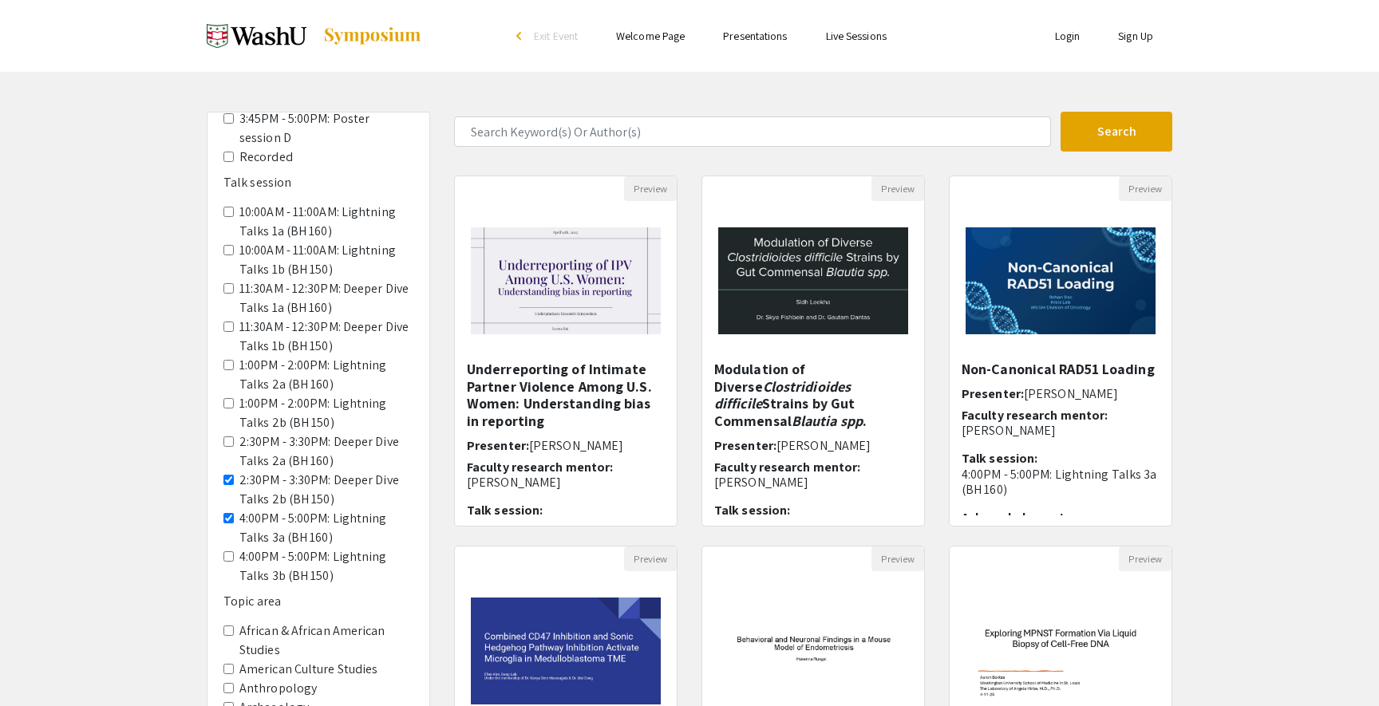
click at [230, 475] on 150\) "2:30PM - 3:30PM: Deeper Dive Talks 2b (BH 150)" at bounding box center [228, 480] width 10 height 10
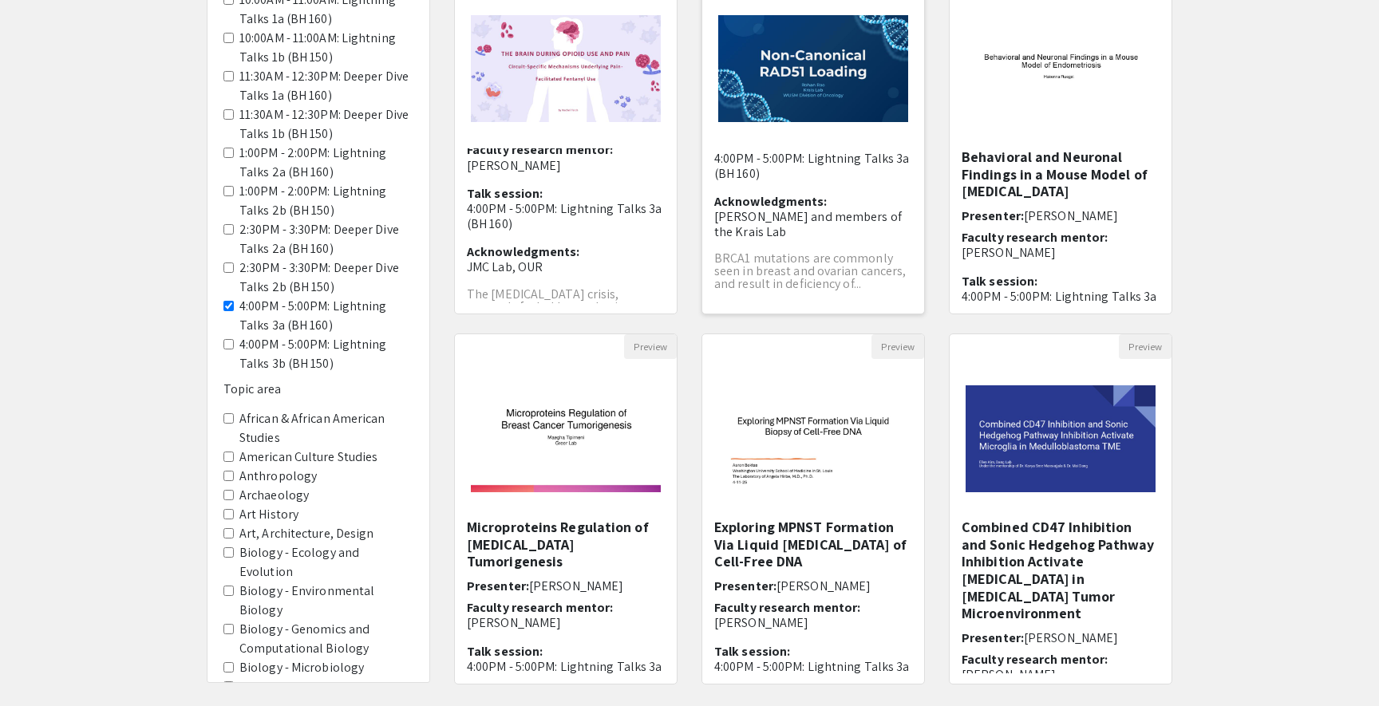
scroll to position [102, 0]
click at [816, 136] on img "Open Presentation <p>Non-Canonical RAD51 Loading</p>" at bounding box center [813, 68] width 222 height 139
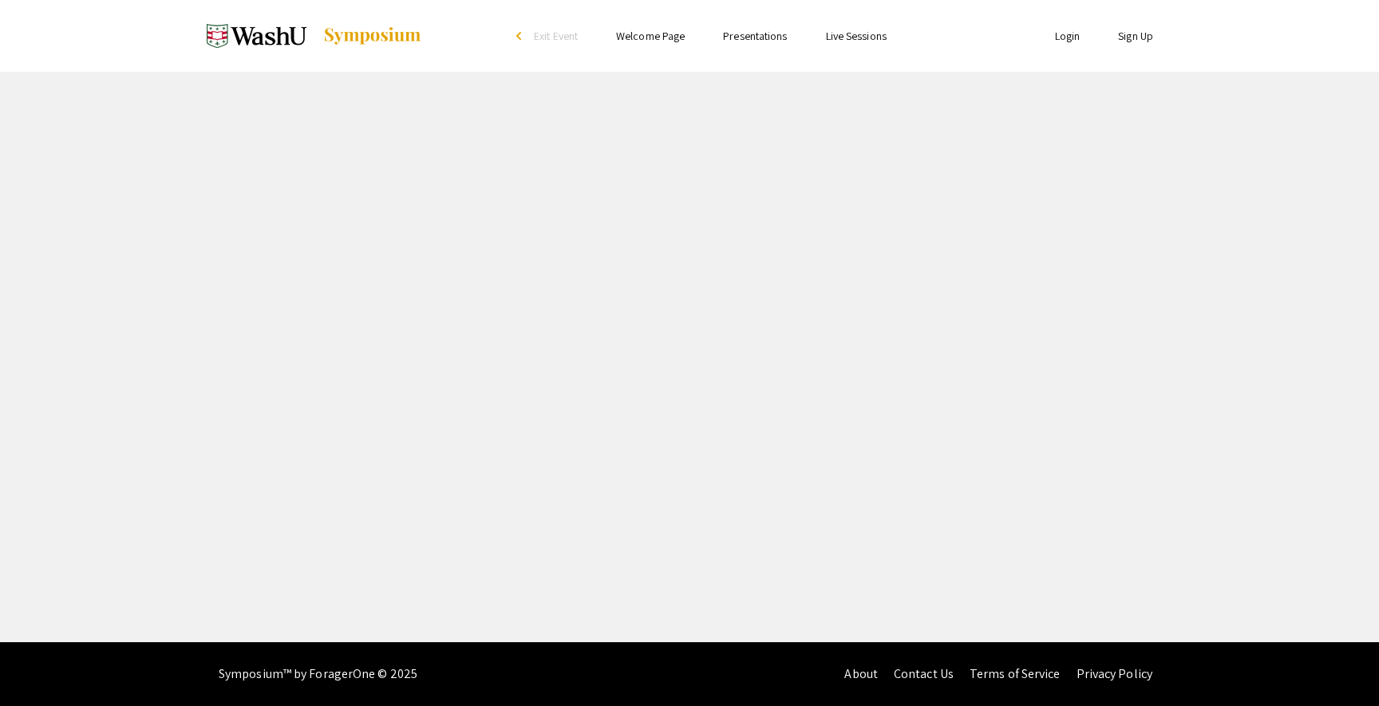
select select "custom"
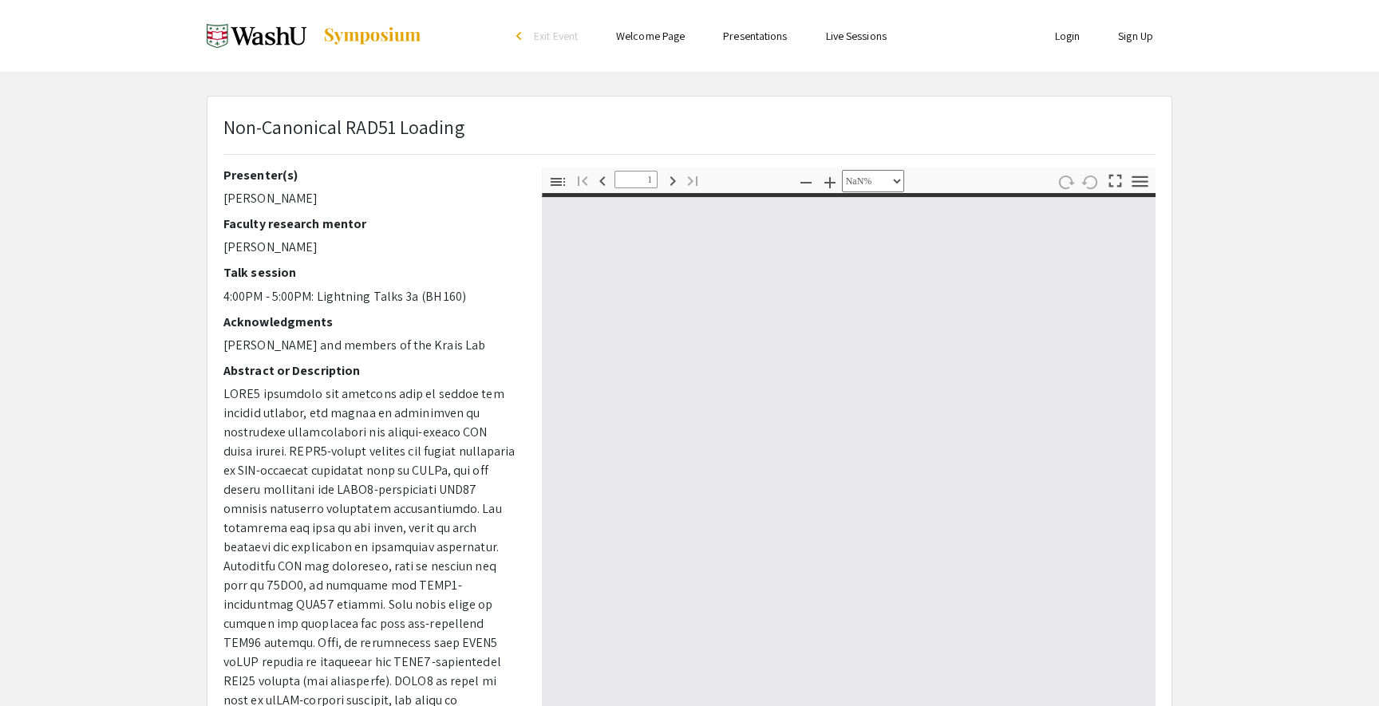
type input "0"
select select "custom"
type input "1"
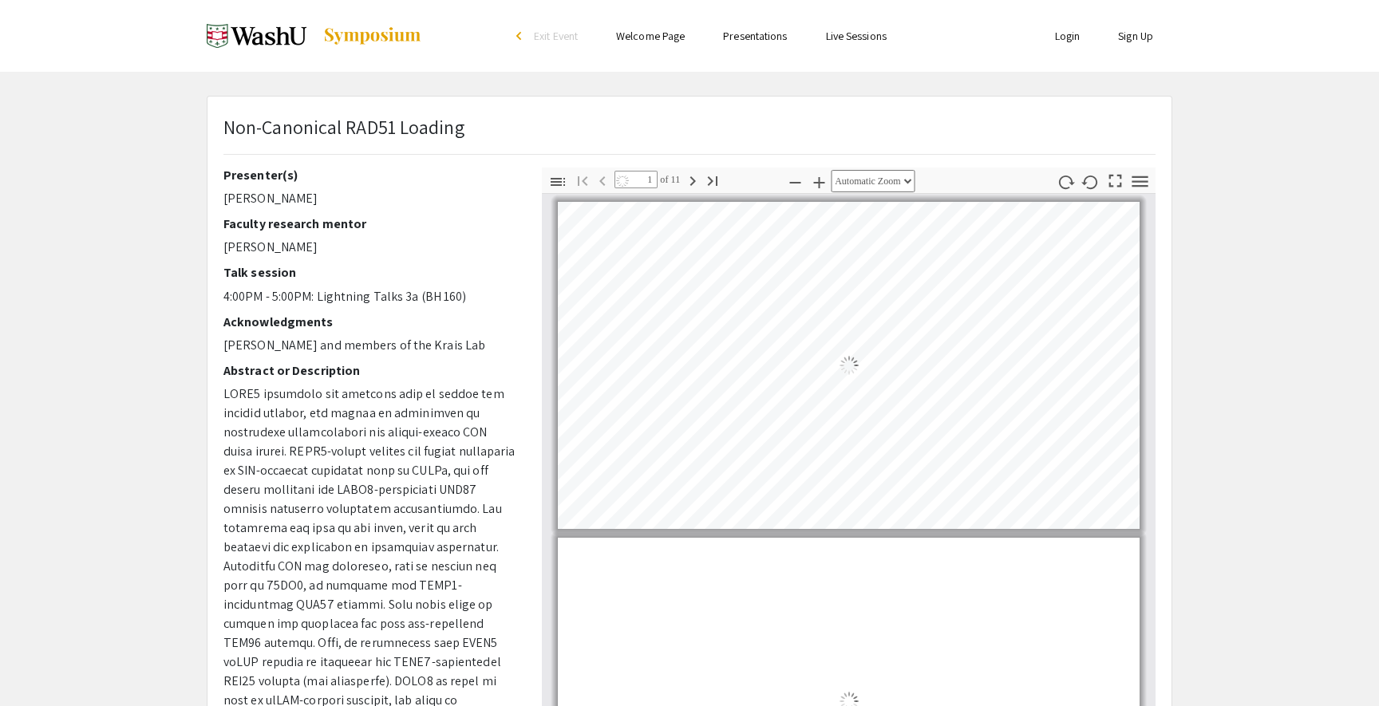
select select "auto"
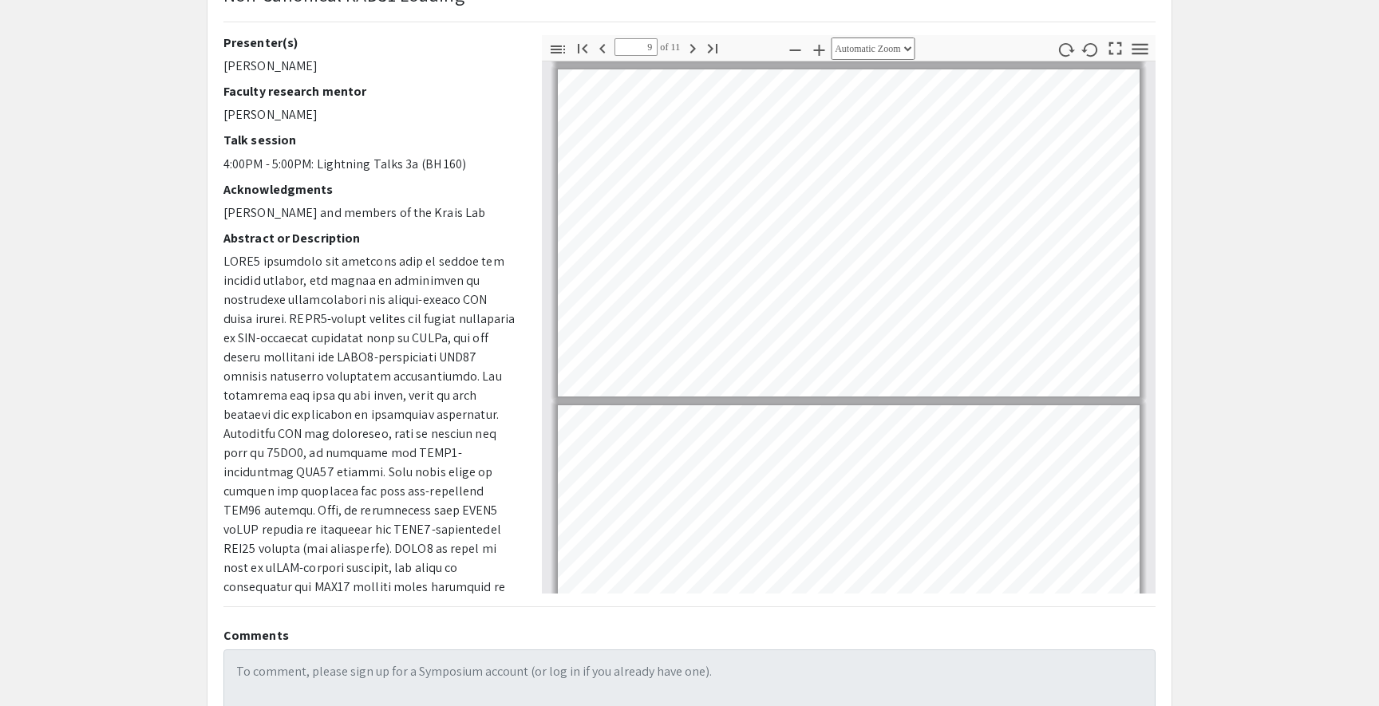
scroll to position [2877, 0]
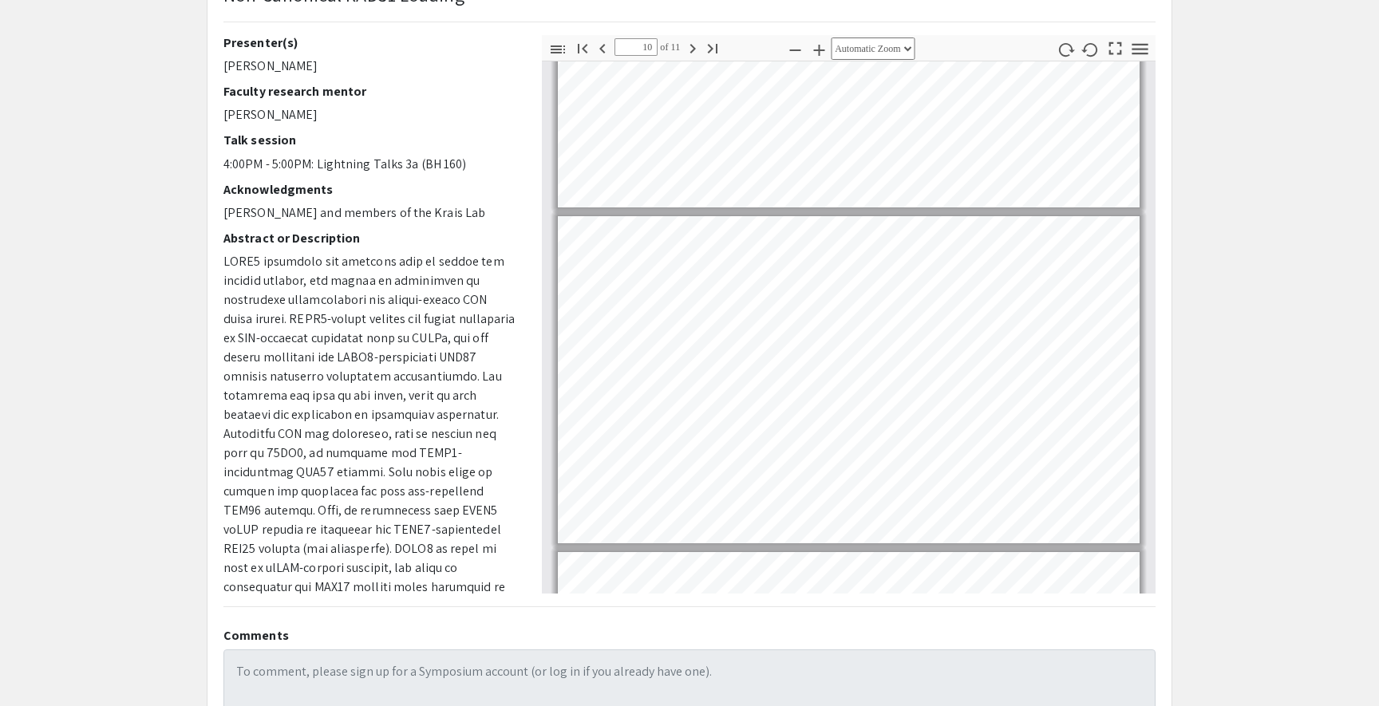
type input "9"
select select "1"
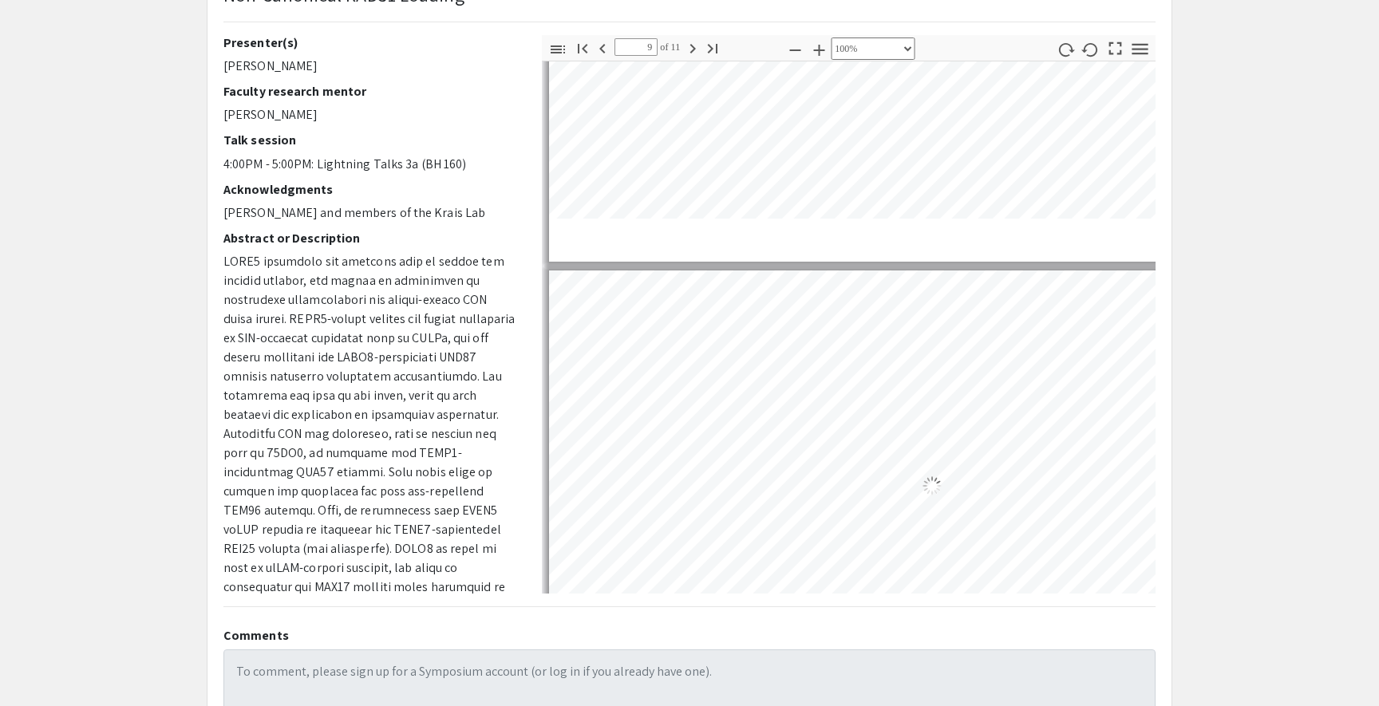
scroll to position [3562, 84]
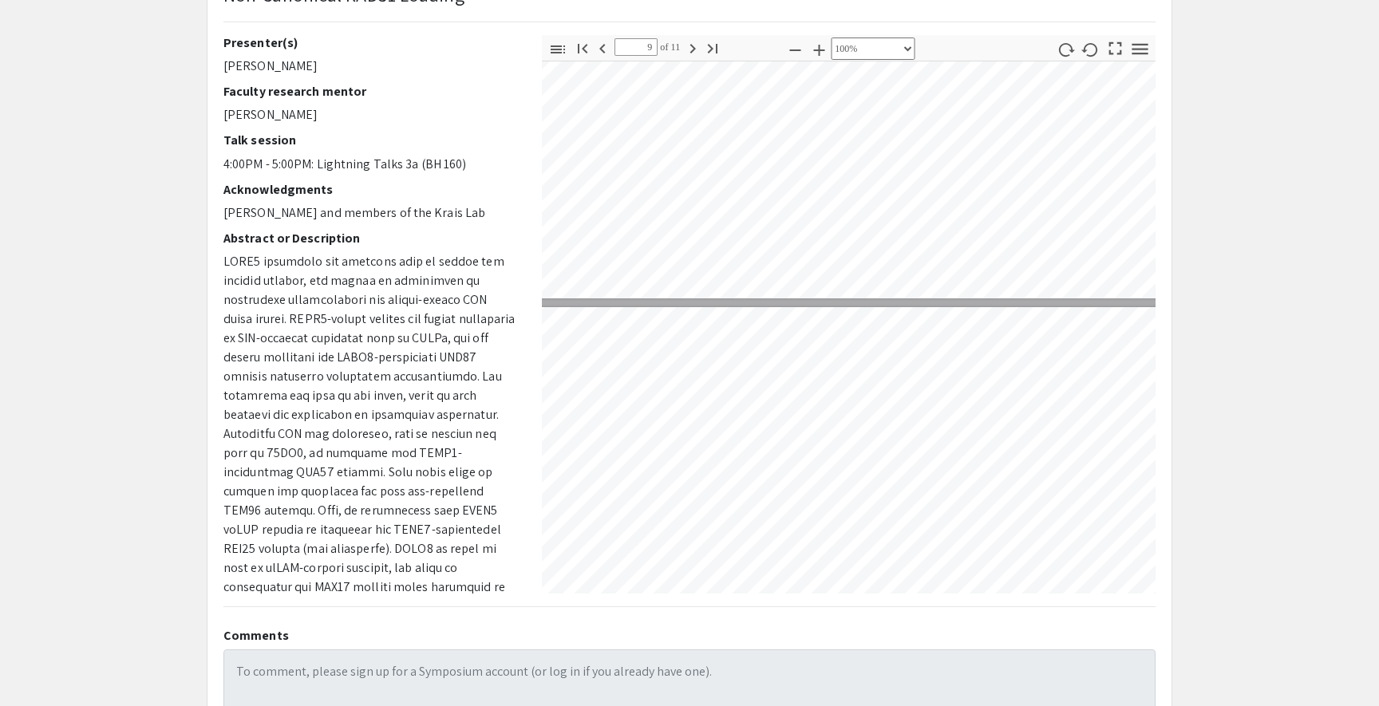
type input "10"
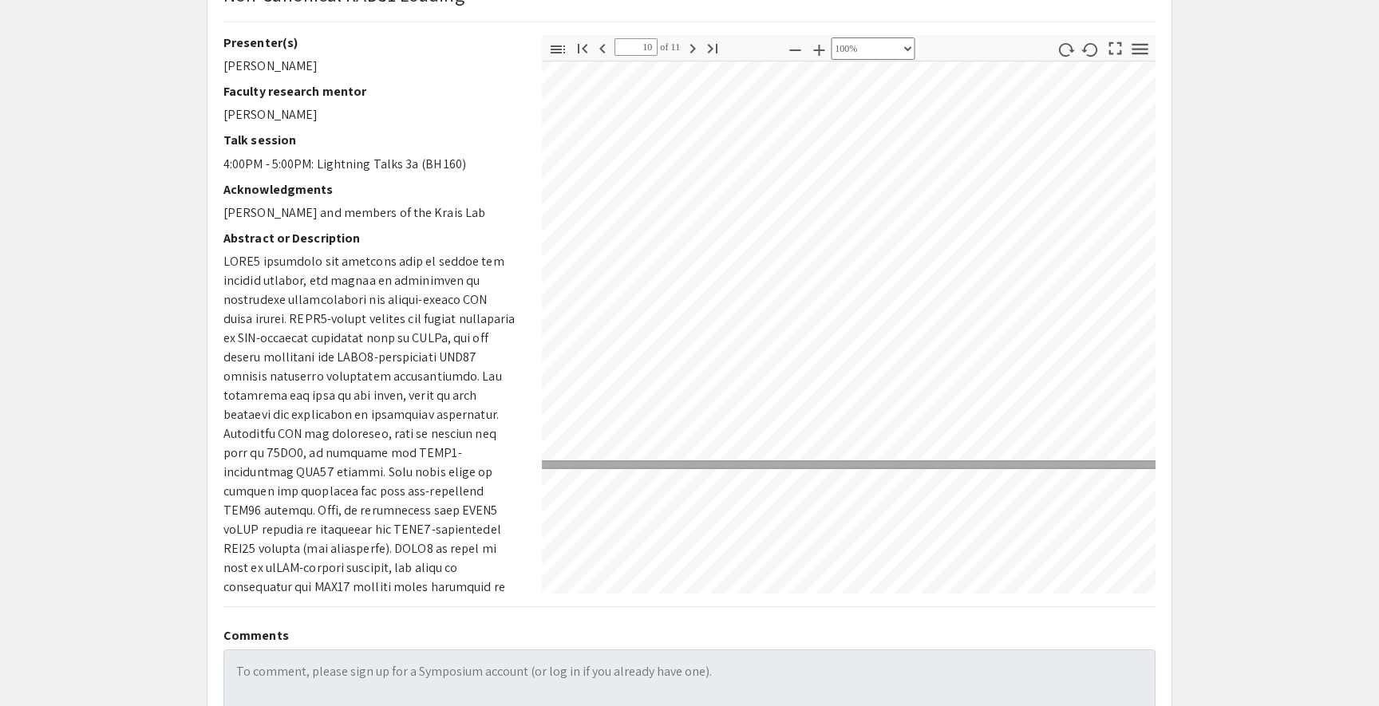
scroll to position [3993, 84]
click at [1255, 238] on app-presentation "Non-Canonical RAD51 Loading Presenter(s) [PERSON_NAME] Faculty research mentor …" at bounding box center [689, 366] width 1379 height 807
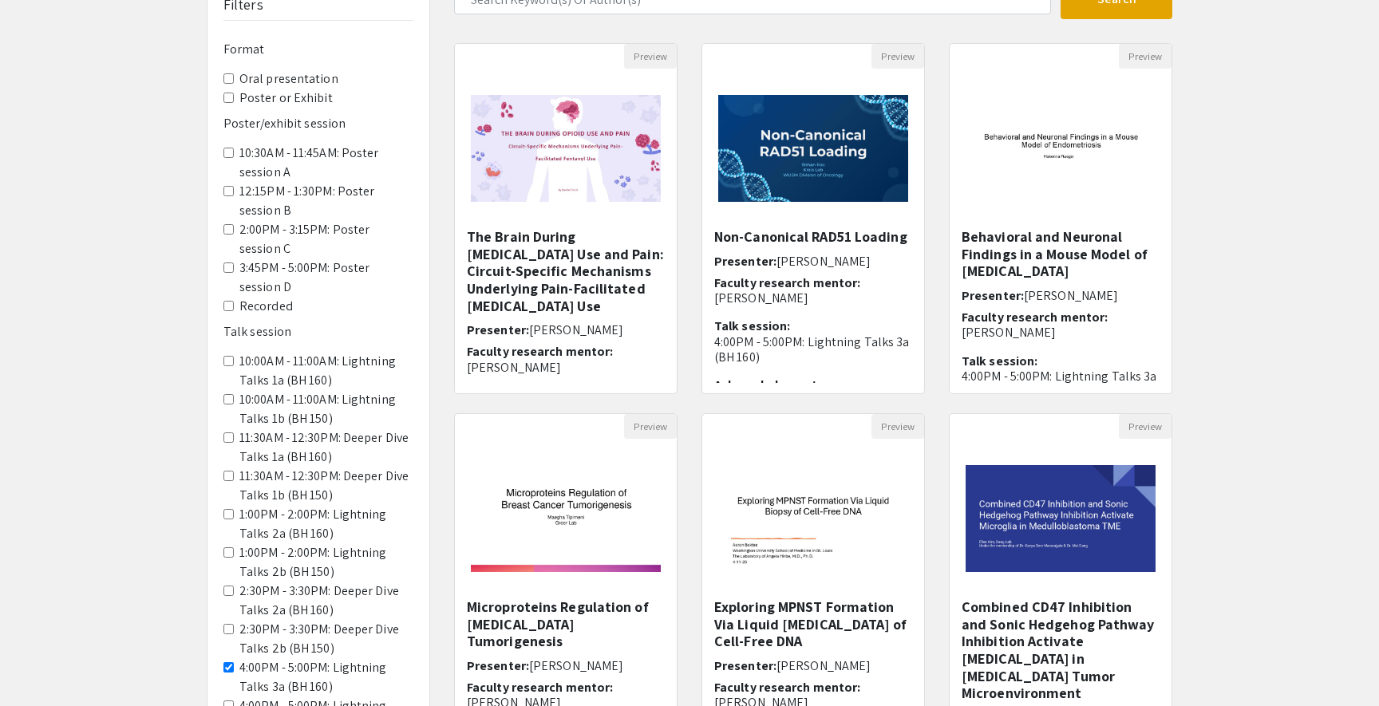
scroll to position [212, 0]
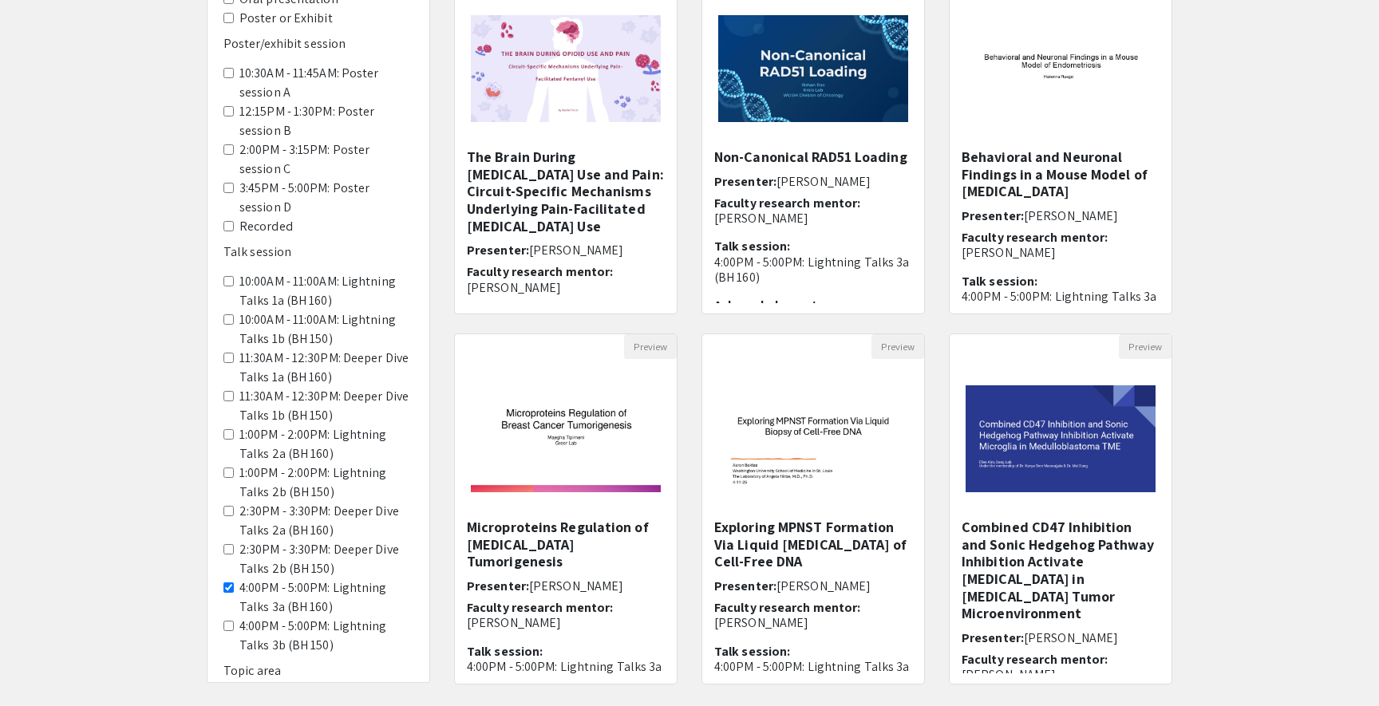
click at [223, 621] on 150\) "4:00PM - 5:00PM: Lightning Talks 3b (BH 150)" at bounding box center [228, 626] width 10 height 10
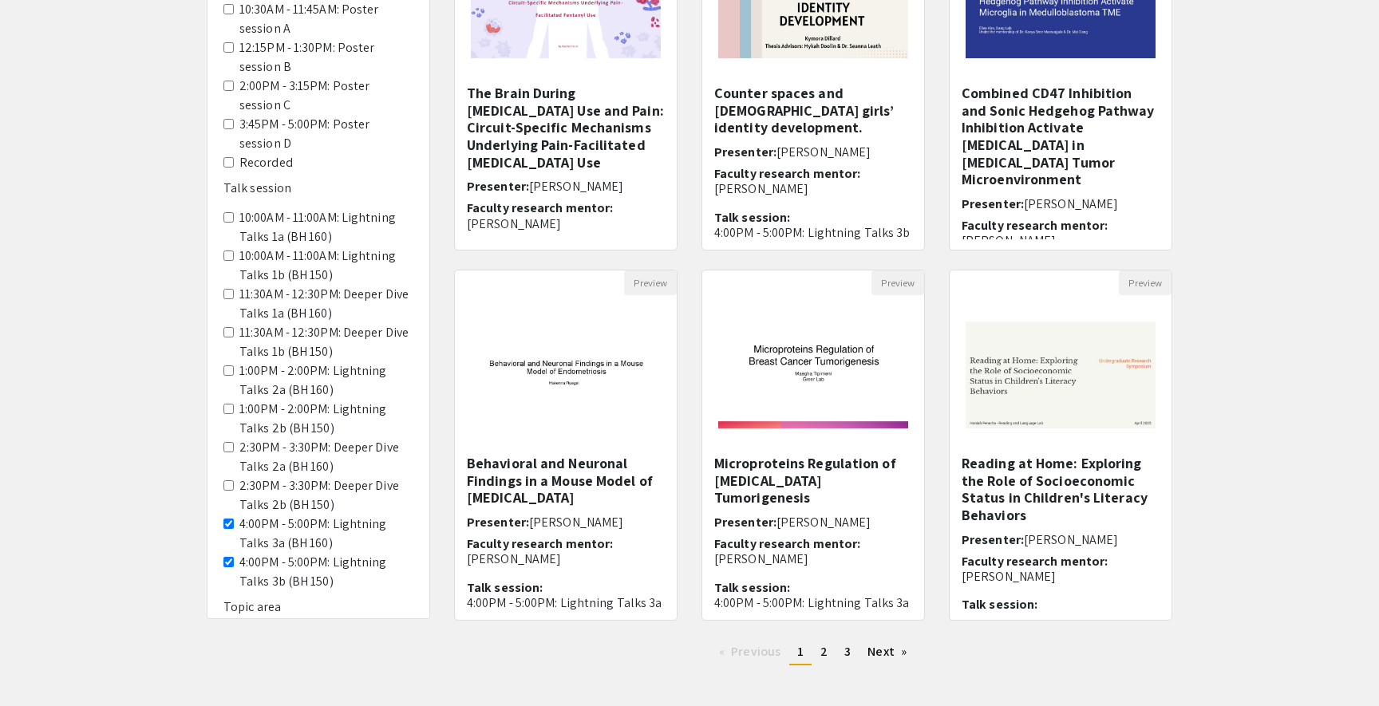
scroll to position [279, 0]
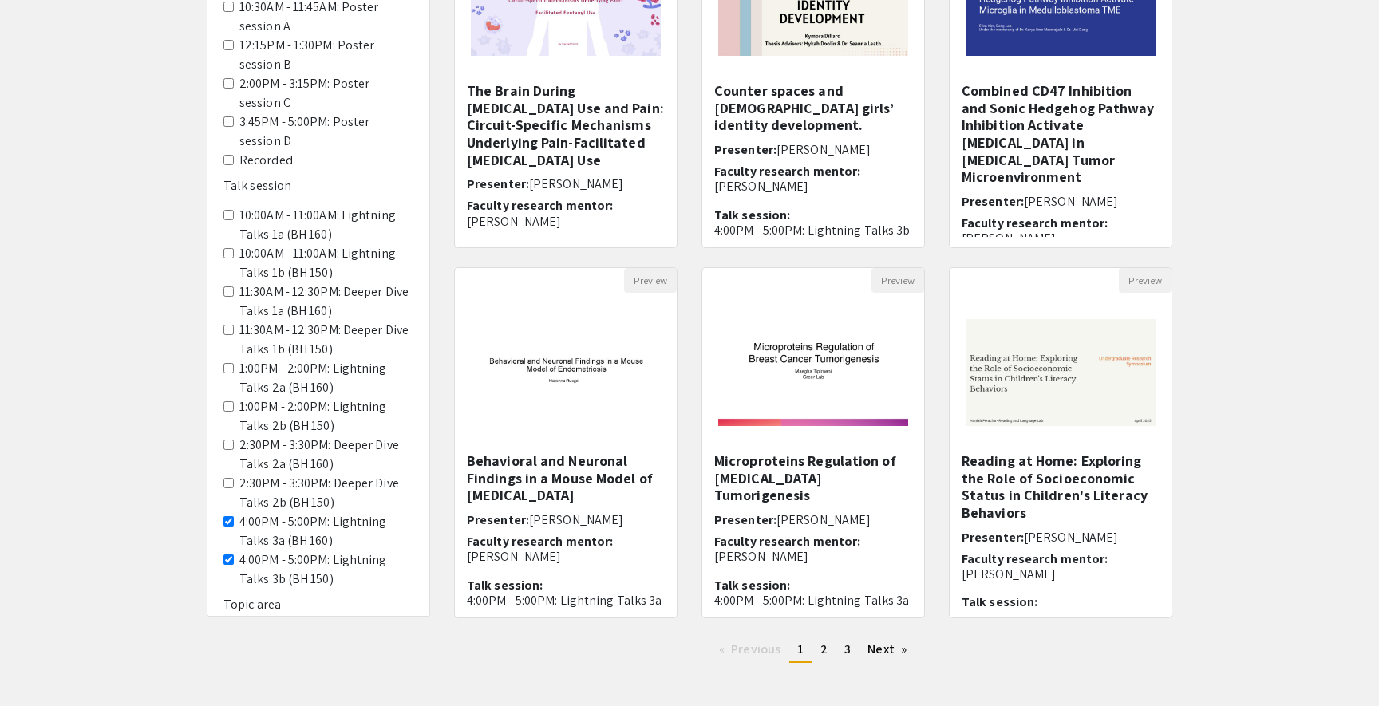
click at [229, 516] on 160\) "4:00PM - 5:00PM: Lightning Talks 3a (BH 160)" at bounding box center [228, 521] width 10 height 10
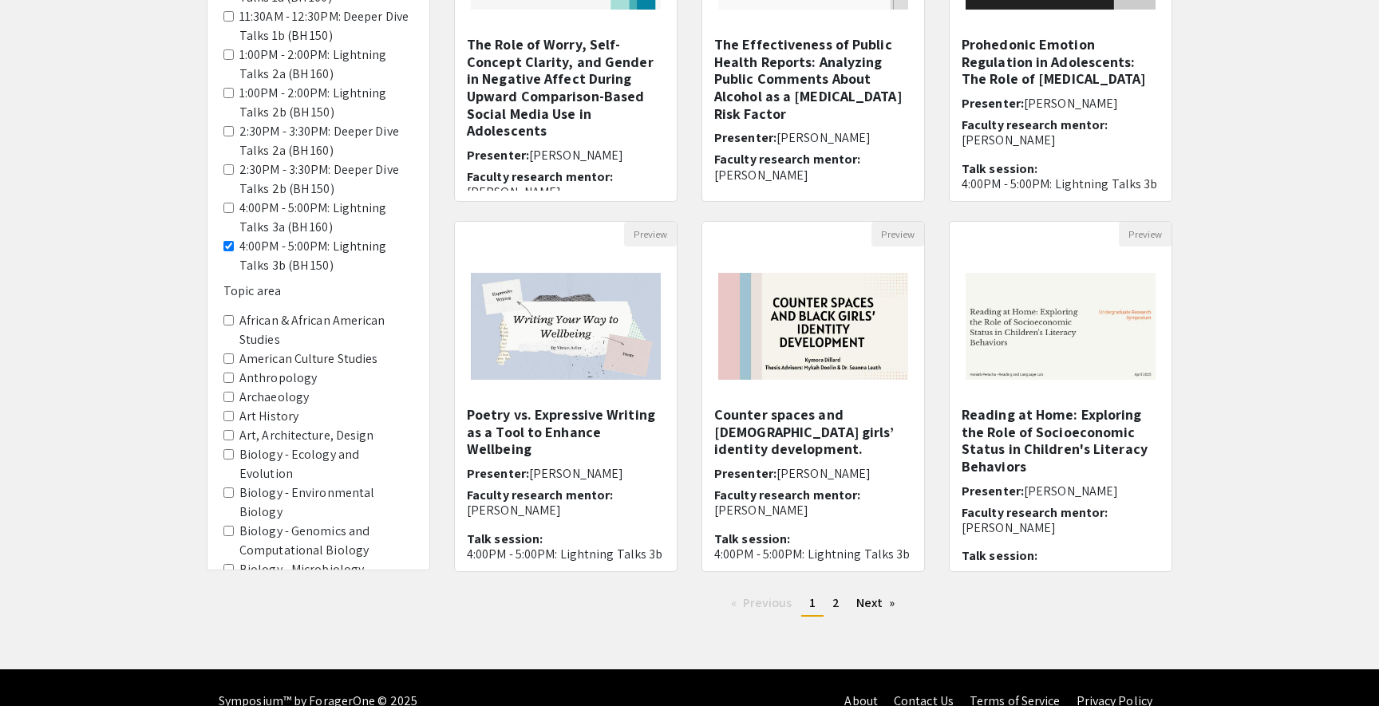
scroll to position [269, 0]
click at [223, 433] on div "Filters Format Oral presentation Poster or Exhibit Poster/exhibit session 10:30…" at bounding box center [318, 446] width 222 height 1854
click at [228, 524] on Biology "Biology - Genomics and Computational Biology" at bounding box center [228, 529] width 10 height 10
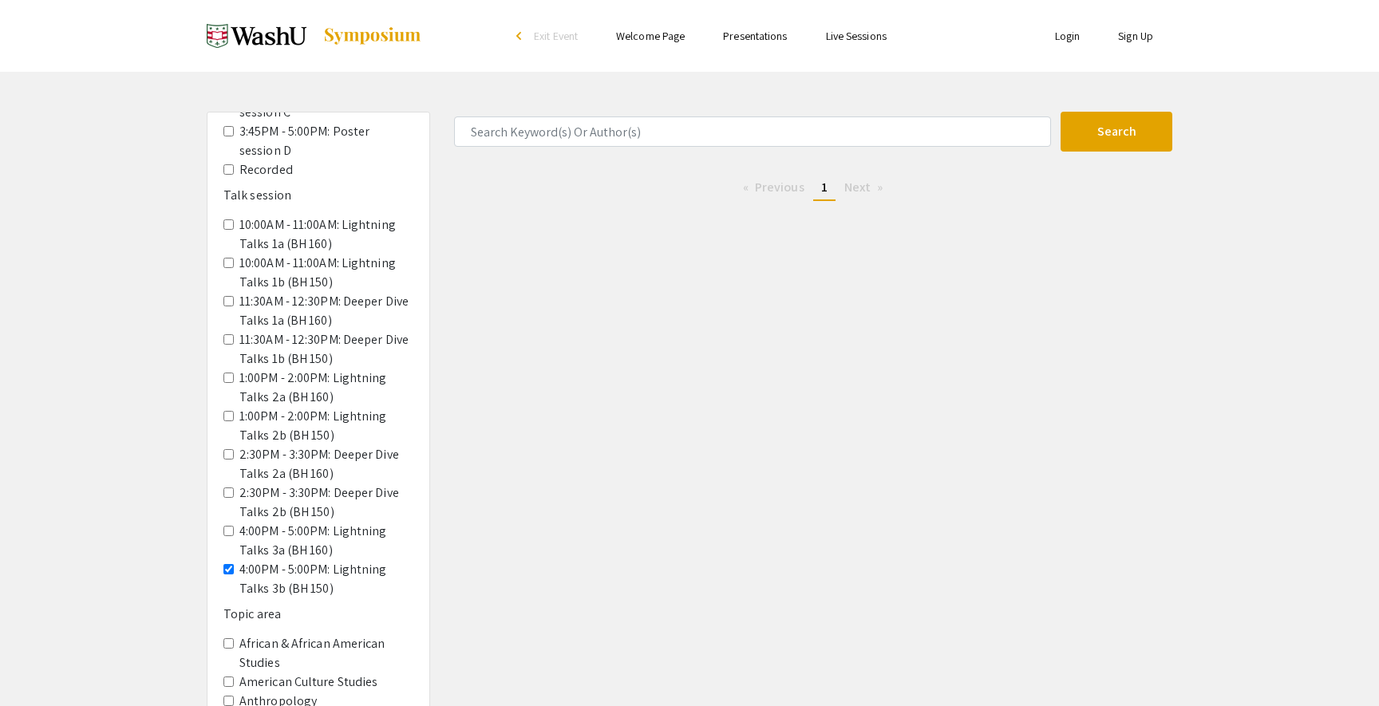
click at [230, 564] on 150\) "4:00PM - 5:00PM: Lightning Talks 3b (BH 150)" at bounding box center [228, 569] width 10 height 10
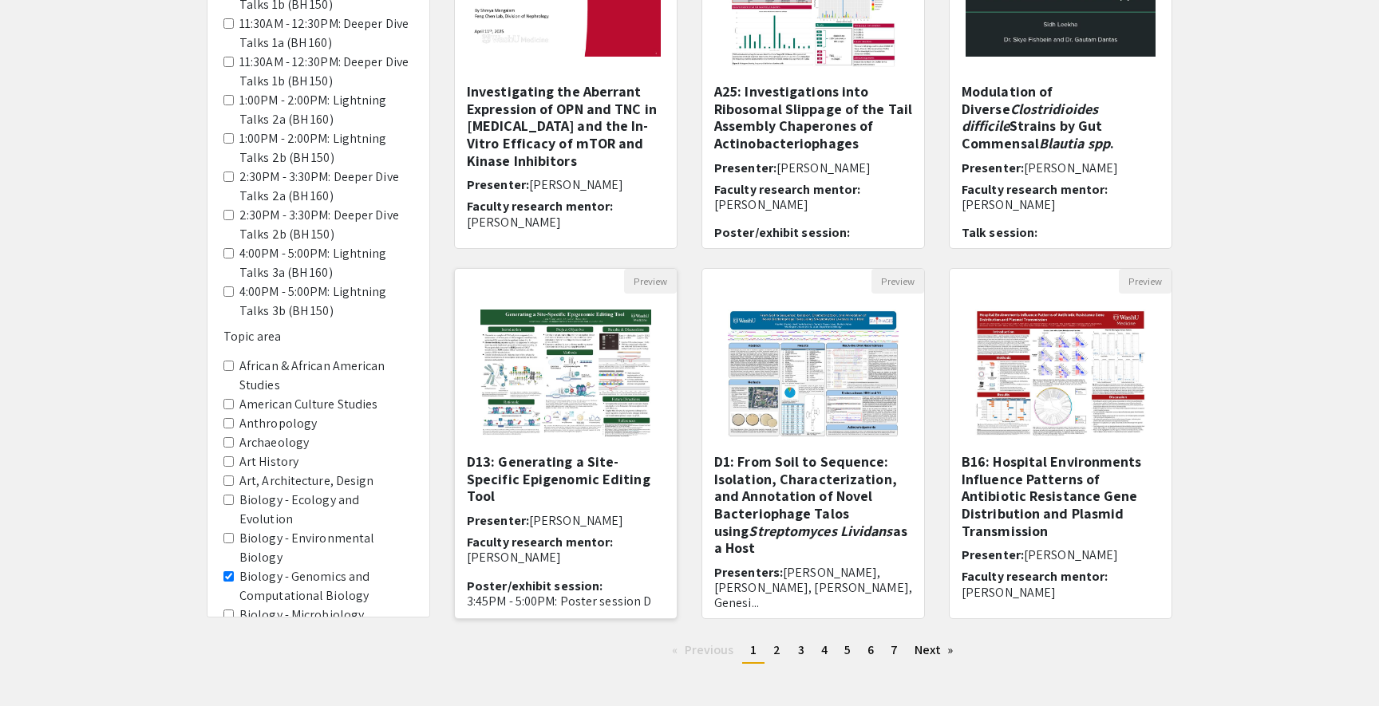
scroll to position [279, 0]
click at [773, 657] on link "page 2" at bounding box center [776, 650] width 23 height 24
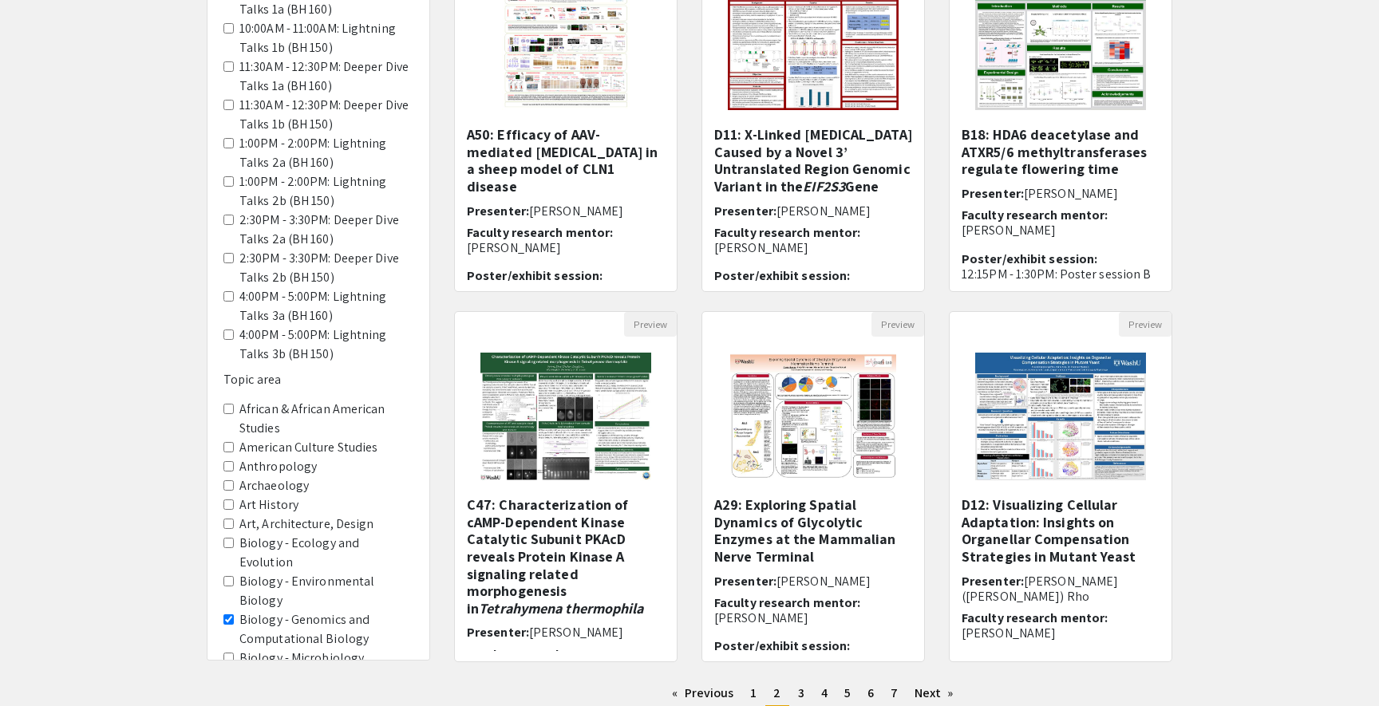
scroll to position [259, 0]
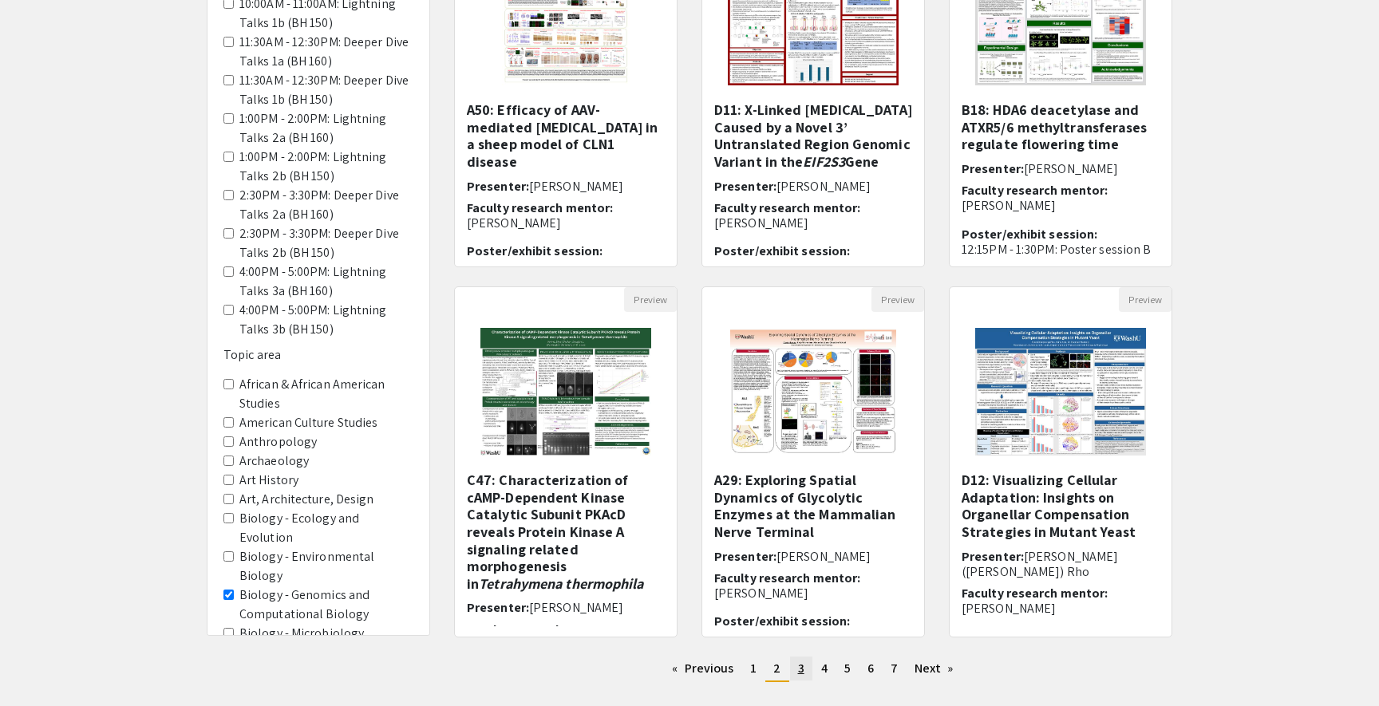
click at [801, 673] on span "3" at bounding box center [801, 668] width 6 height 17
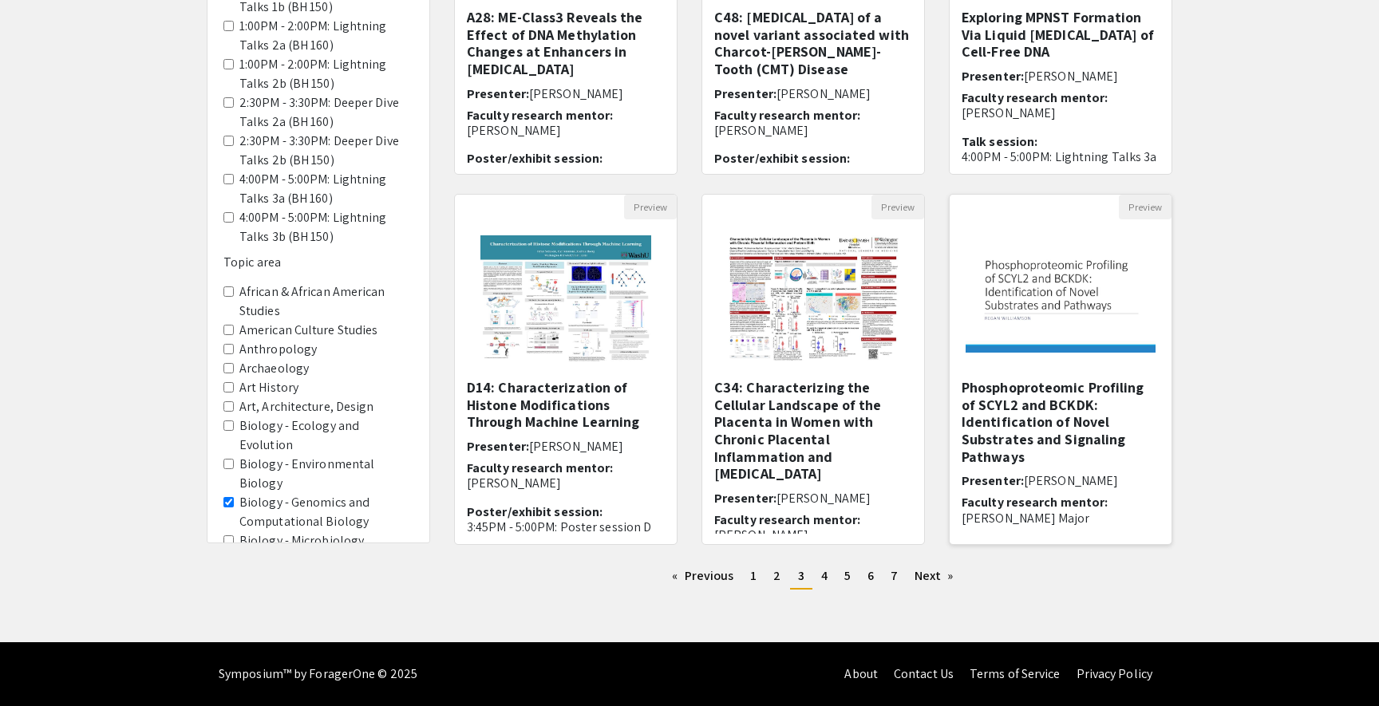
scroll to position [352, 0]
click at [821, 575] on span "4" at bounding box center [824, 575] width 6 height 17
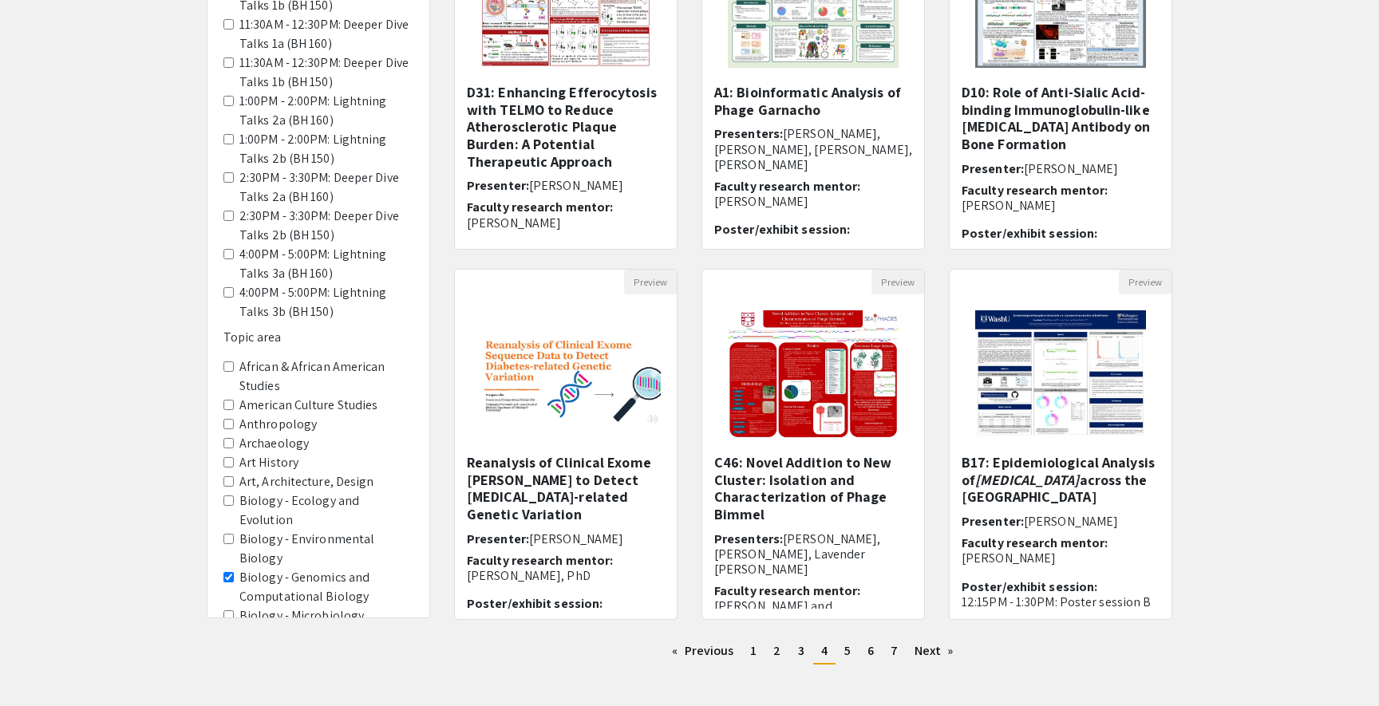
scroll to position [279, 0]
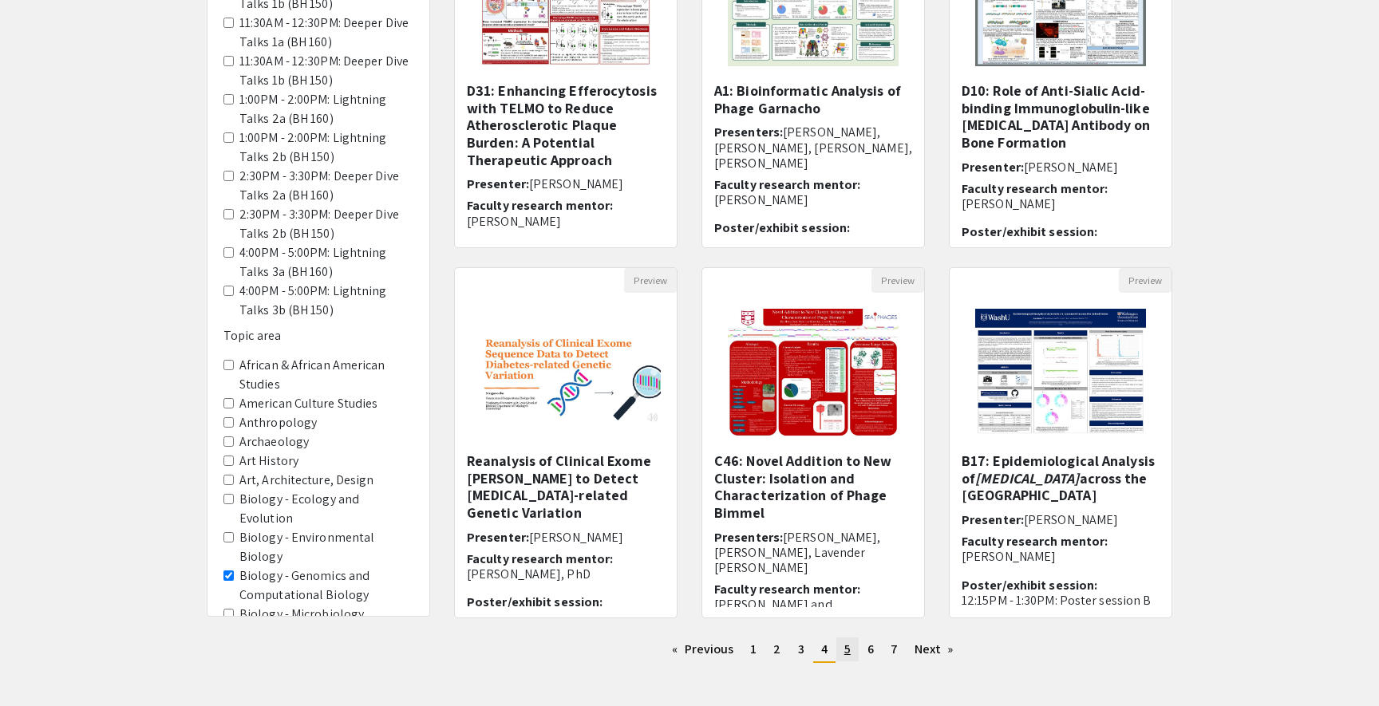
click at [852, 656] on link "page 5" at bounding box center [847, 650] width 22 height 24
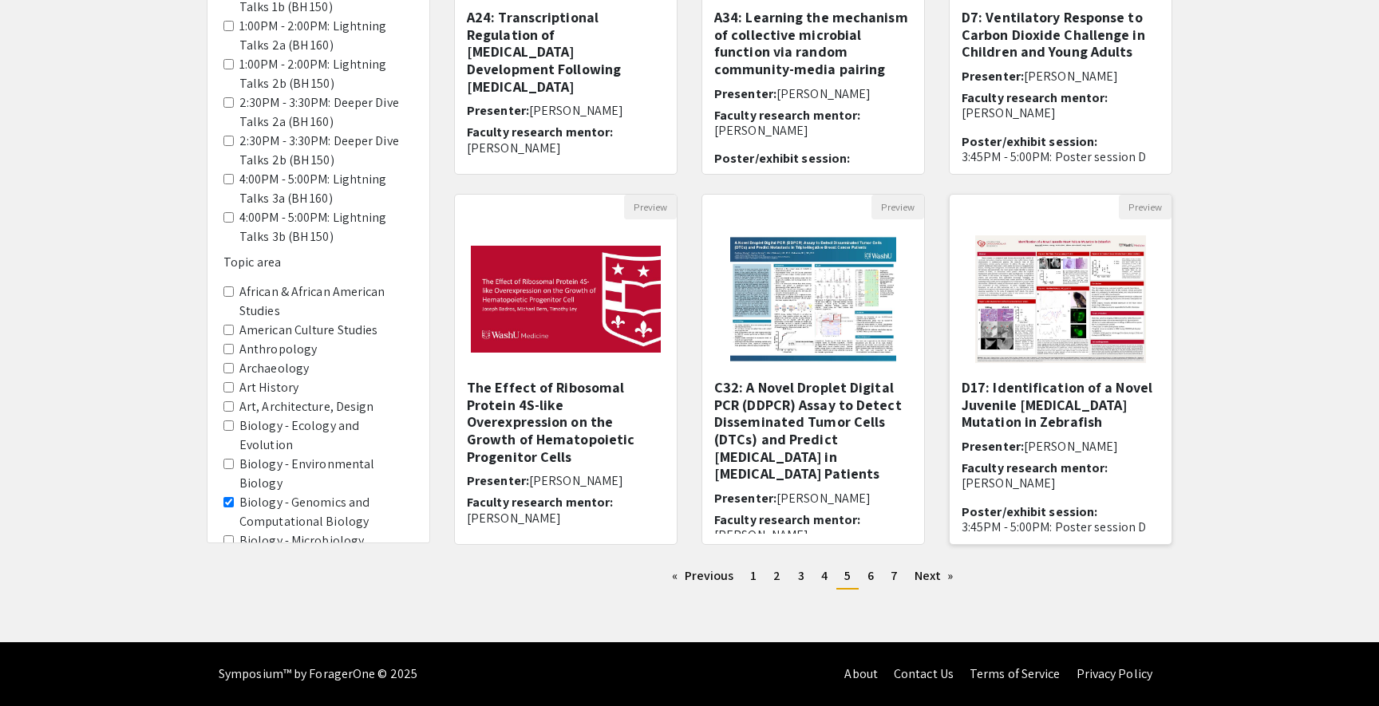
scroll to position [352, 0]
click at [867, 569] on span "6" at bounding box center [870, 575] width 6 height 17
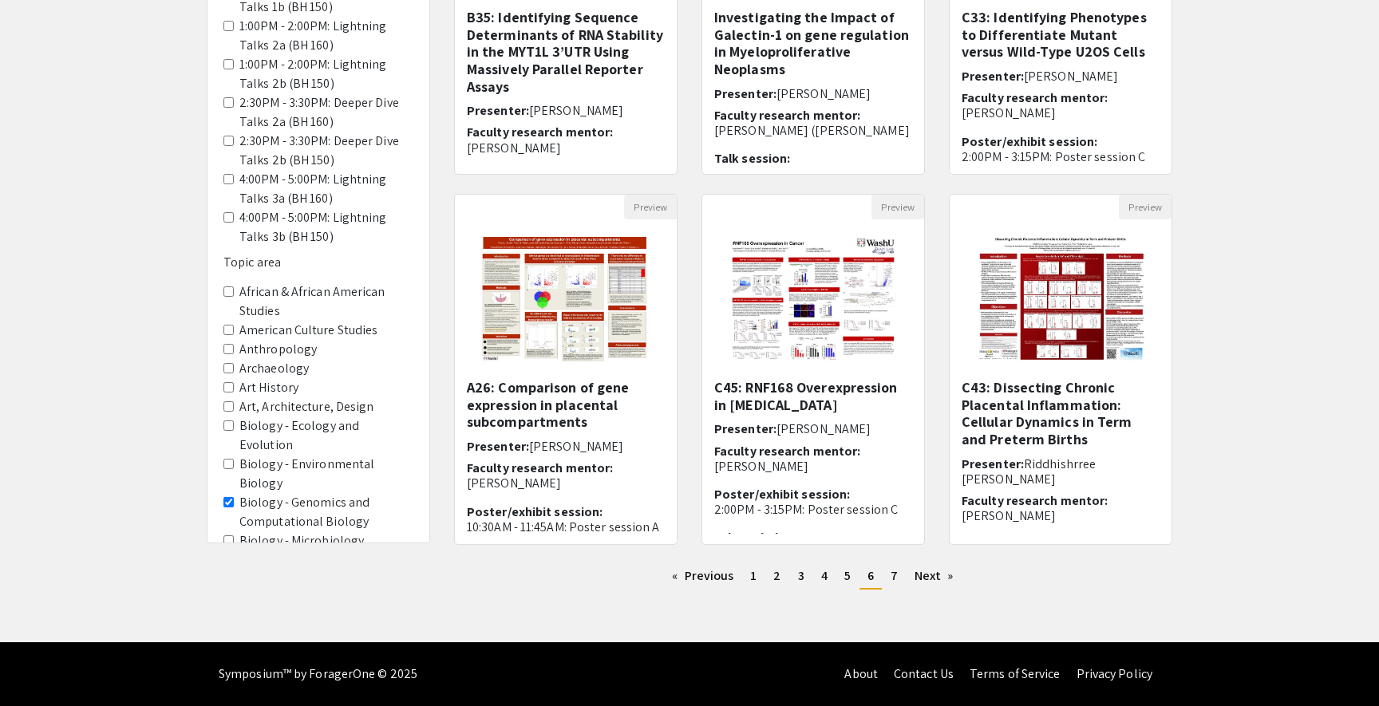
scroll to position [352, 0]
click at [892, 582] on span "7" at bounding box center [894, 575] width 7 height 17
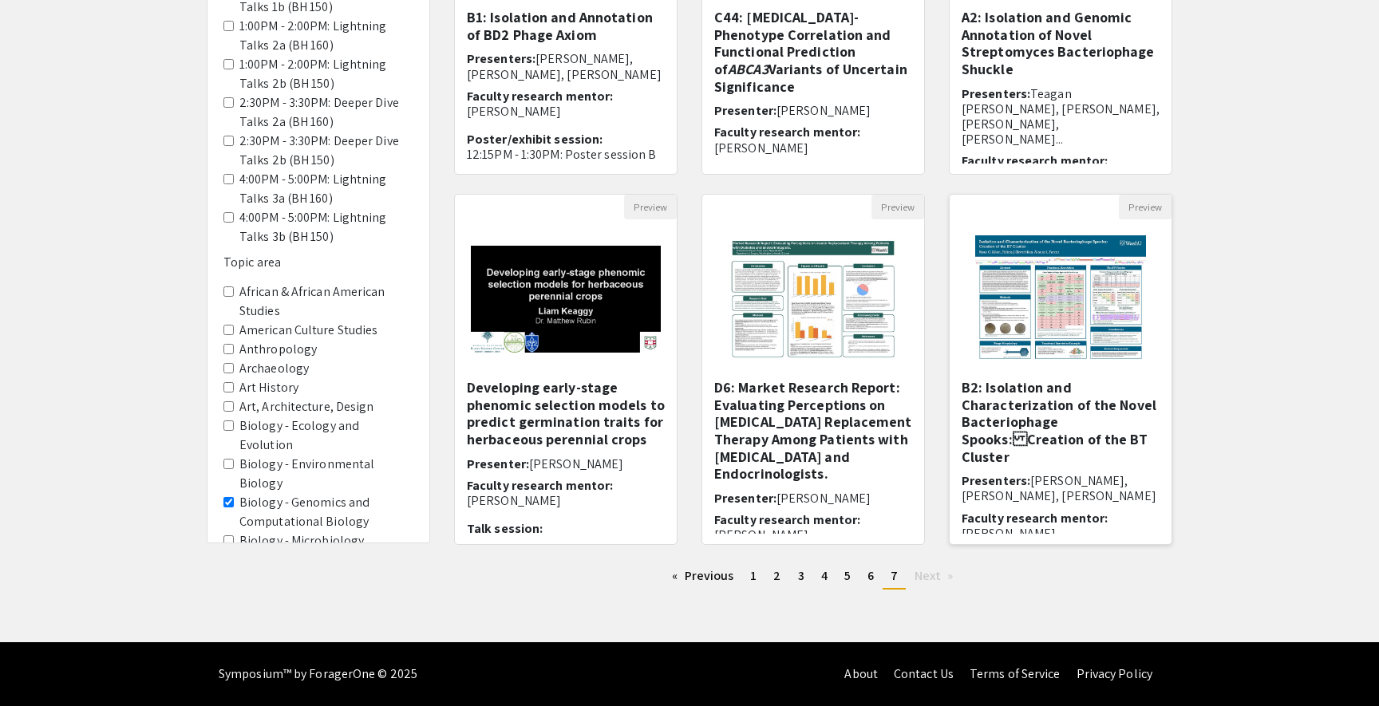
scroll to position [352, 0]
click at [1255, 363] on div "Filters Format Oral presentation Poster or Exhibit Poster/exhibit session 10:30…" at bounding box center [689, 181] width 1379 height 843
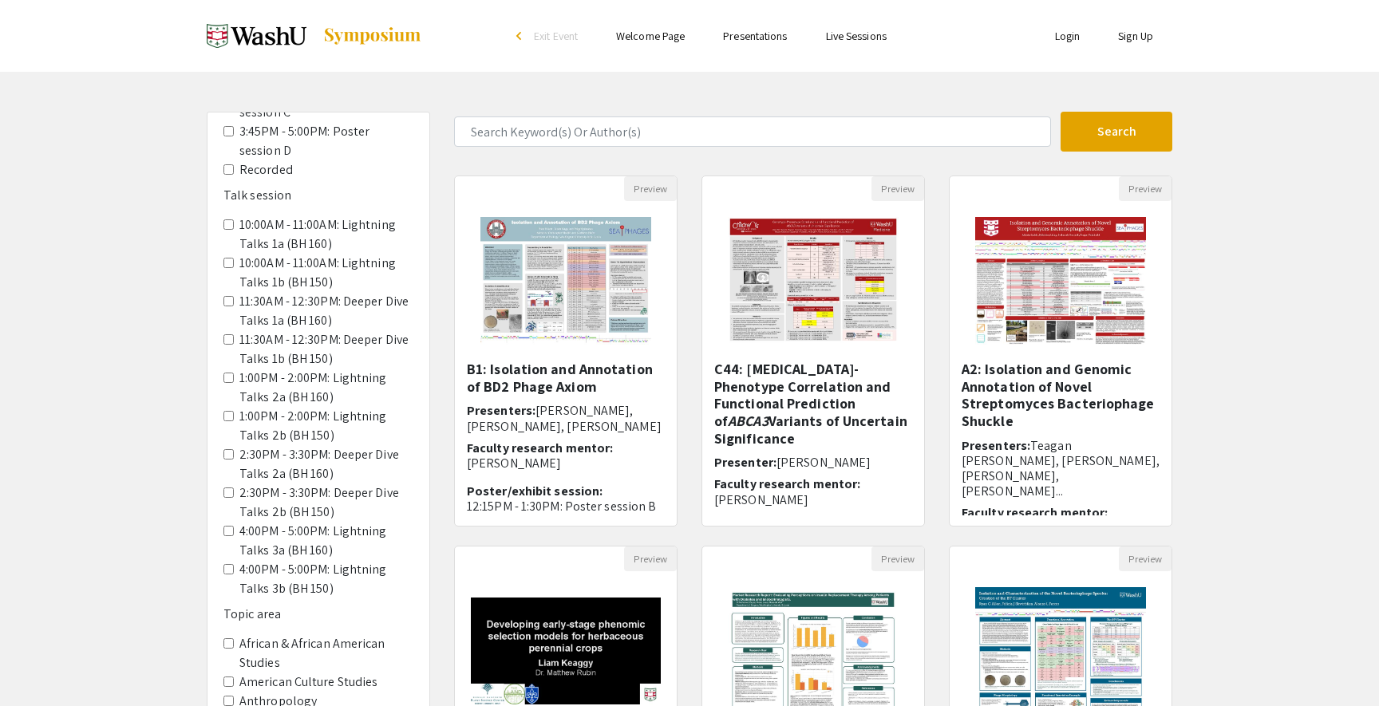
scroll to position [0, 0]
